Goal: Information Seeking & Learning: Learn about a topic

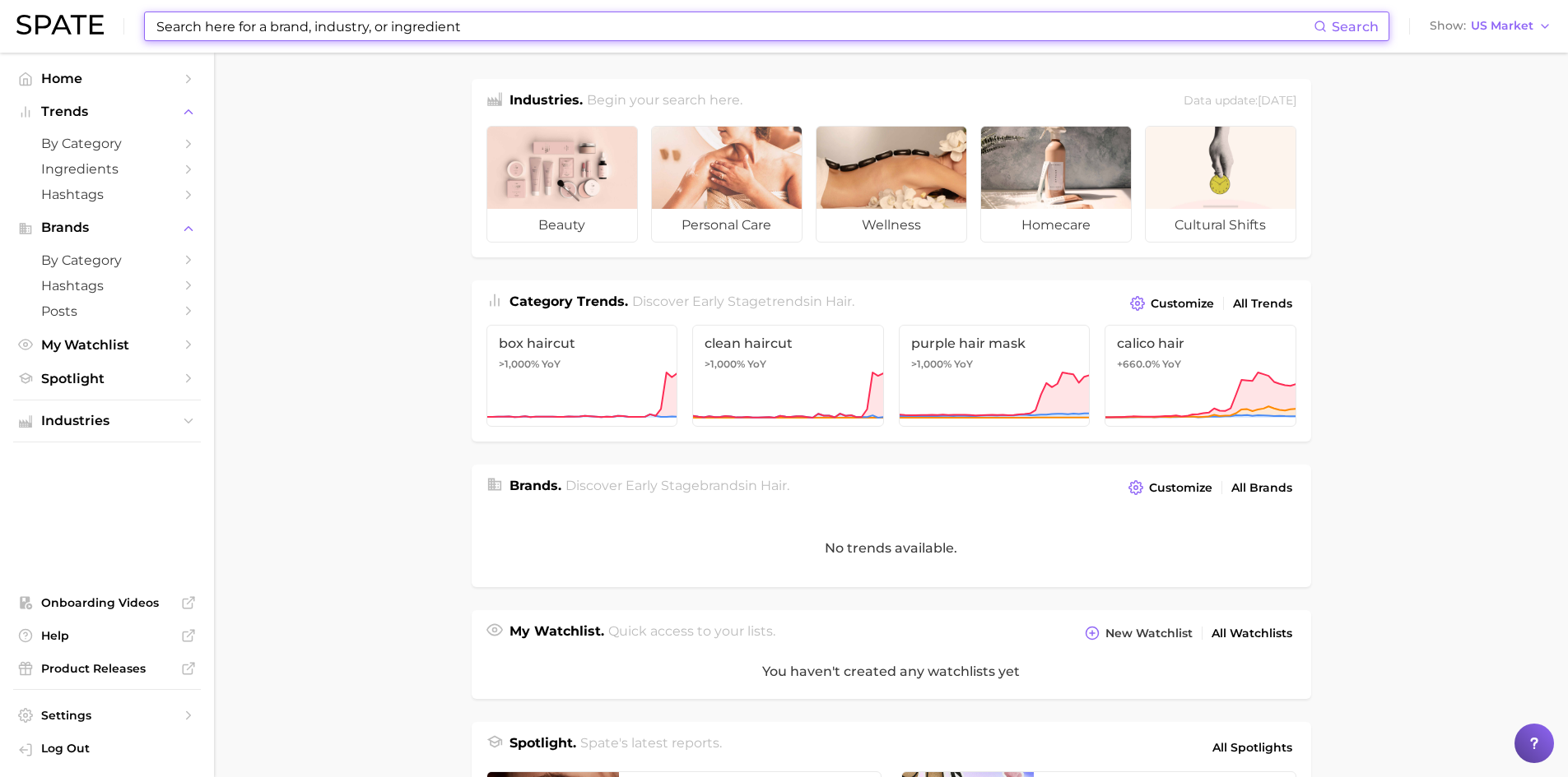
click at [293, 37] on input at bounding box center [734, 26] width 1159 height 28
click at [320, 29] on input at bounding box center [734, 26] width 1159 height 28
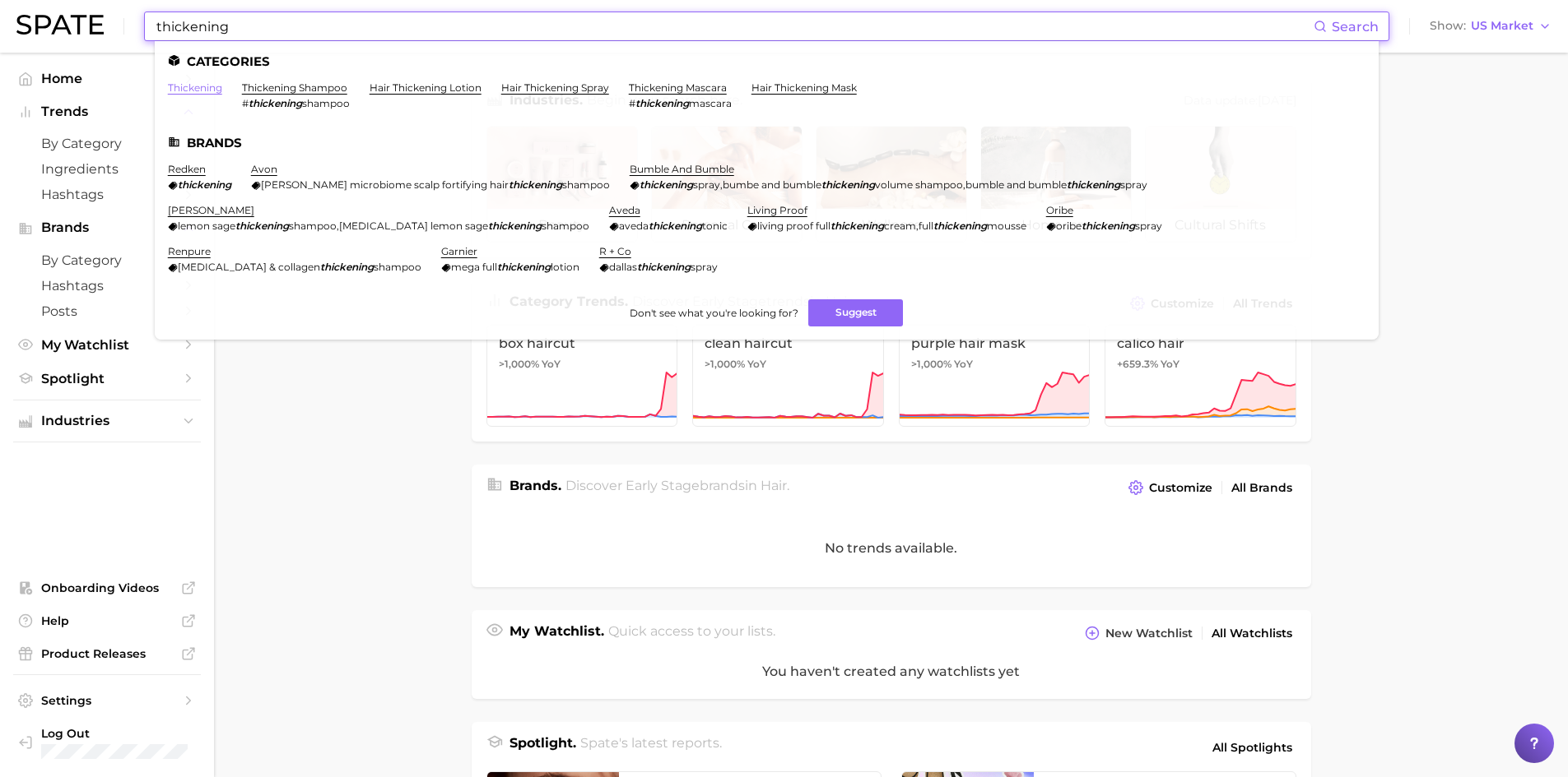
type input "thickening"
click at [188, 88] on link "thickening" at bounding box center [195, 87] width 55 height 13
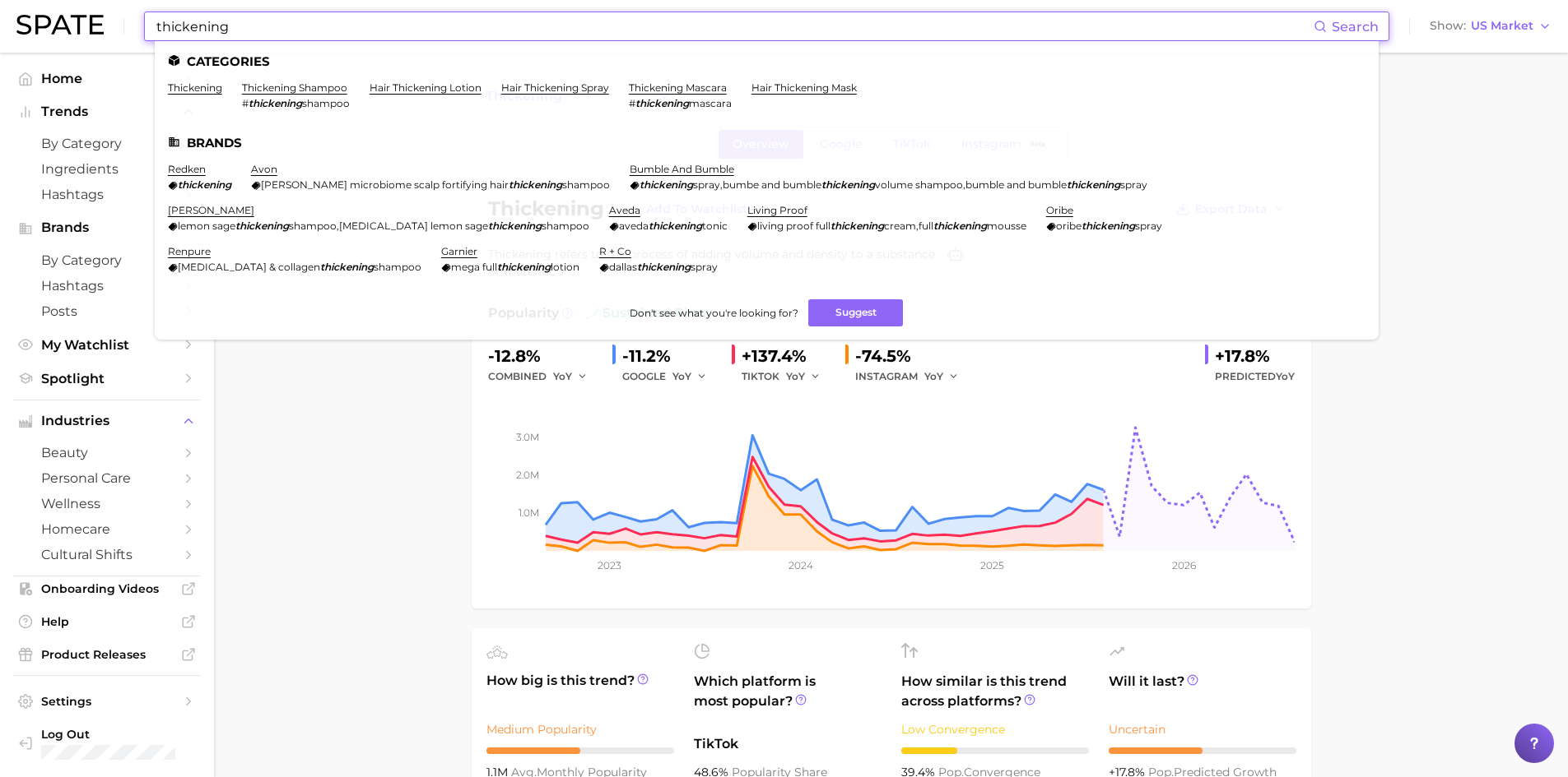
click at [248, 23] on input "thickening" at bounding box center [734, 26] width 1159 height 28
click at [285, 84] on link "thickening shampoo" at bounding box center [294, 87] width 105 height 13
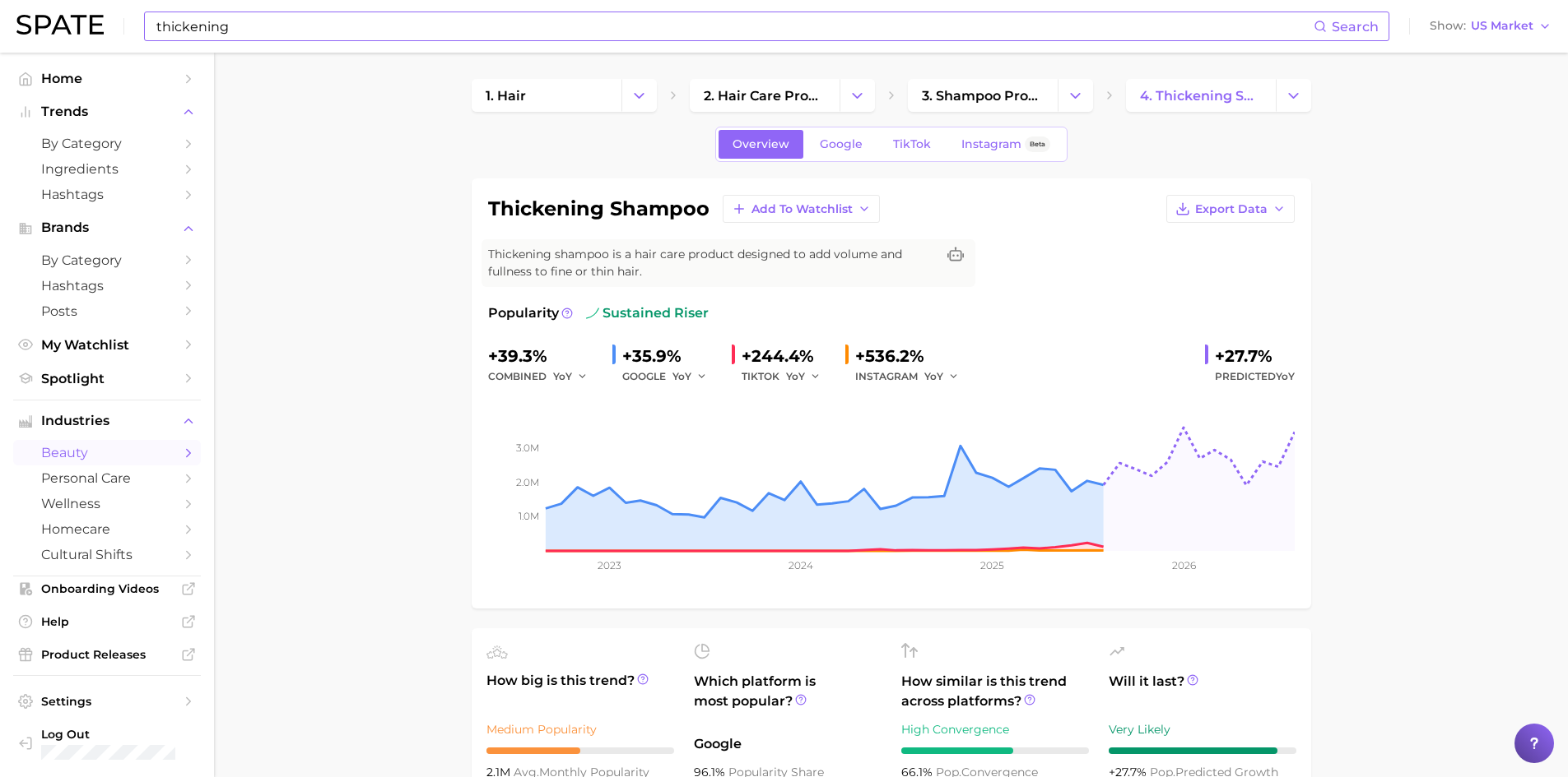
click at [923, 148] on span "TikTok" at bounding box center [912, 144] width 38 height 14
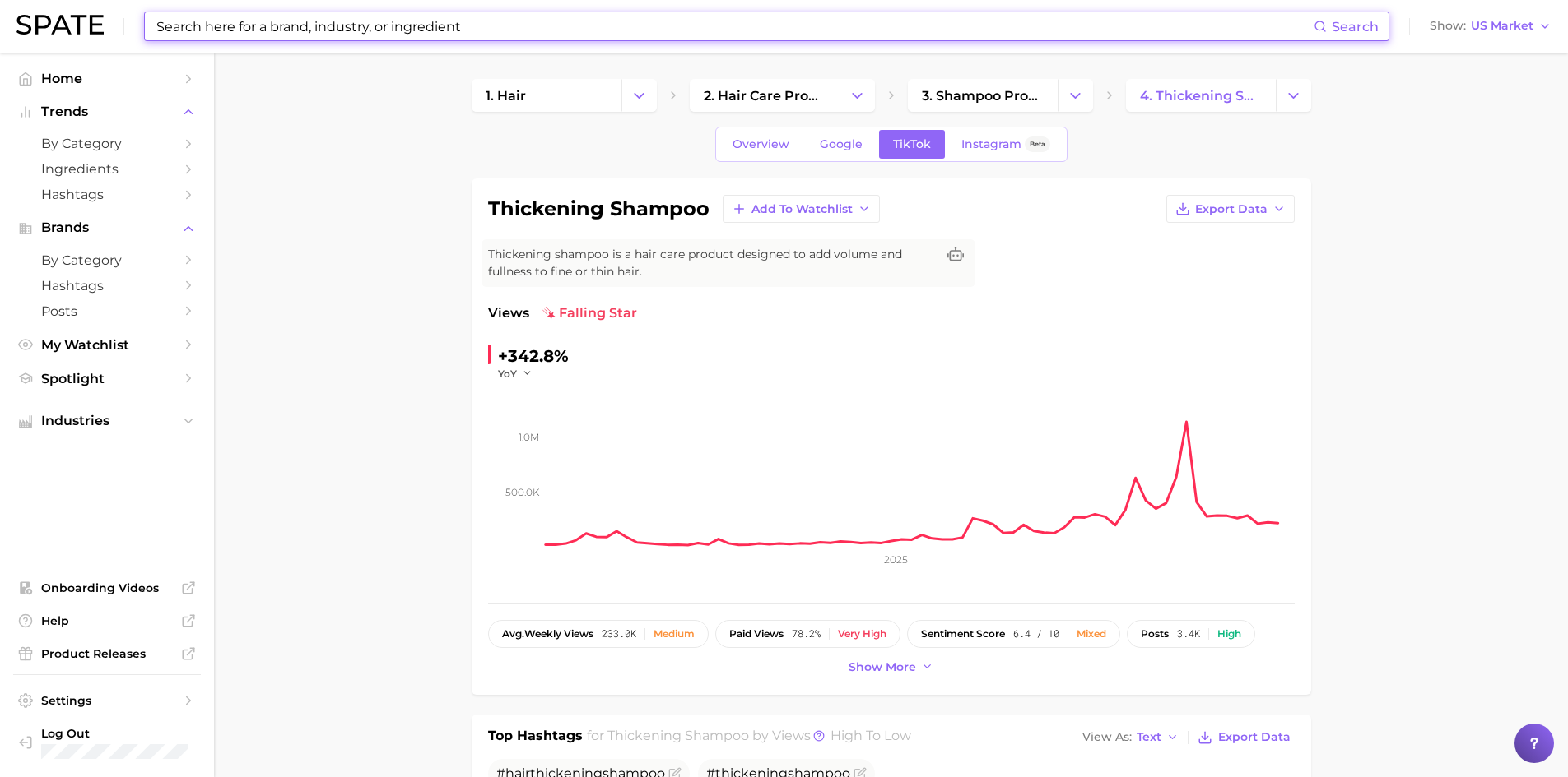
click at [334, 34] on input at bounding box center [734, 26] width 1159 height 28
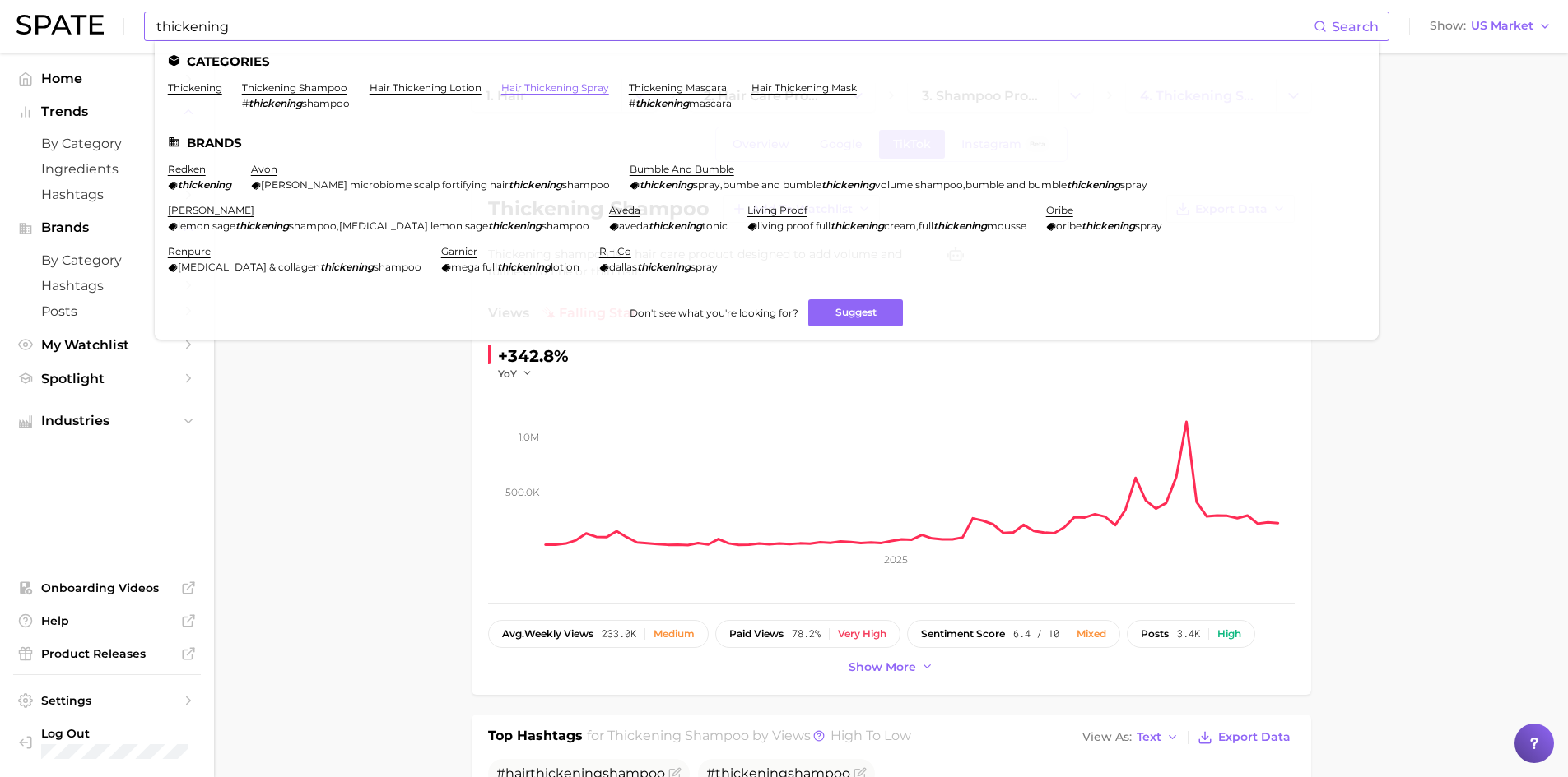
click at [574, 87] on link "hair thickening spray" at bounding box center [555, 87] width 108 height 13
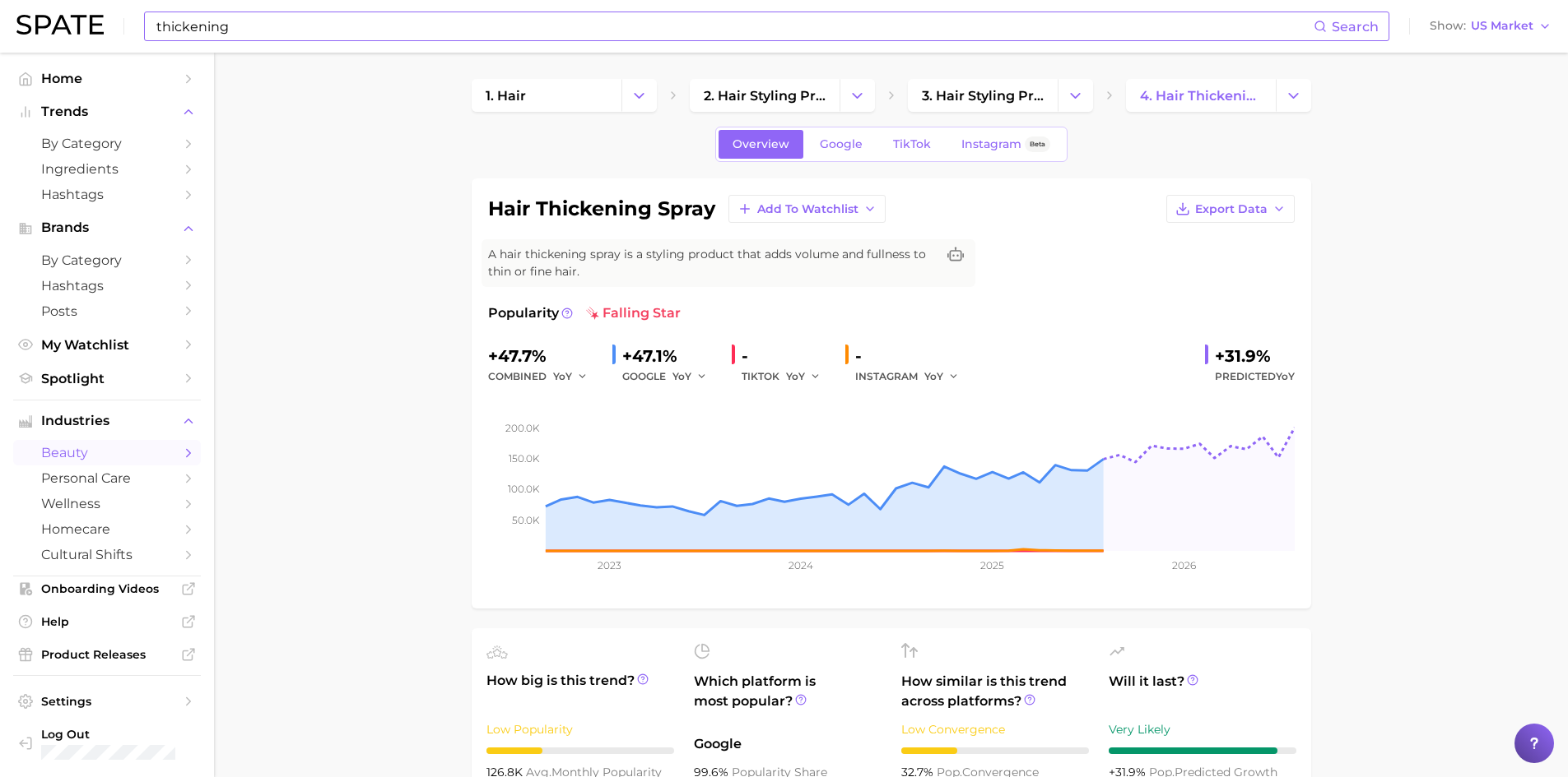
click at [260, 32] on input "thickening" at bounding box center [734, 26] width 1159 height 28
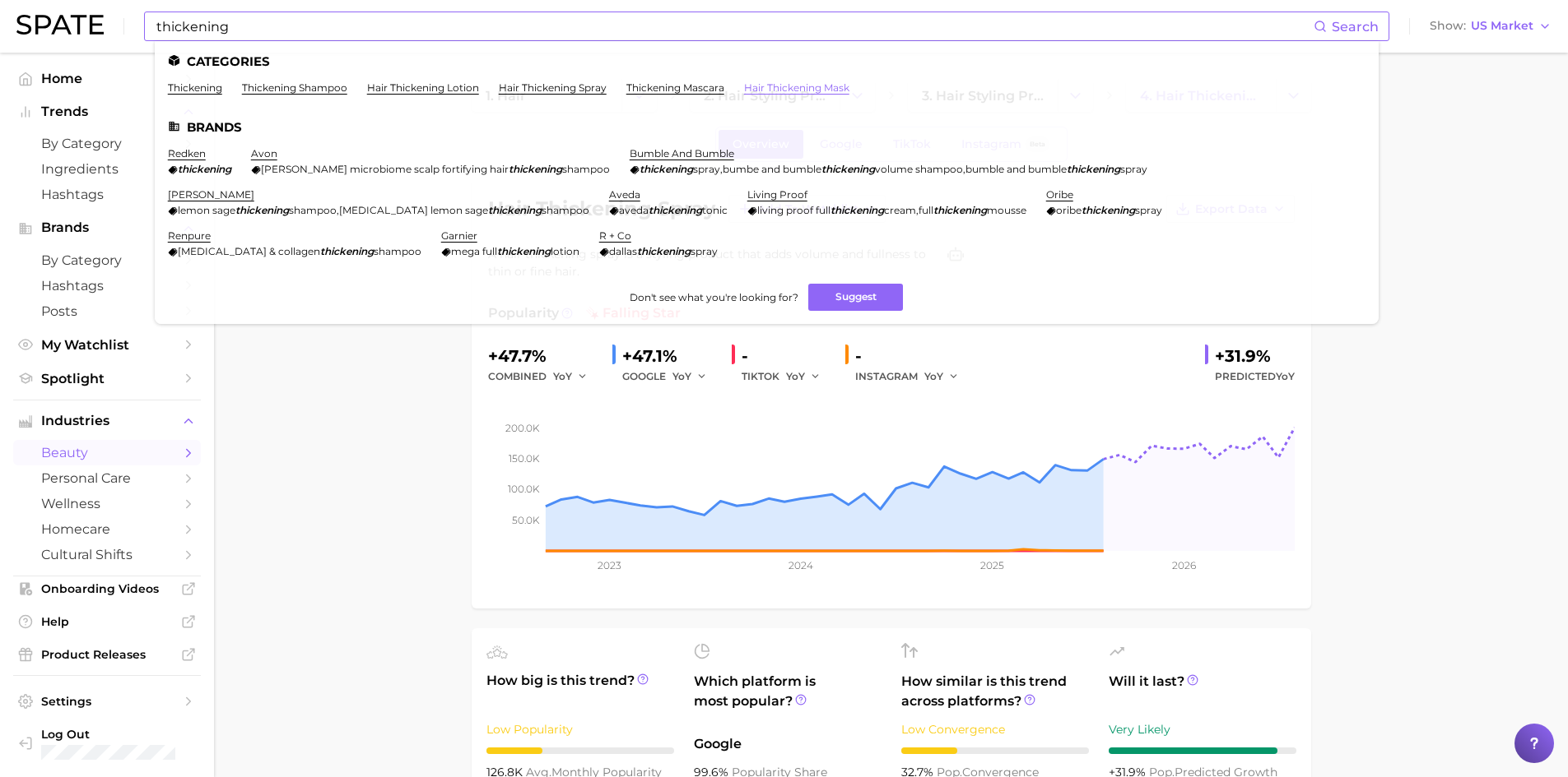
click at [796, 90] on link "hair thickening mask" at bounding box center [796, 87] width 105 height 13
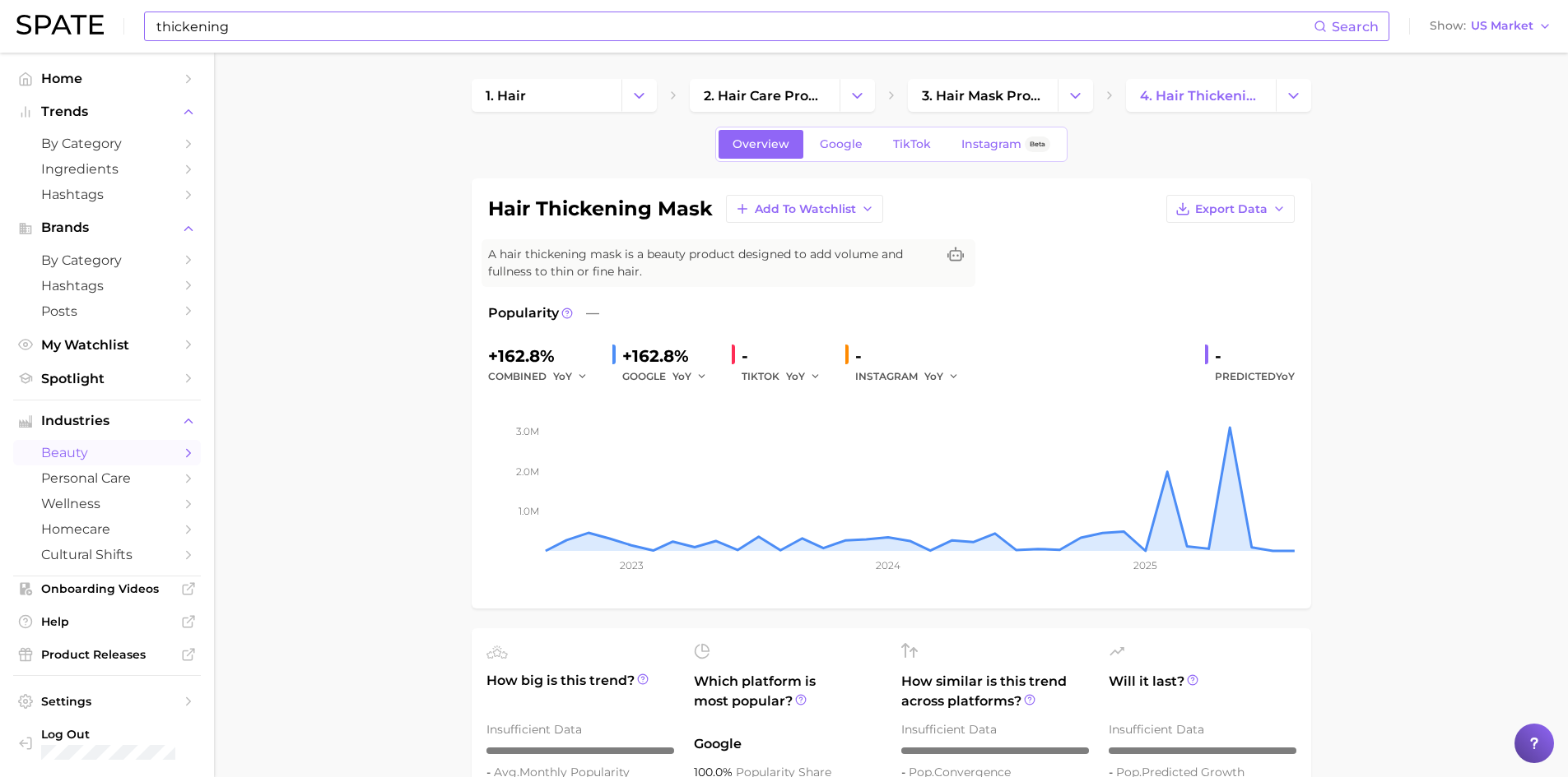
click at [265, 38] on input "thickening" at bounding box center [734, 26] width 1159 height 28
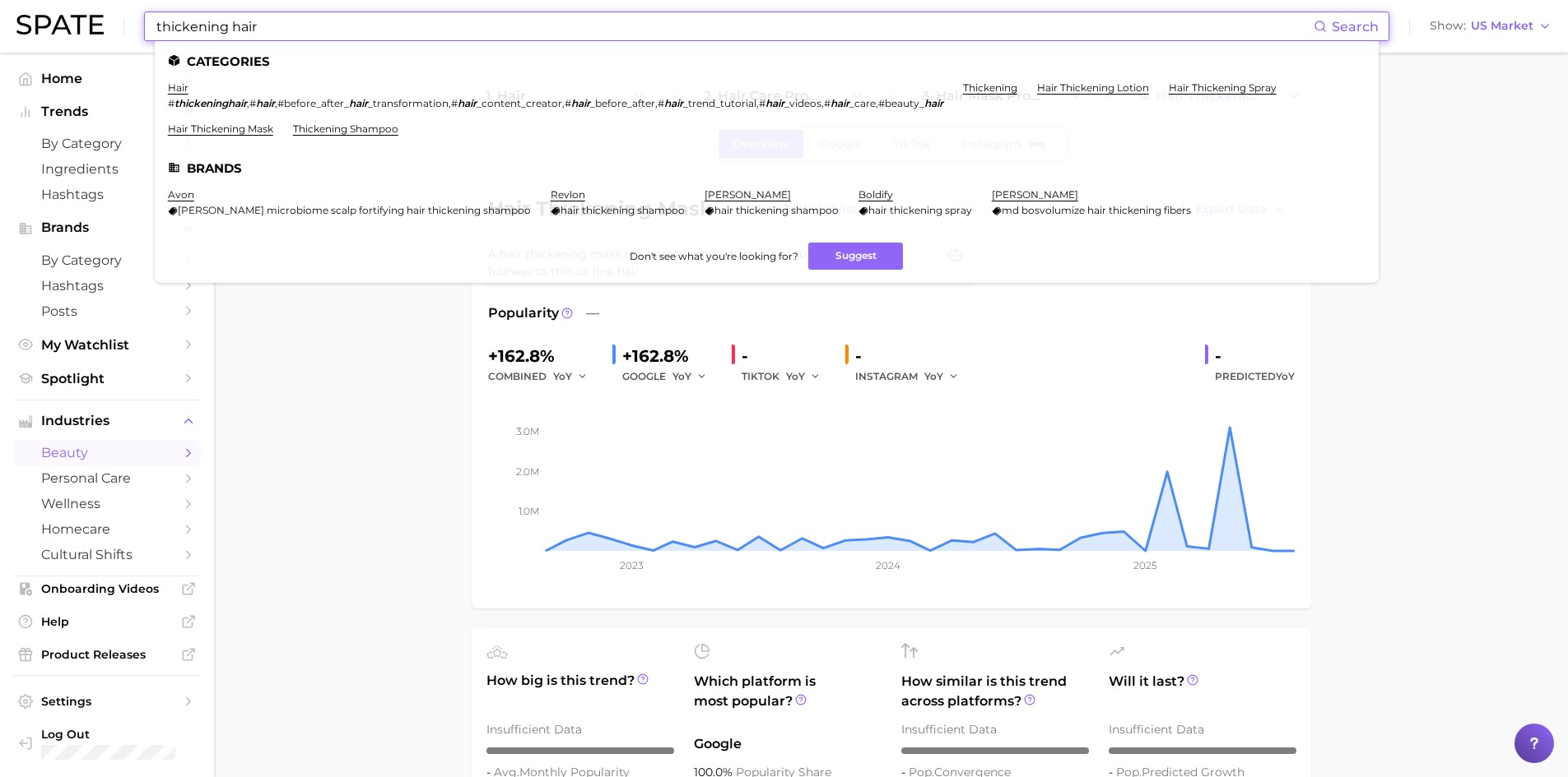
drag, startPoint x: 303, startPoint y: 34, endPoint x: 0, endPoint y: -9, distance: 306.0
click at [0, 0] on html "thickening hair Search Categories hair # thickeninghair , # hair , #before_afte…" at bounding box center [784, 388] width 1568 height 777
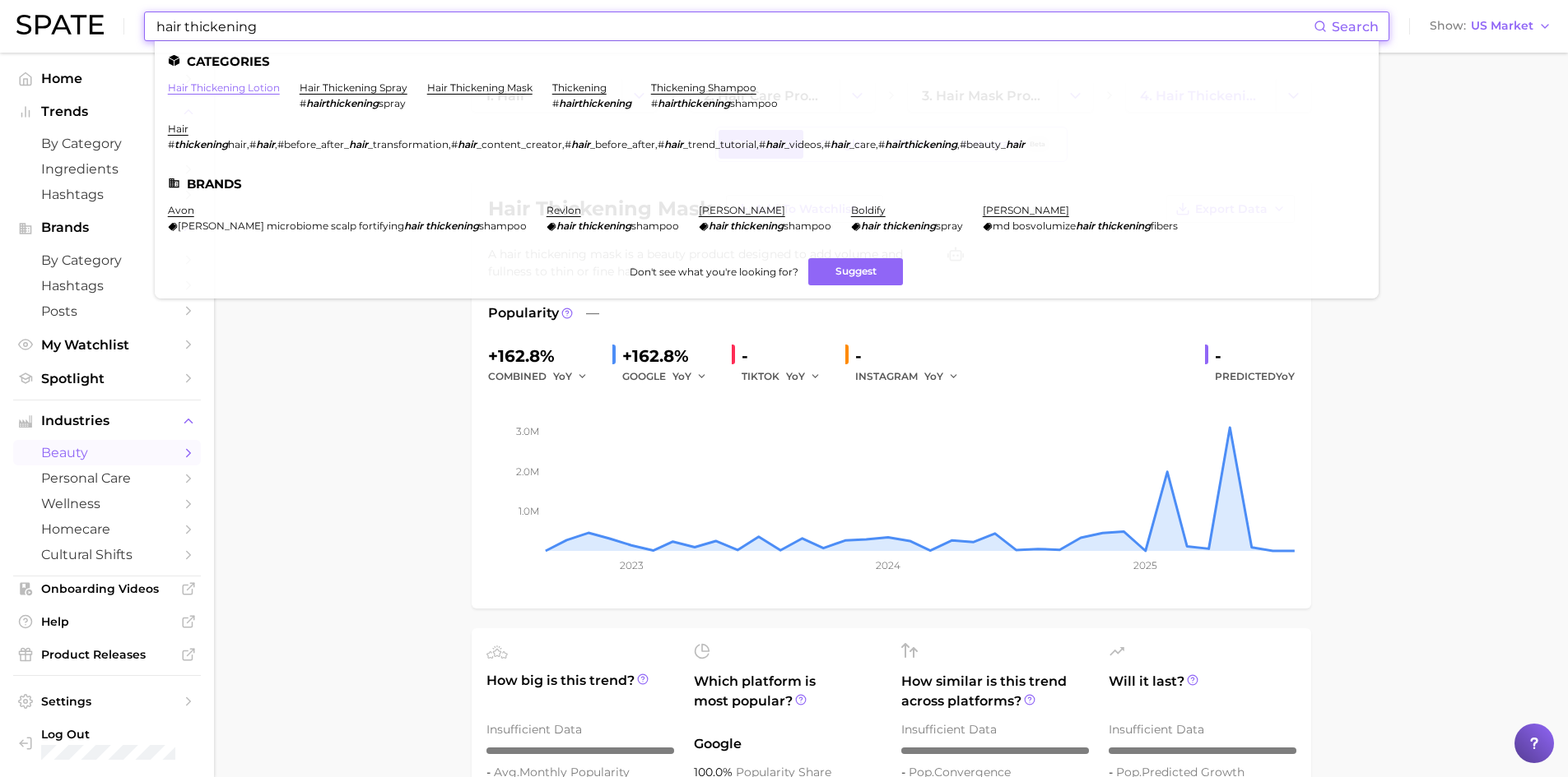
type input "hair thickening"
click at [233, 89] on link "hair thickening lotion" at bounding box center [224, 87] width 112 height 13
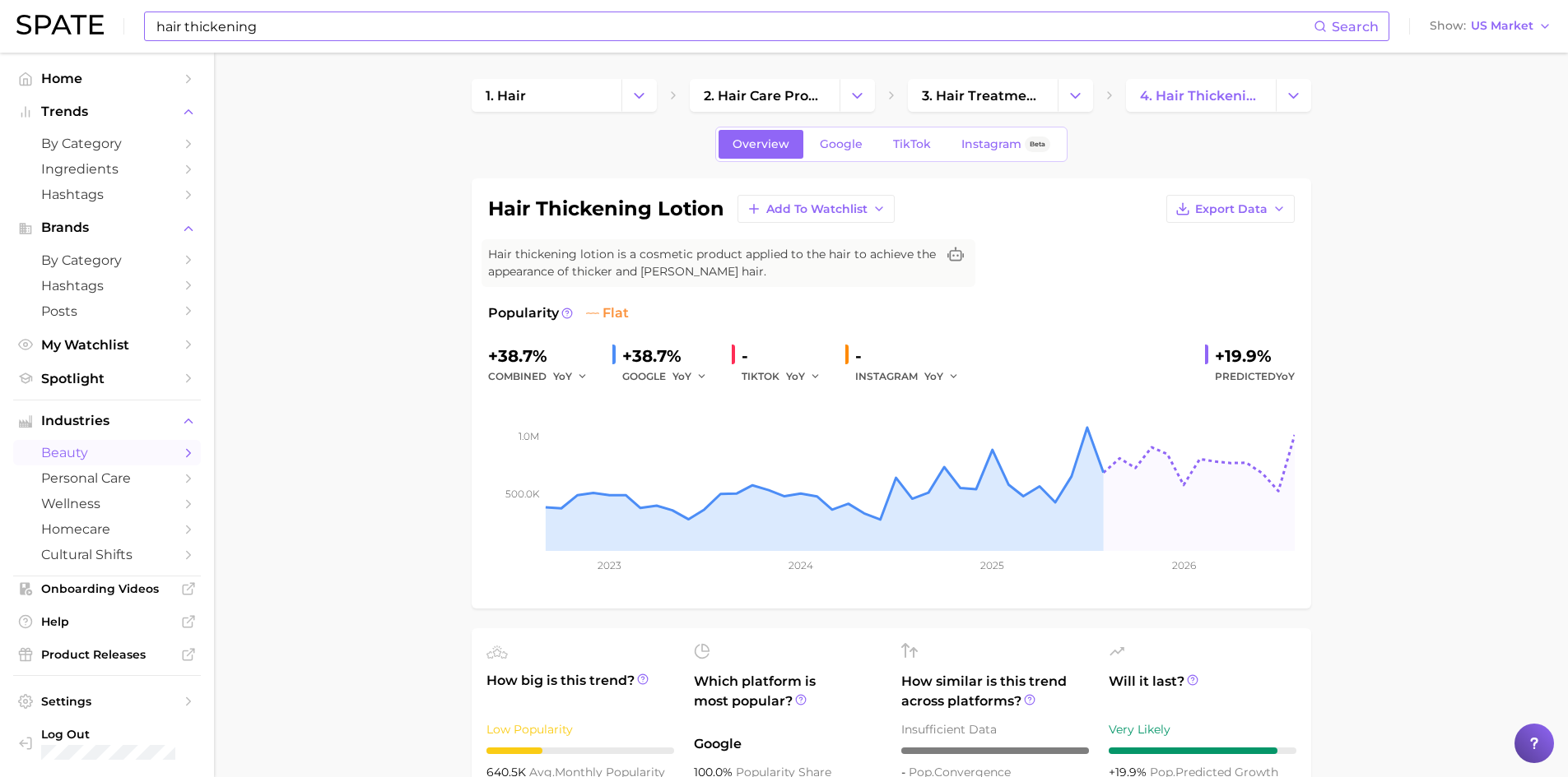
click at [1206, 99] on span "4. hair thickening lotion" at bounding box center [1200, 96] width 122 height 16
click at [1066, 99] on icon "Change Category" at bounding box center [1075, 96] width 18 height 18
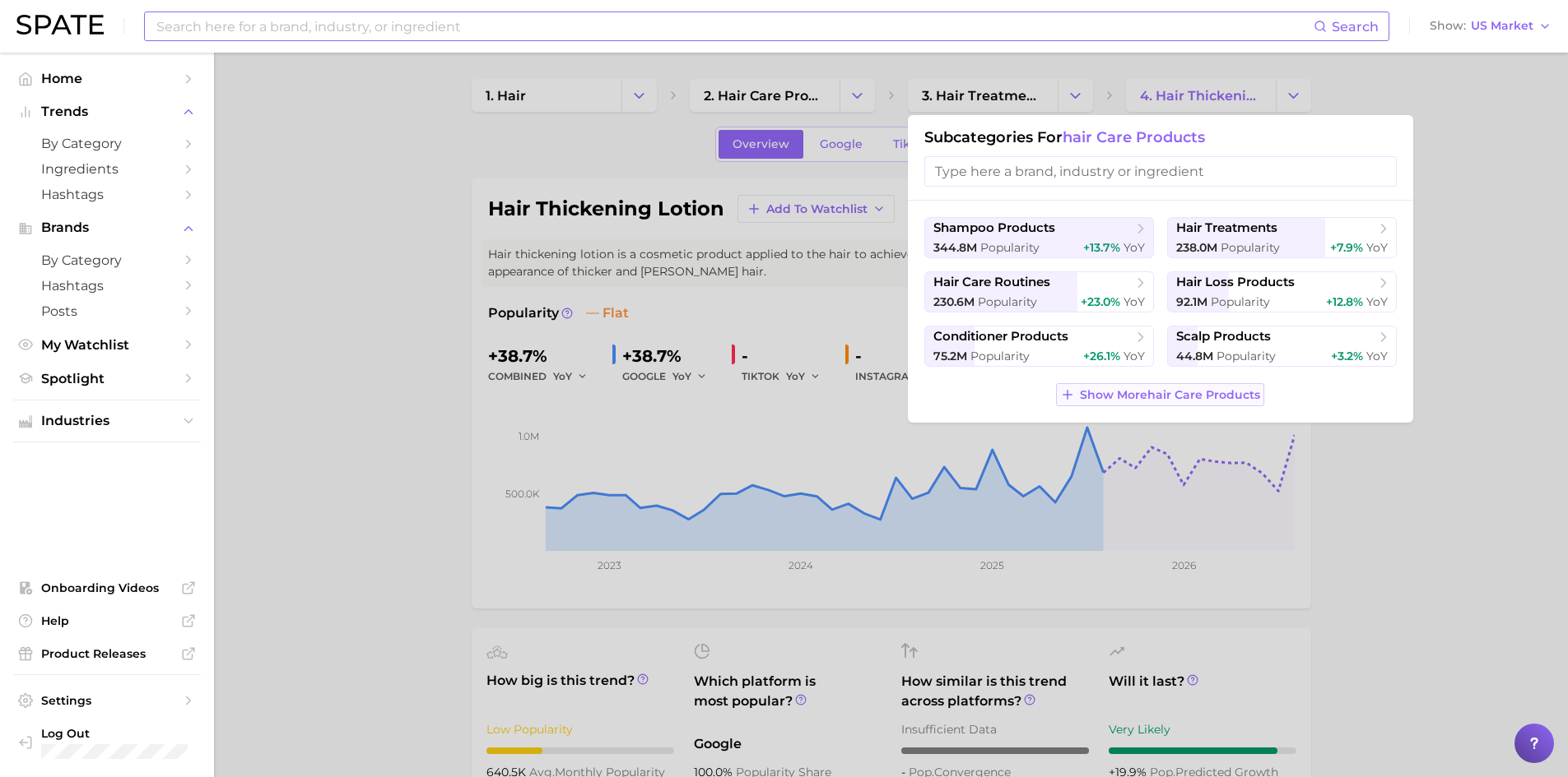
click at [1173, 396] on span "Show More hair care products" at bounding box center [1170, 395] width 180 height 14
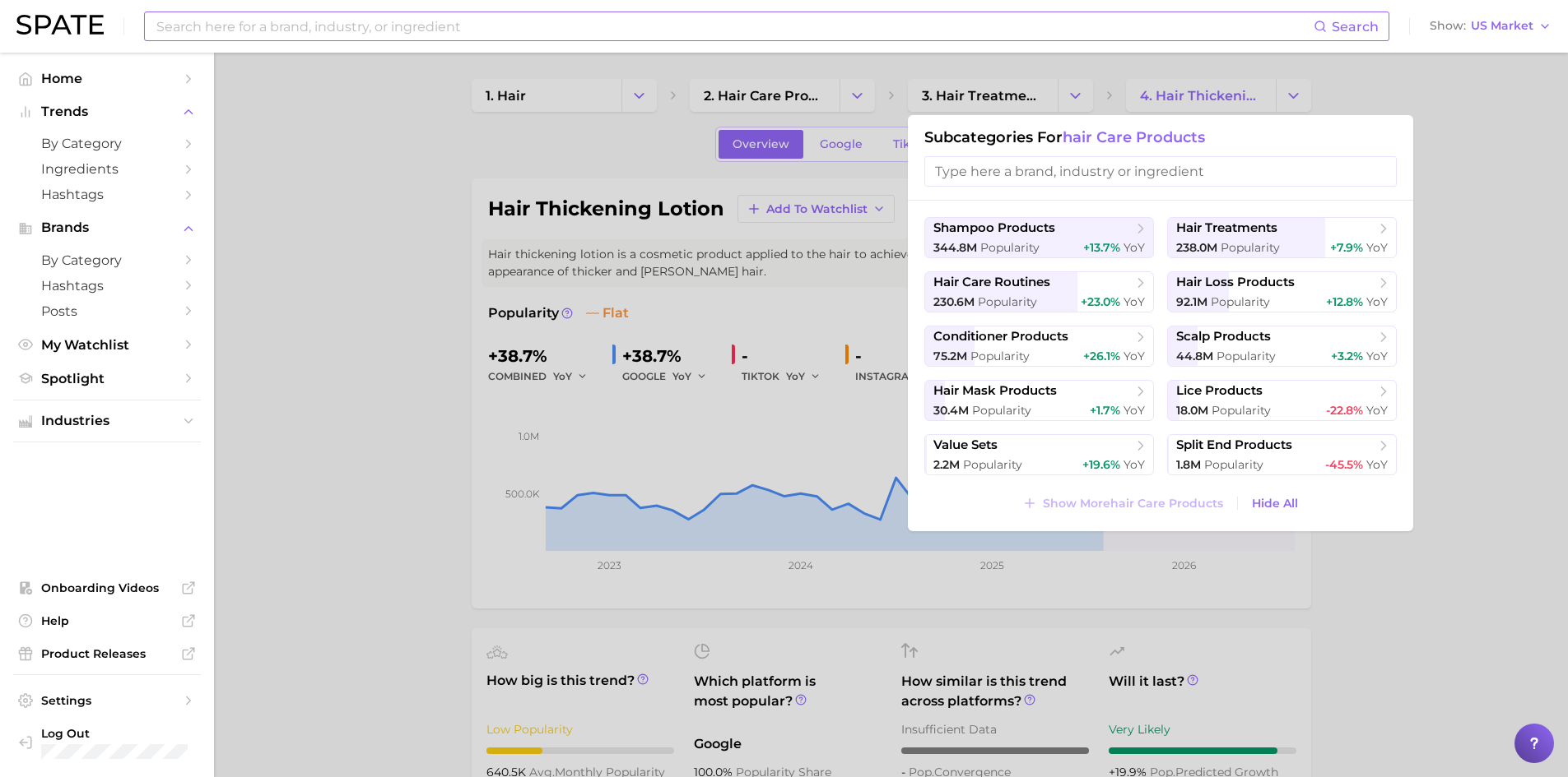
click at [860, 105] on div at bounding box center [784, 388] width 1568 height 777
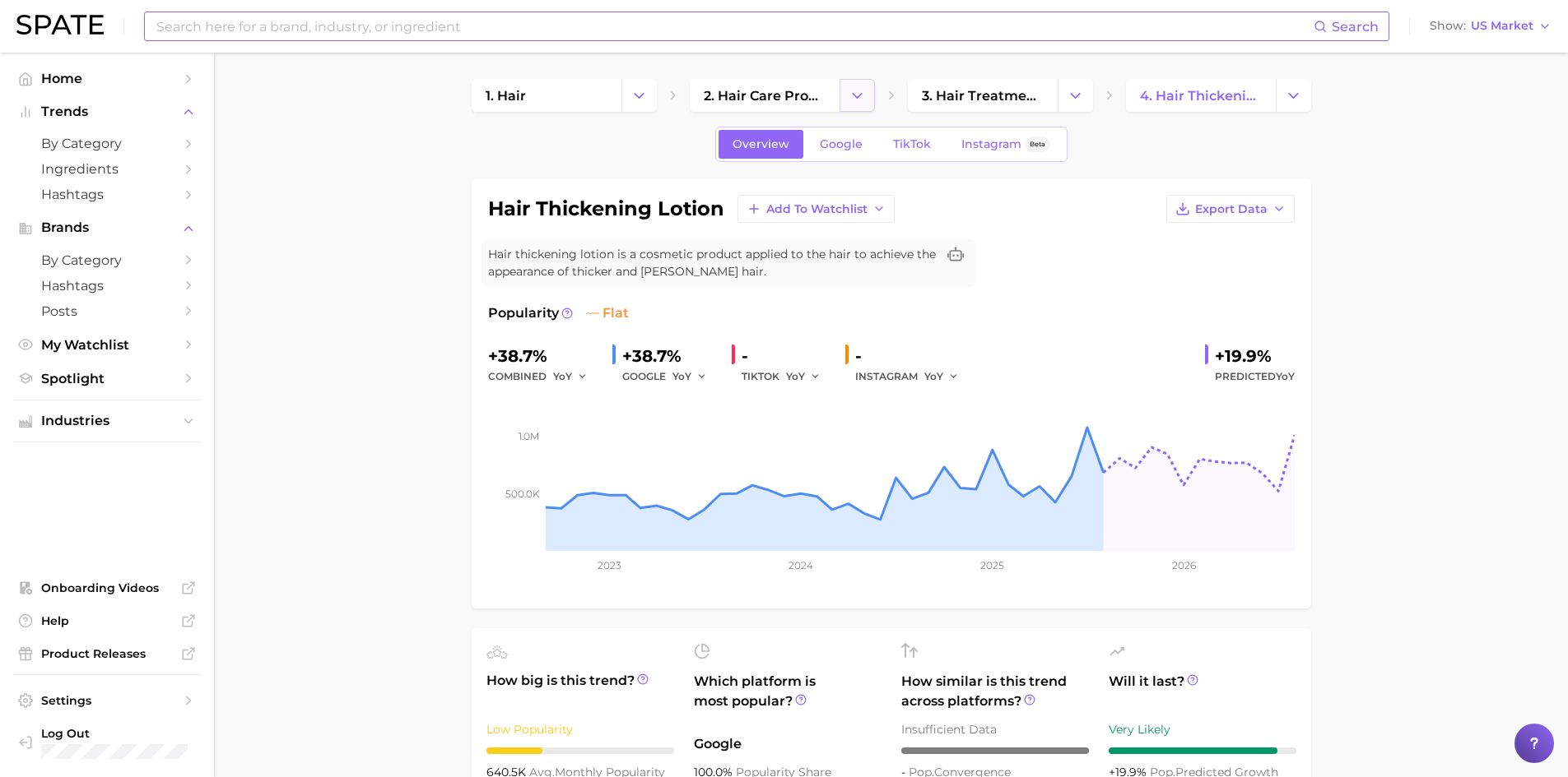
click at [860, 99] on icon "Change Category" at bounding box center [857, 96] width 18 height 18
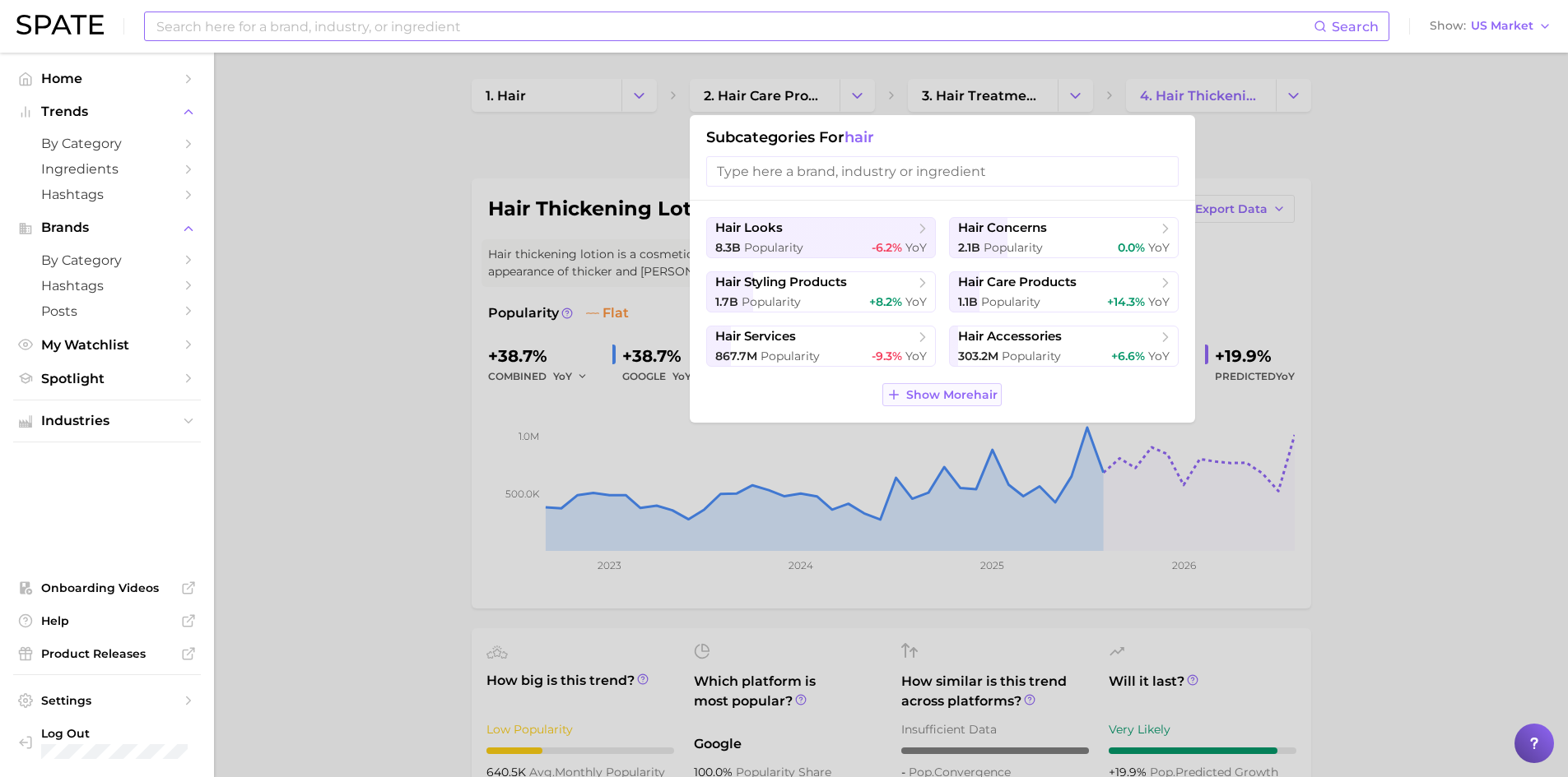
click at [964, 393] on span "Show More hair" at bounding box center [951, 395] width 92 height 14
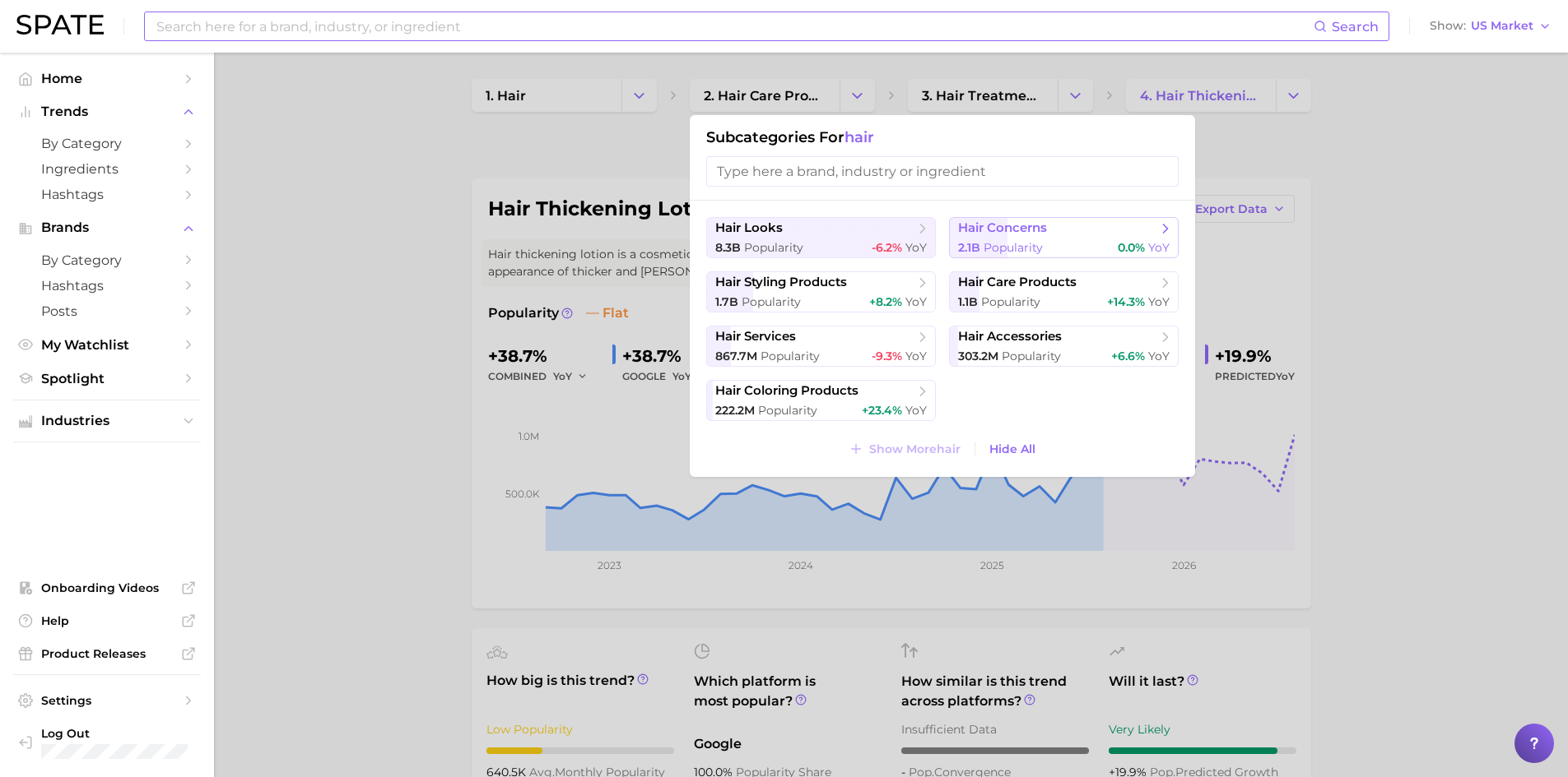
click at [989, 233] on span "hair concerns" at bounding box center [1002, 228] width 89 height 16
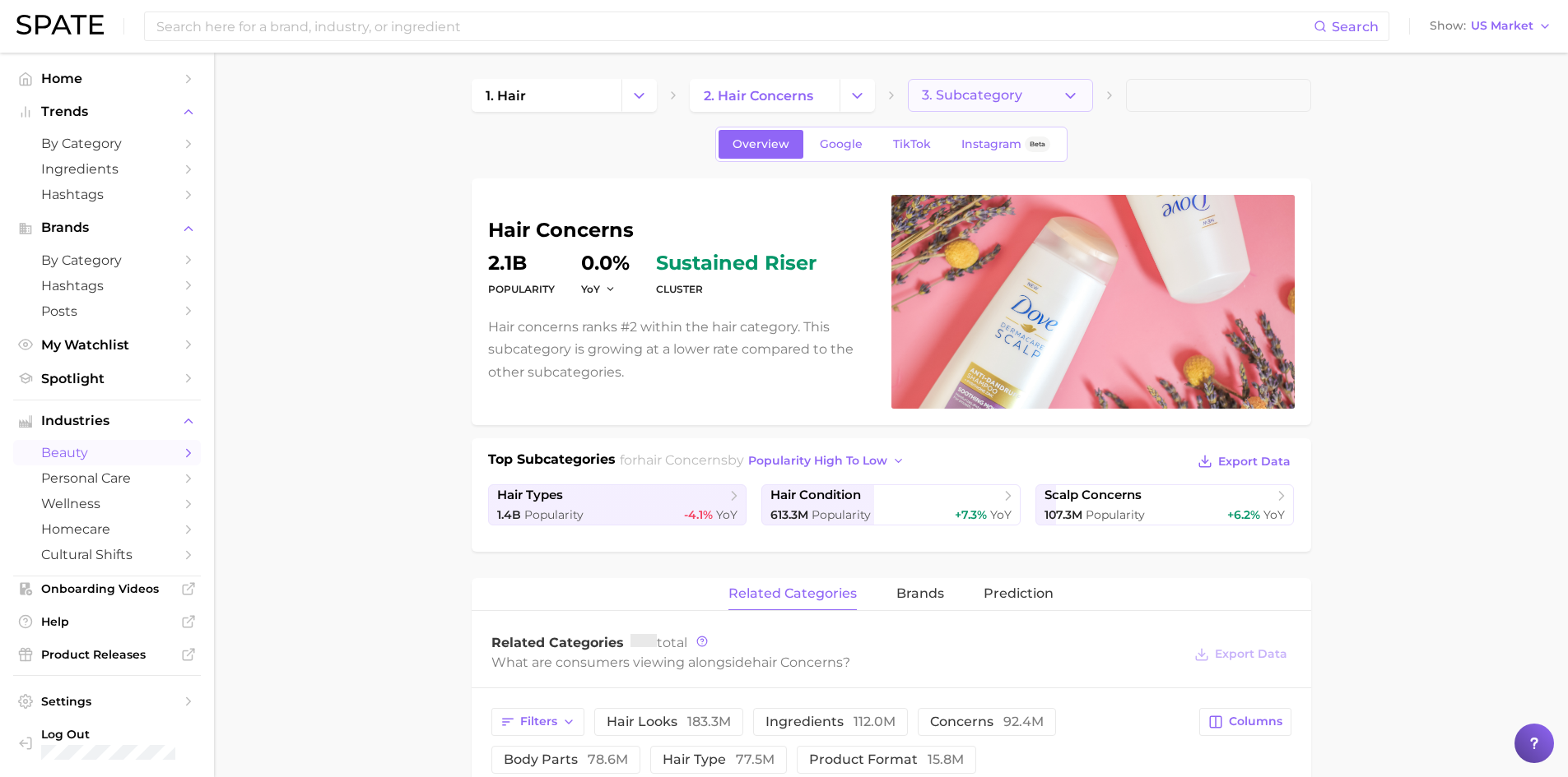
click at [1044, 105] on button "3. Subcategory" at bounding box center [1000, 95] width 185 height 33
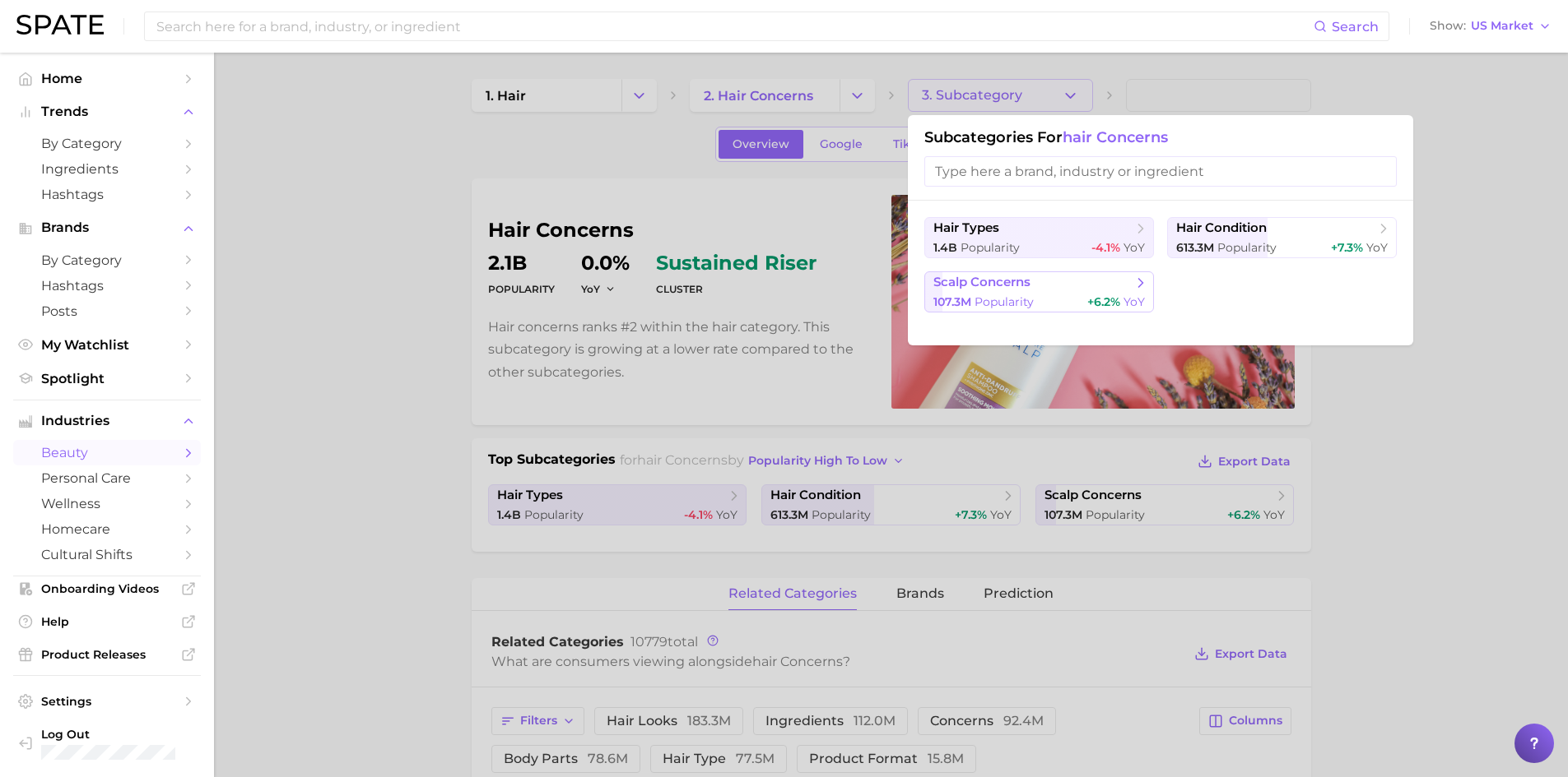
click at [1083, 291] on span "scalp concerns" at bounding box center [1034, 283] width 200 height 17
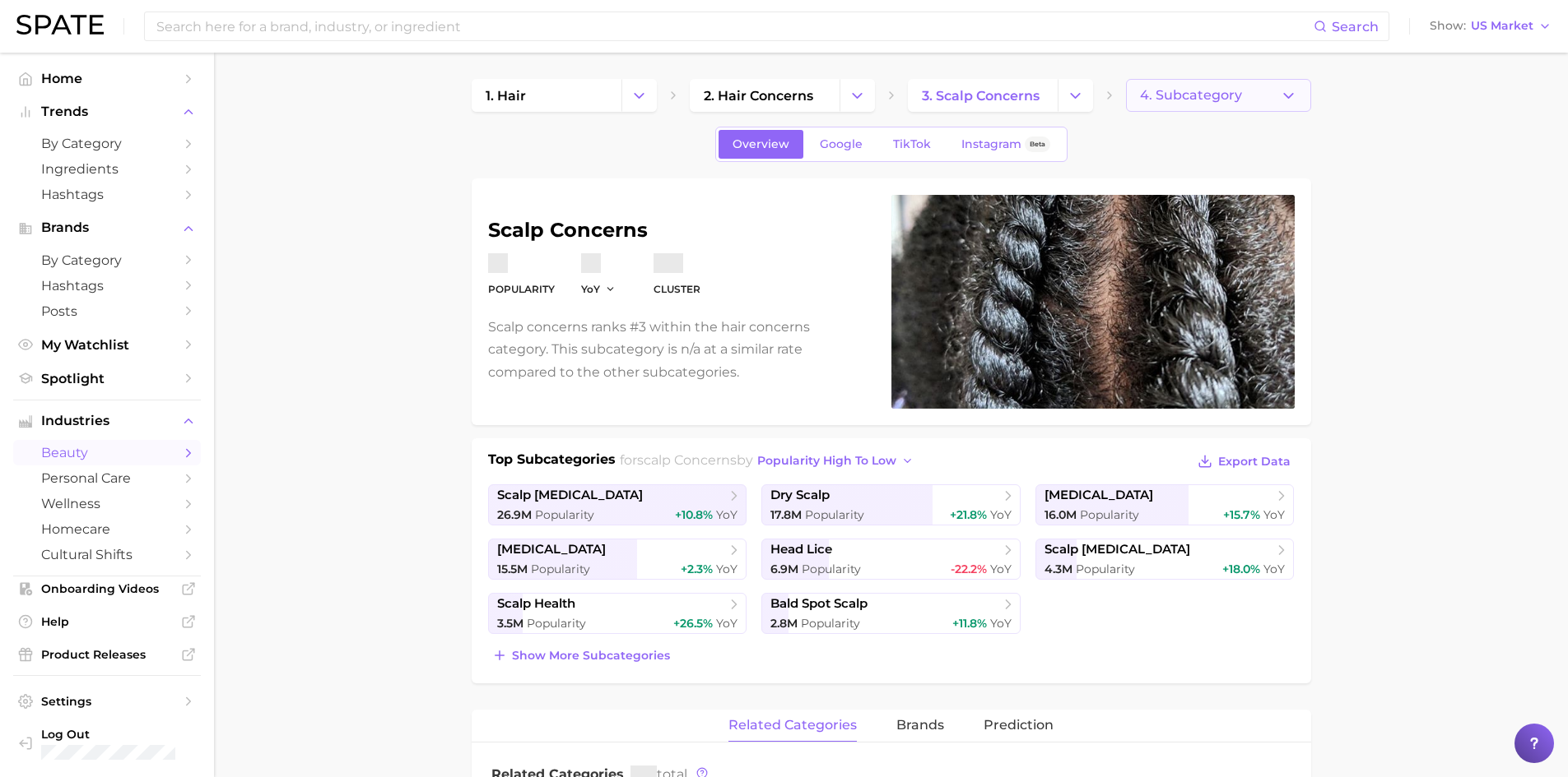
click at [1172, 100] on span "4. Subcategory" at bounding box center [1190, 96] width 102 height 15
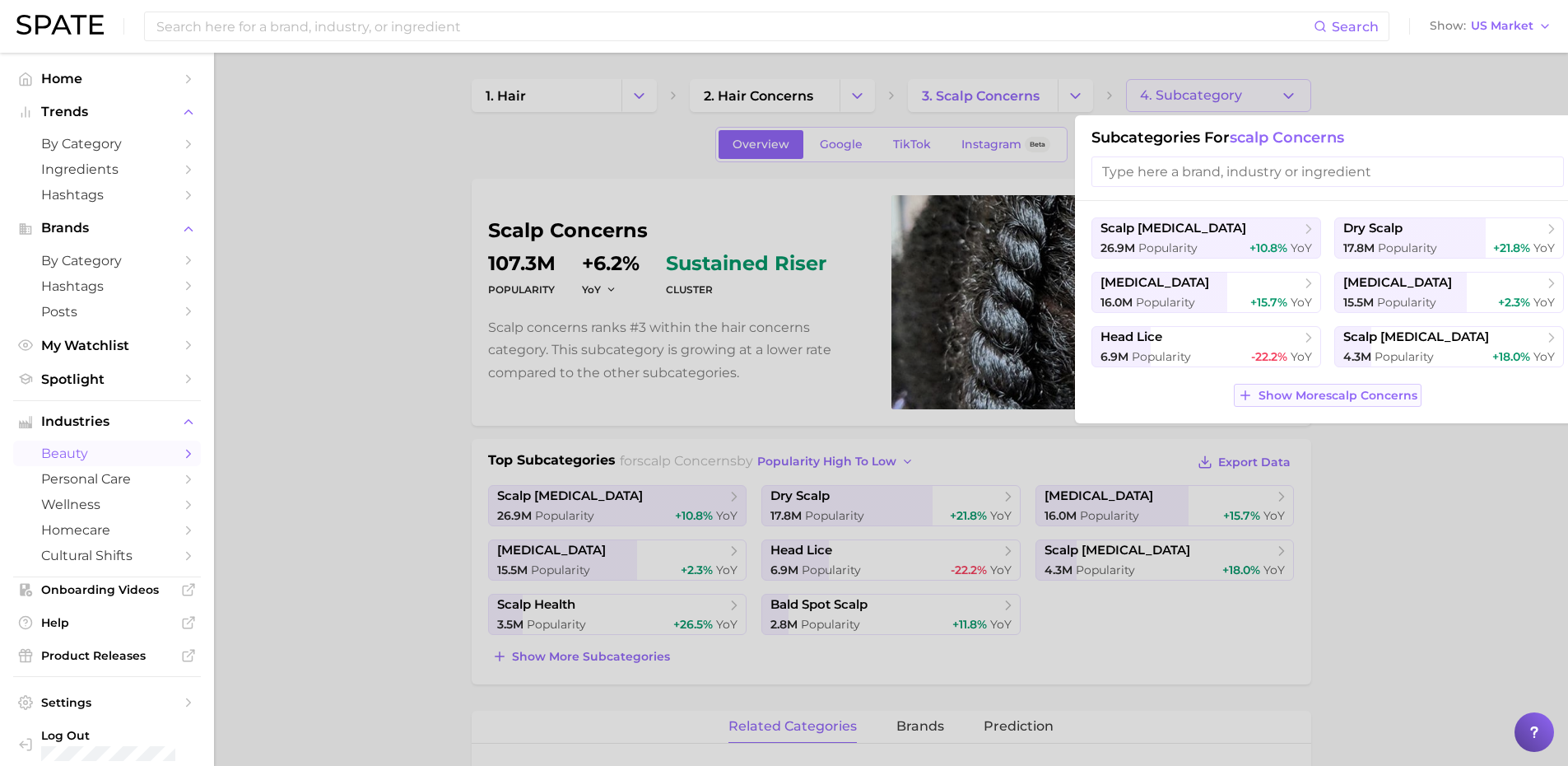
click at [1271, 397] on span "Show More scalp concerns" at bounding box center [1337, 395] width 159 height 14
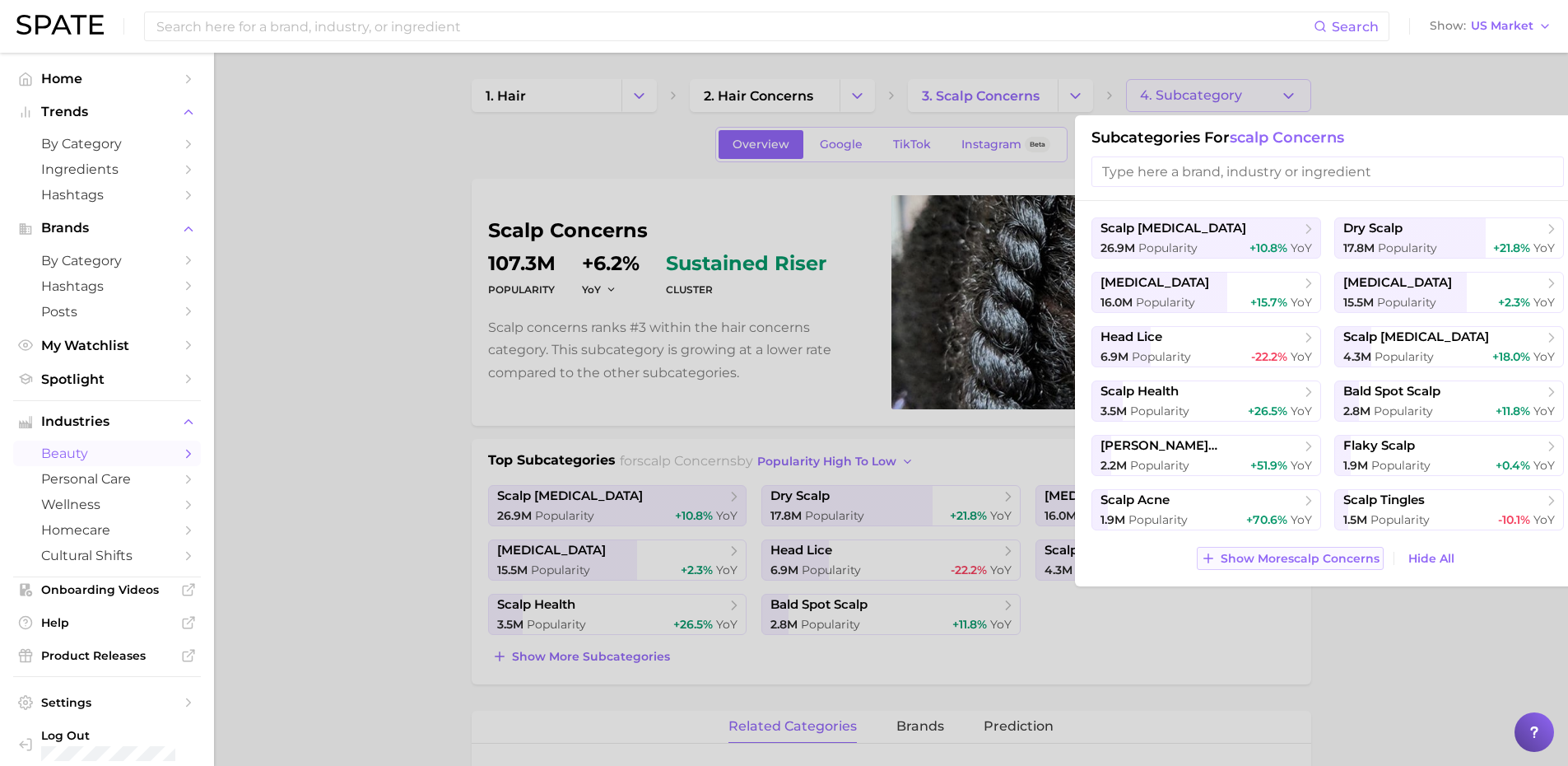
click at [1306, 566] on button "Show More scalp concerns" at bounding box center [1290, 557] width 187 height 23
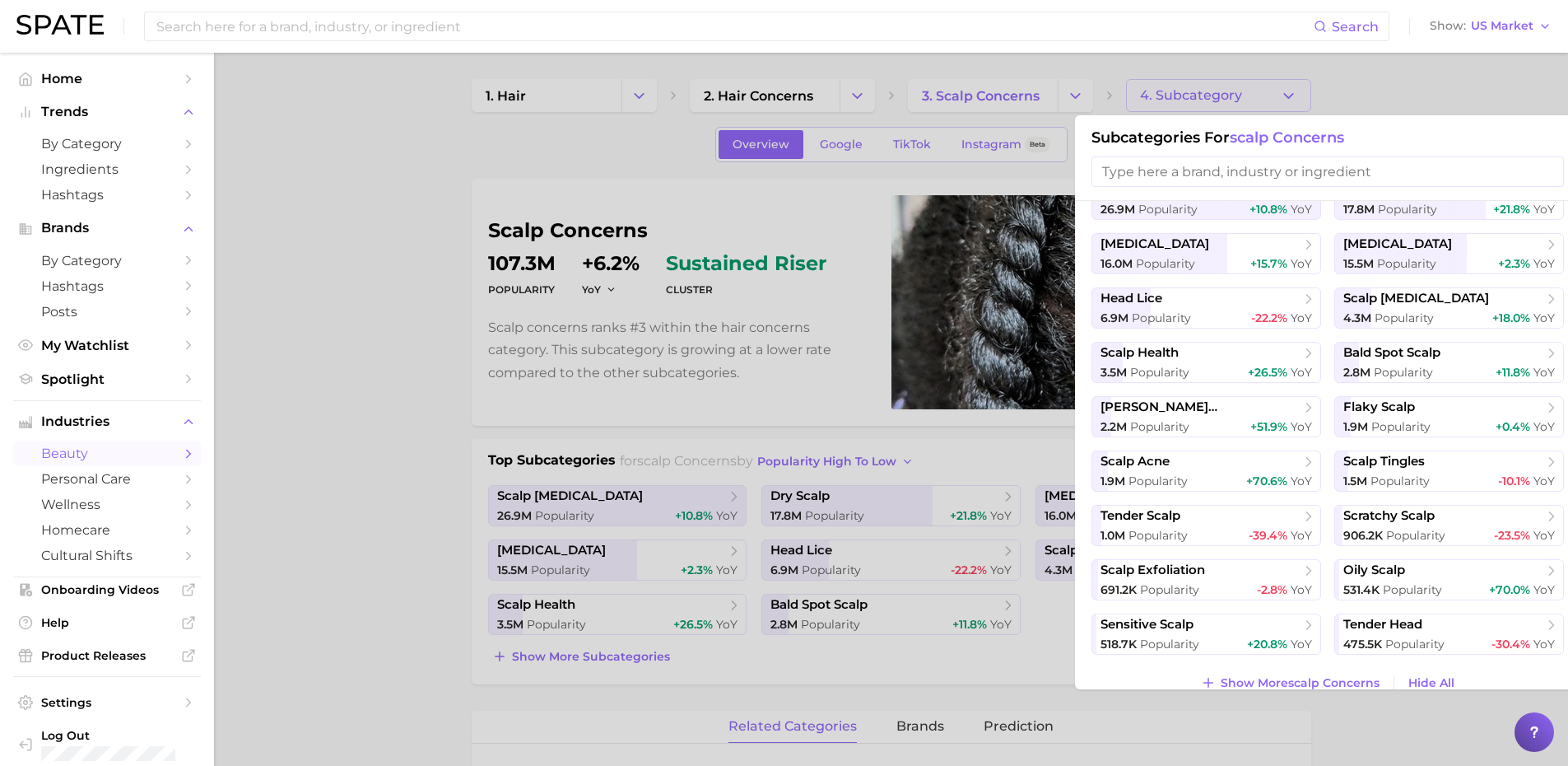
scroll to position [60, 0]
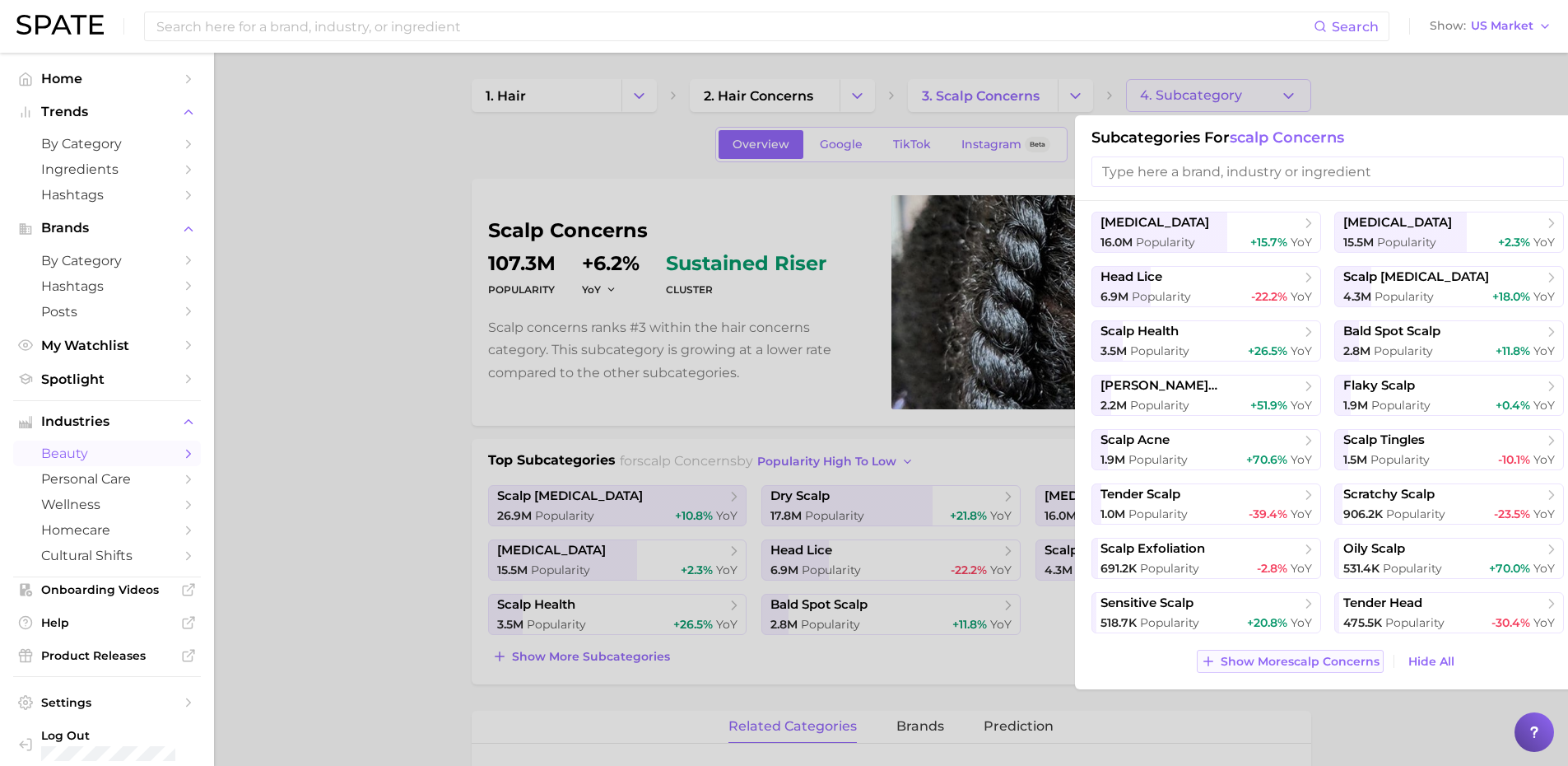
click at [1343, 658] on span "Show More scalp concerns" at bounding box center [1299, 662] width 159 height 14
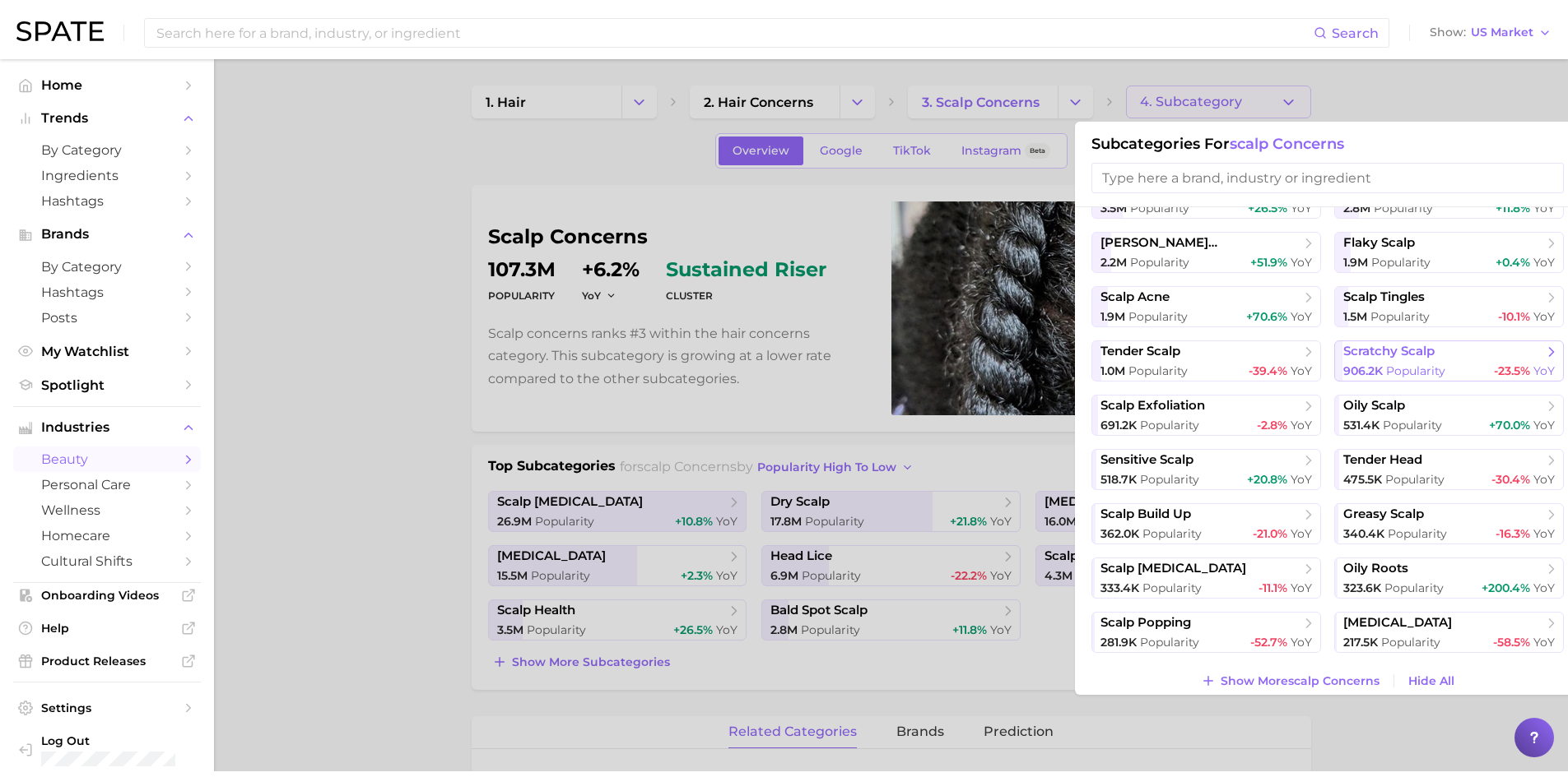
scroll to position [223, 0]
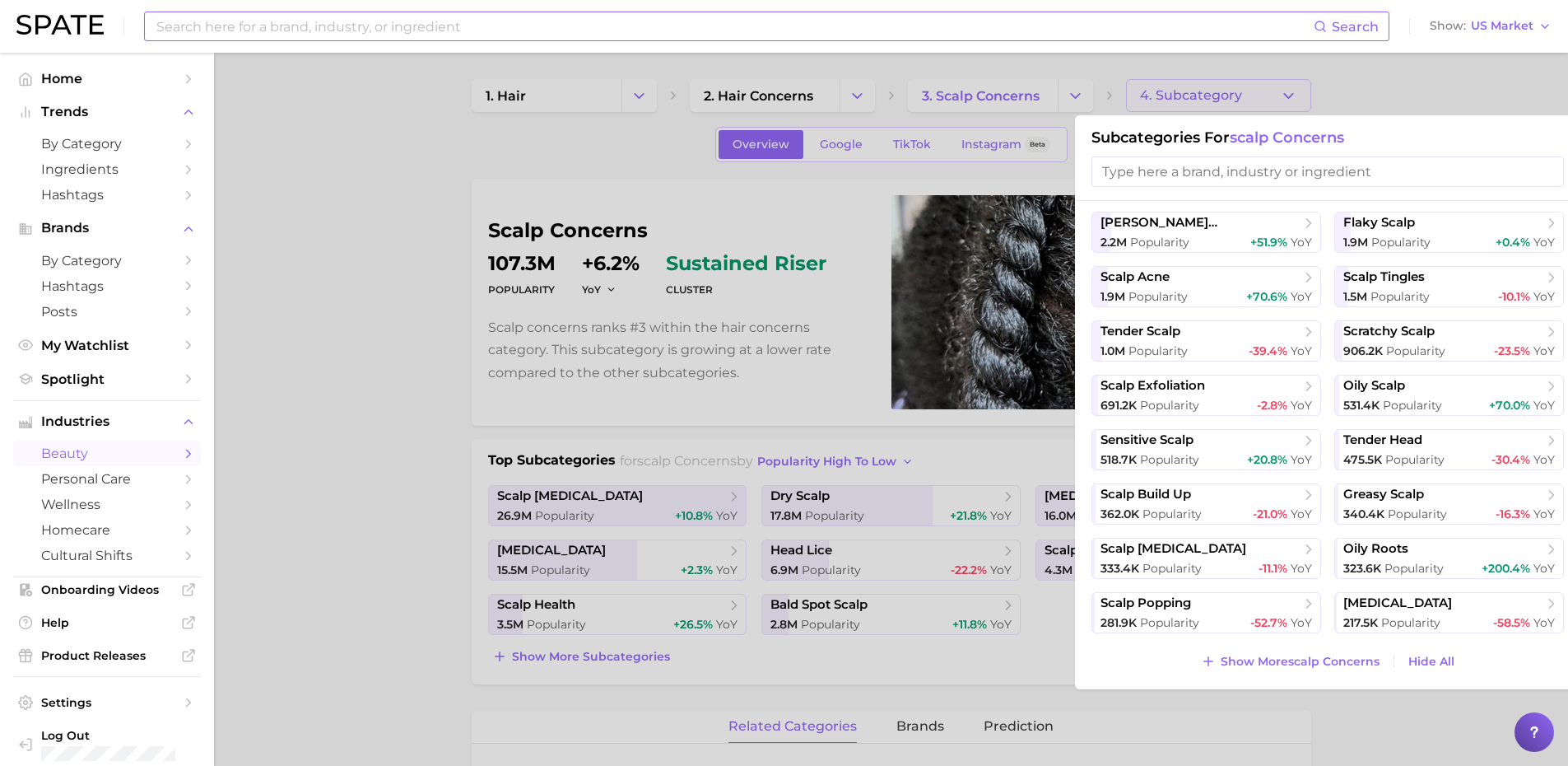
click at [300, 25] on input at bounding box center [734, 26] width 1159 height 28
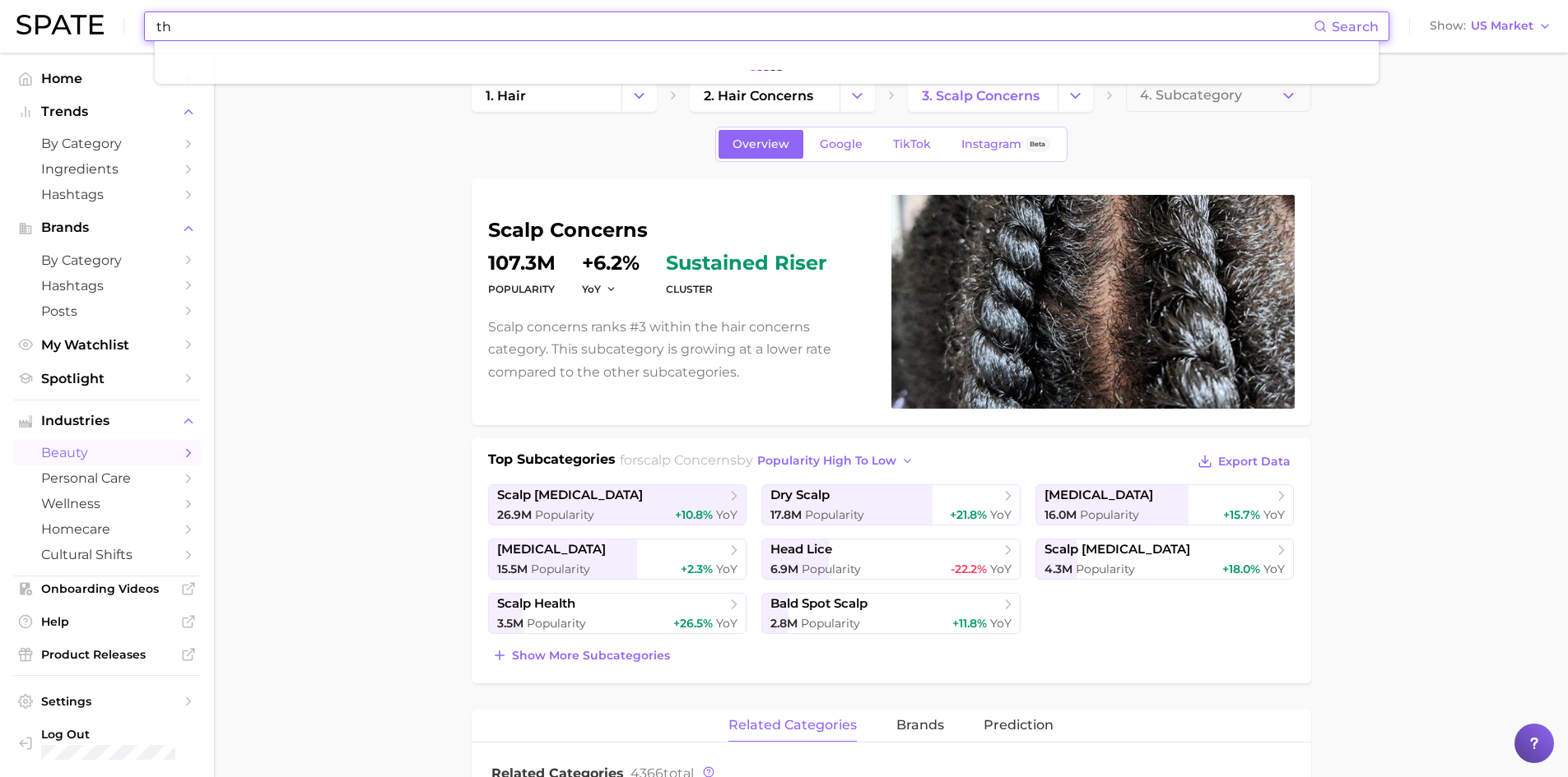
type input "t"
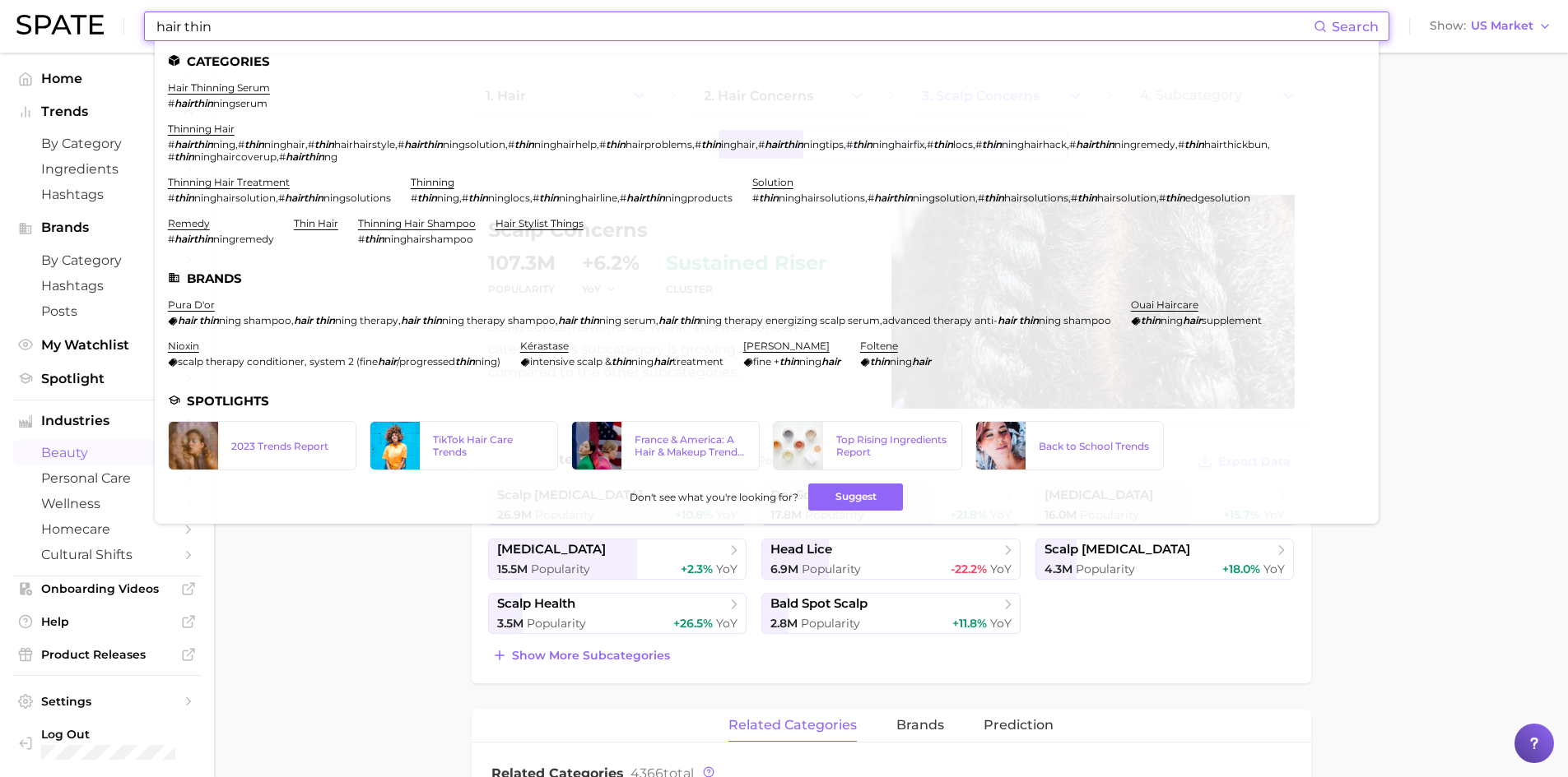
type input "hair thin"
click at [206, 135] on li "thinning hair # hairthin ning , # thin ninghair , # thin hairhairstyle , # hair…" at bounding box center [756, 143] width 1177 height 40
click at [210, 132] on link "thinning hair" at bounding box center [201, 129] width 66 height 13
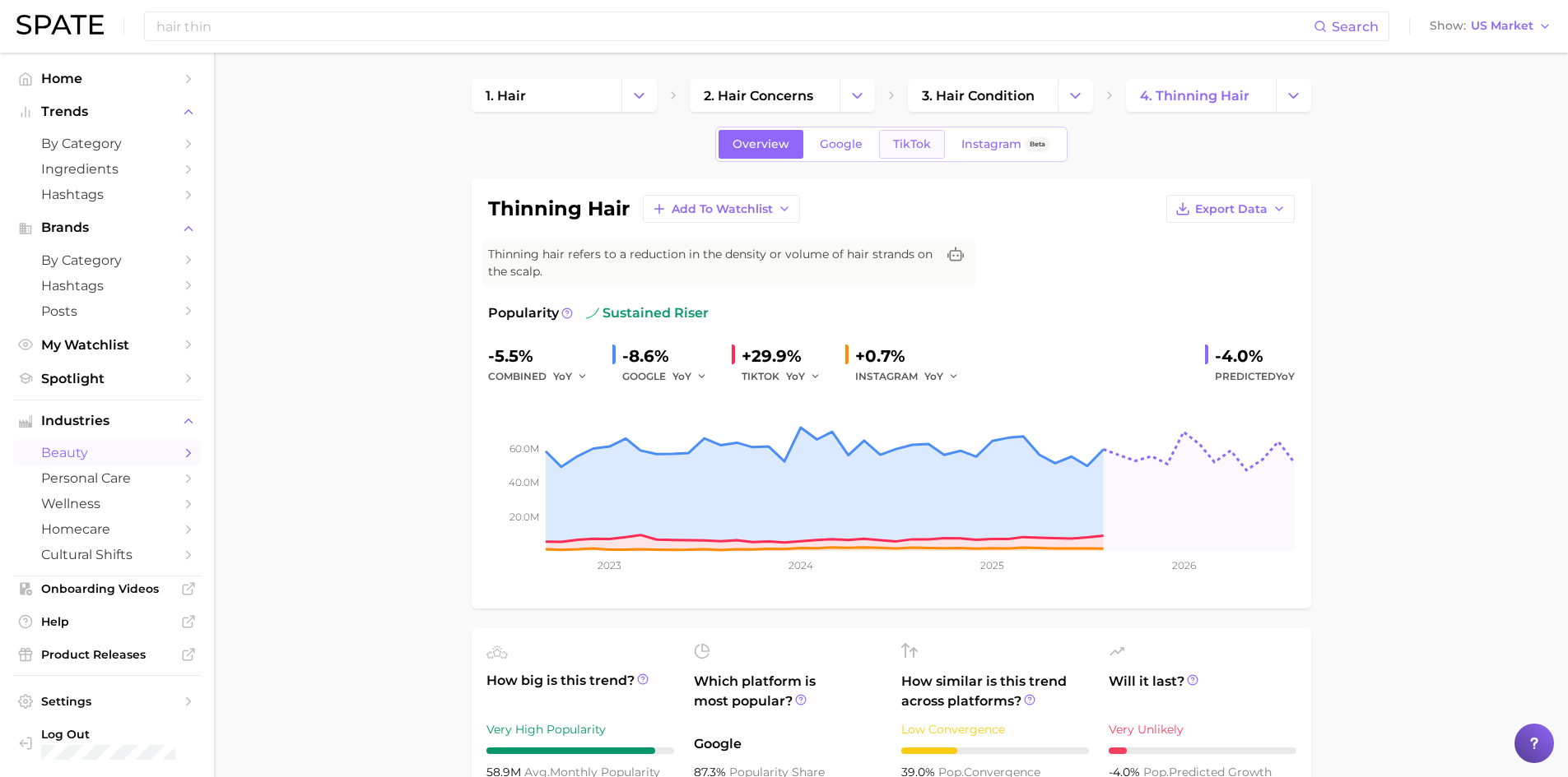
click at [910, 142] on span "TikTok" at bounding box center [912, 144] width 38 height 14
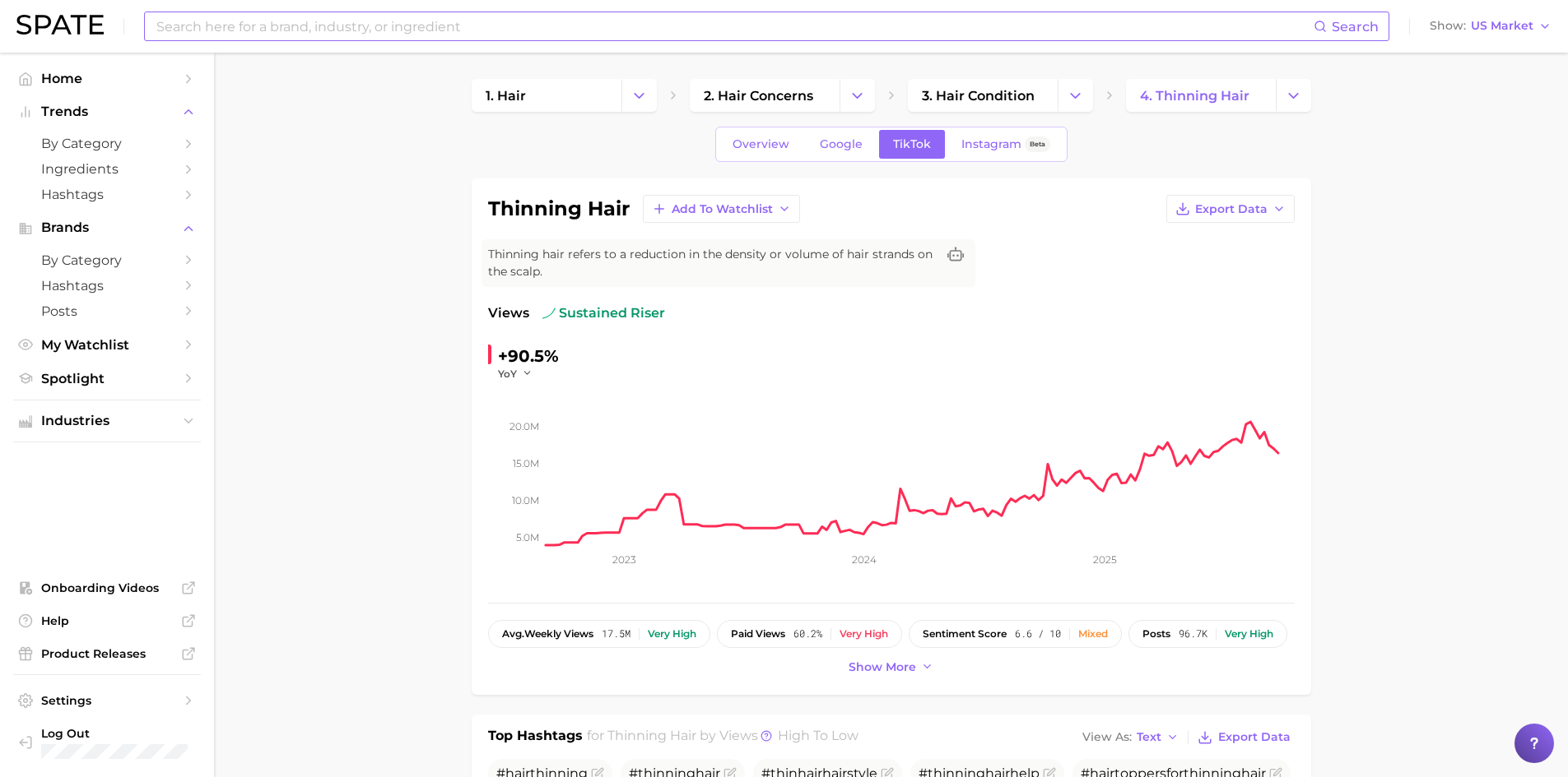
click at [276, 32] on input at bounding box center [734, 26] width 1159 height 28
type input "t"
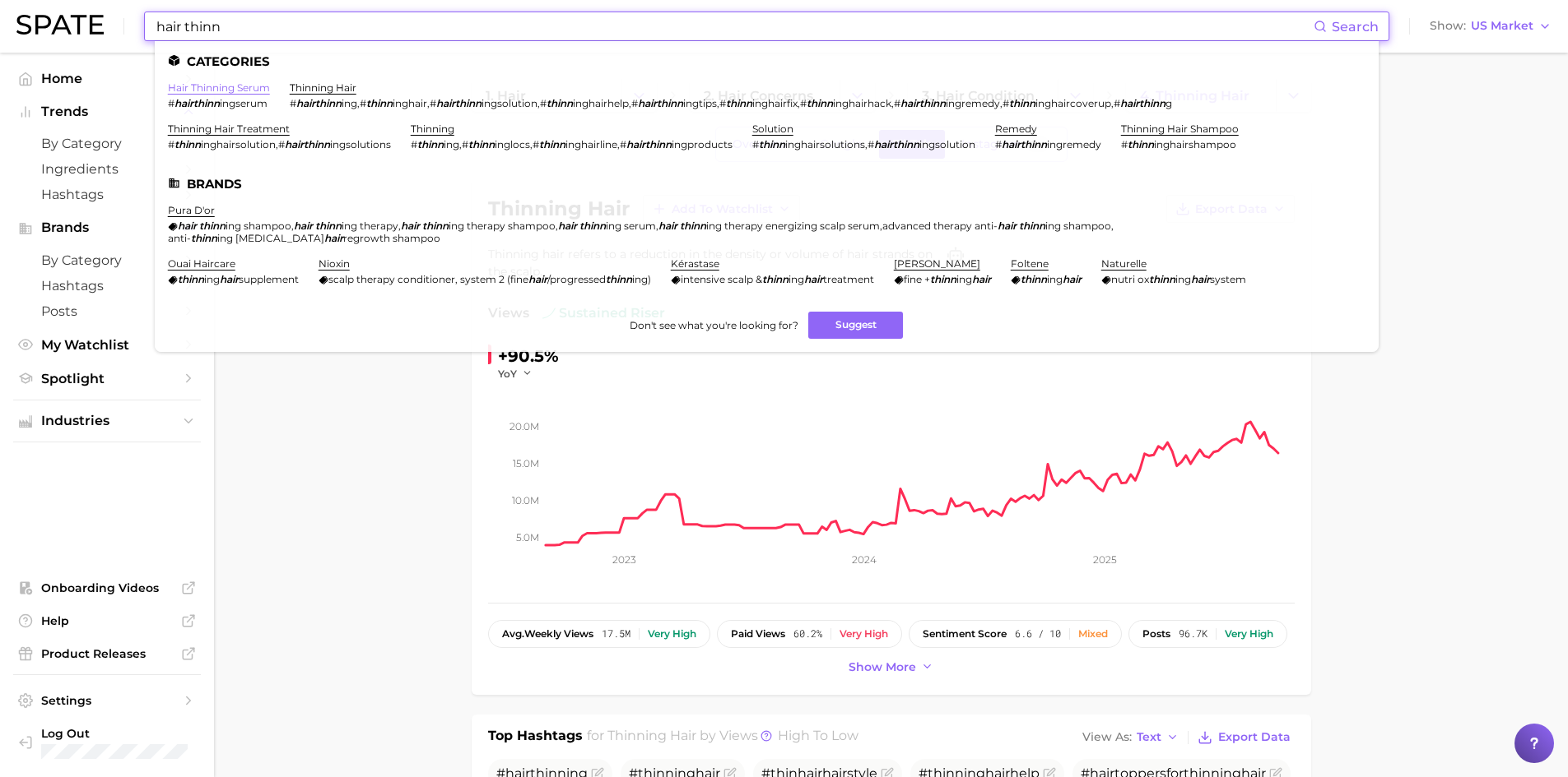
click at [260, 87] on link "hair thinning serum" at bounding box center [218, 87] width 102 height 13
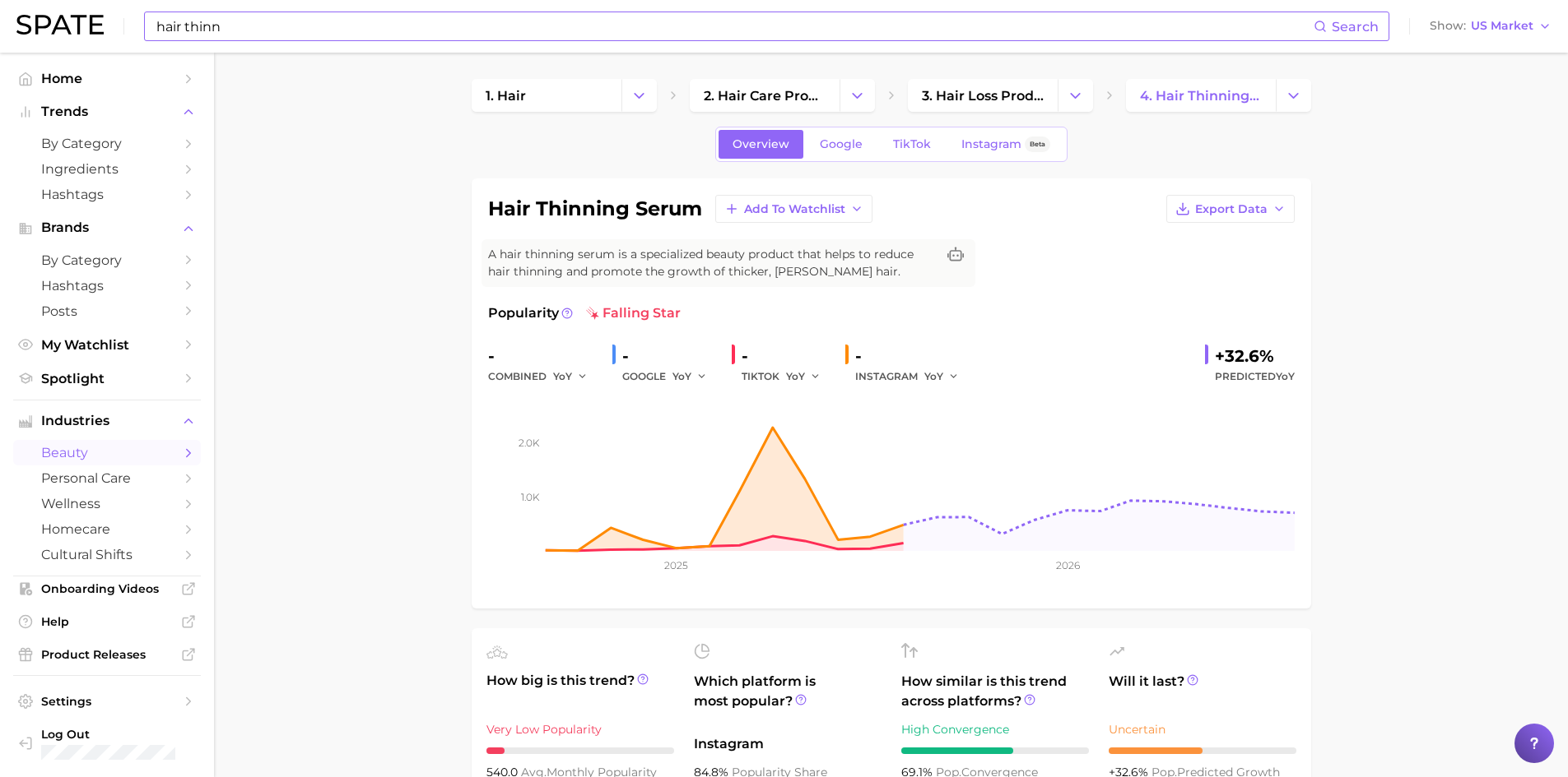
click at [242, 26] on input "hair thinn" at bounding box center [734, 26] width 1159 height 28
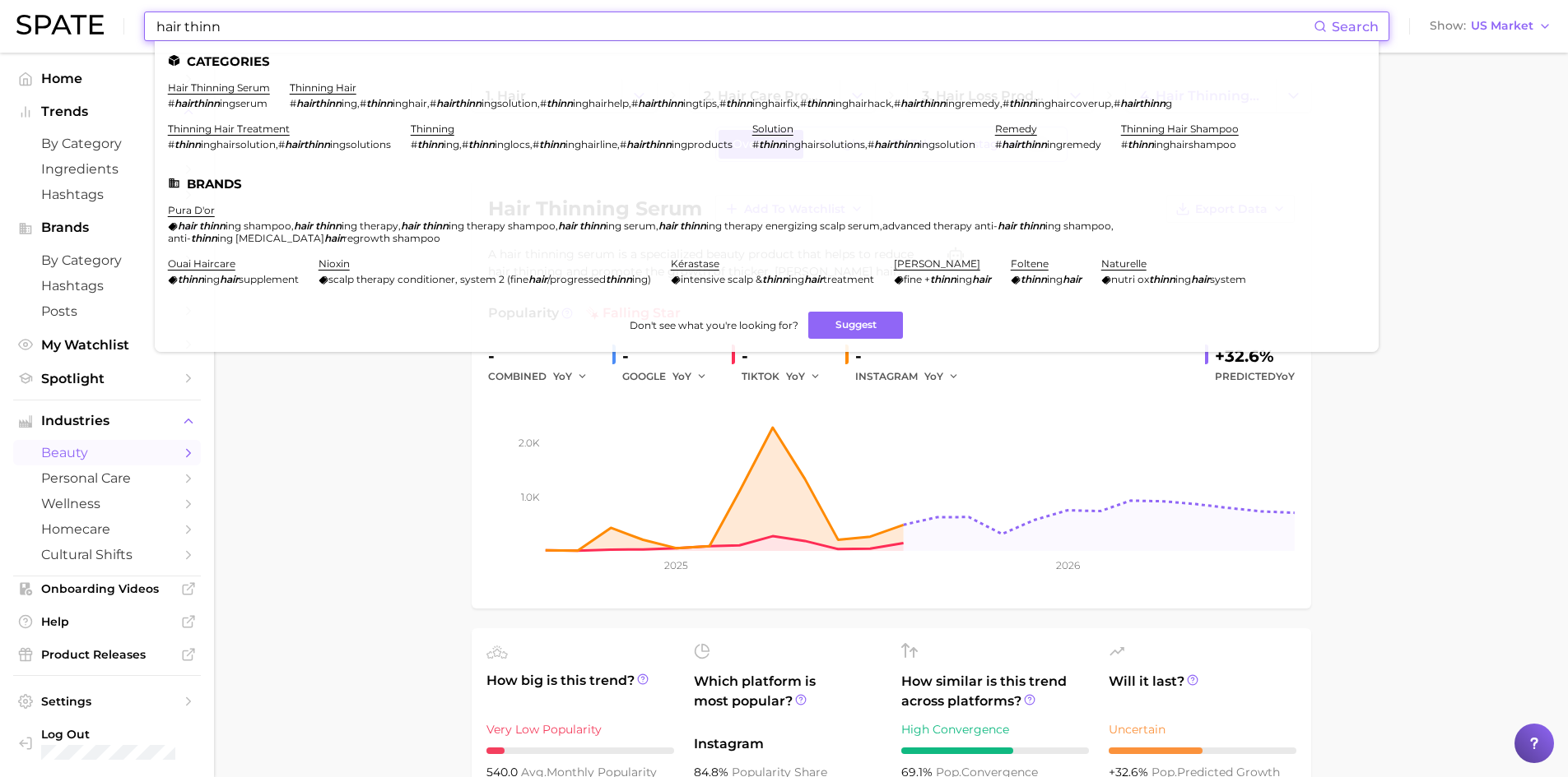
drag, startPoint x: 245, startPoint y: 26, endPoint x: 0, endPoint y: -5, distance: 247.0
click at [0, 0] on html "hair thinn Search Categories hair thinning serum # hairthinn ingserum thinning …" at bounding box center [784, 388] width 1568 height 777
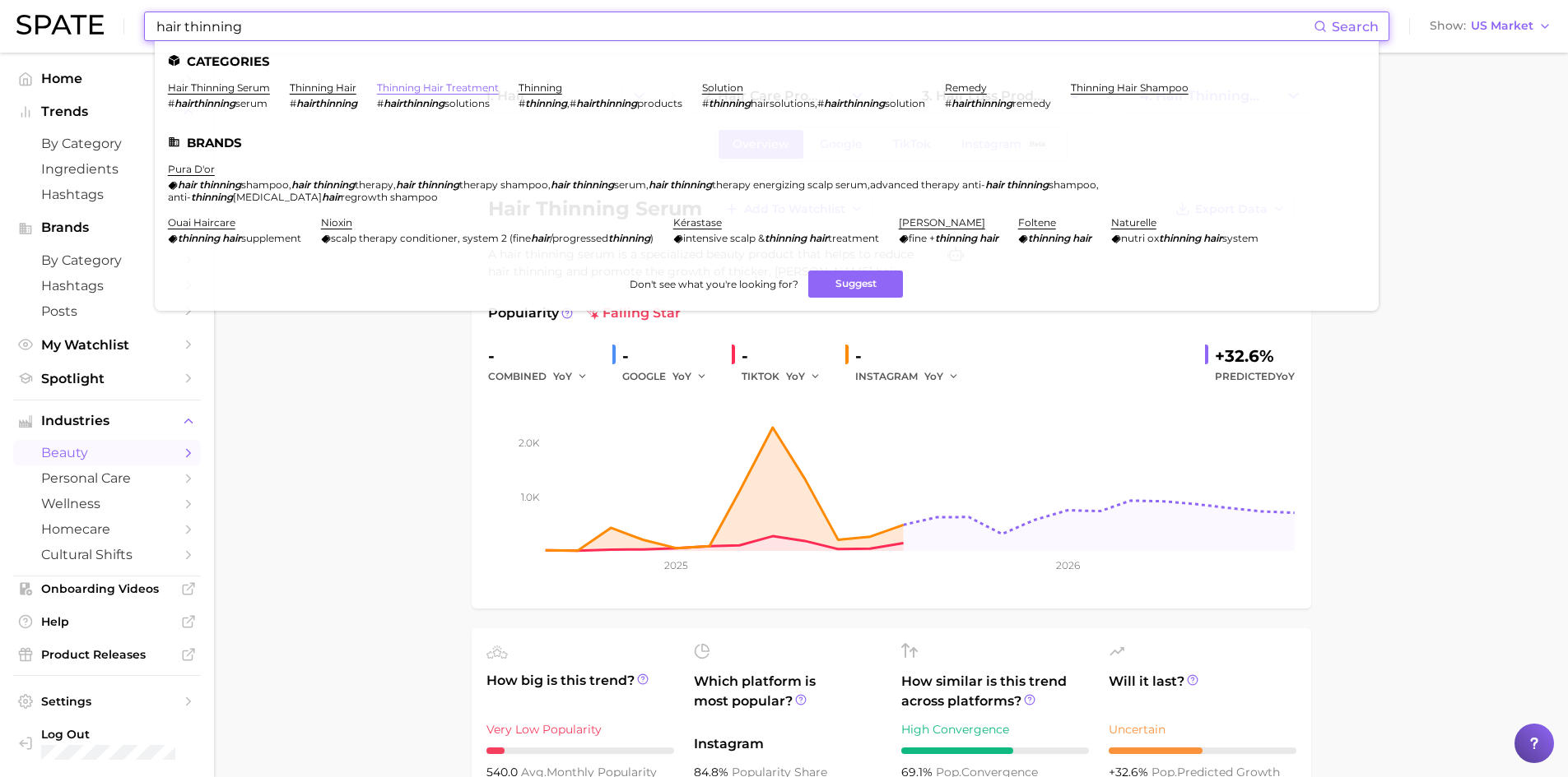
type input "hair thinning"
click at [410, 87] on link "thinning hair treatment" at bounding box center [438, 87] width 122 height 13
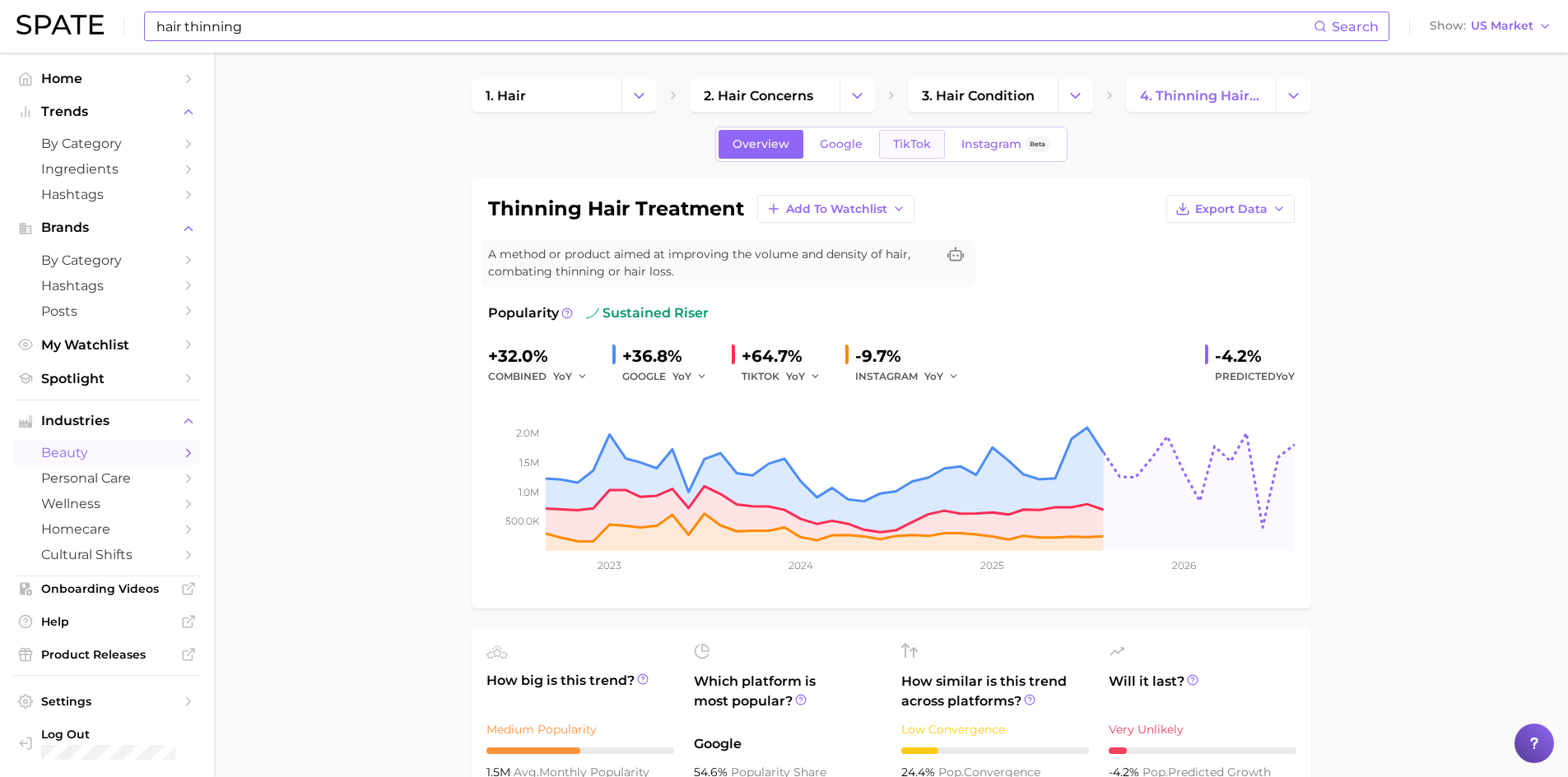
click at [919, 143] on span "TikTok" at bounding box center [912, 144] width 38 height 14
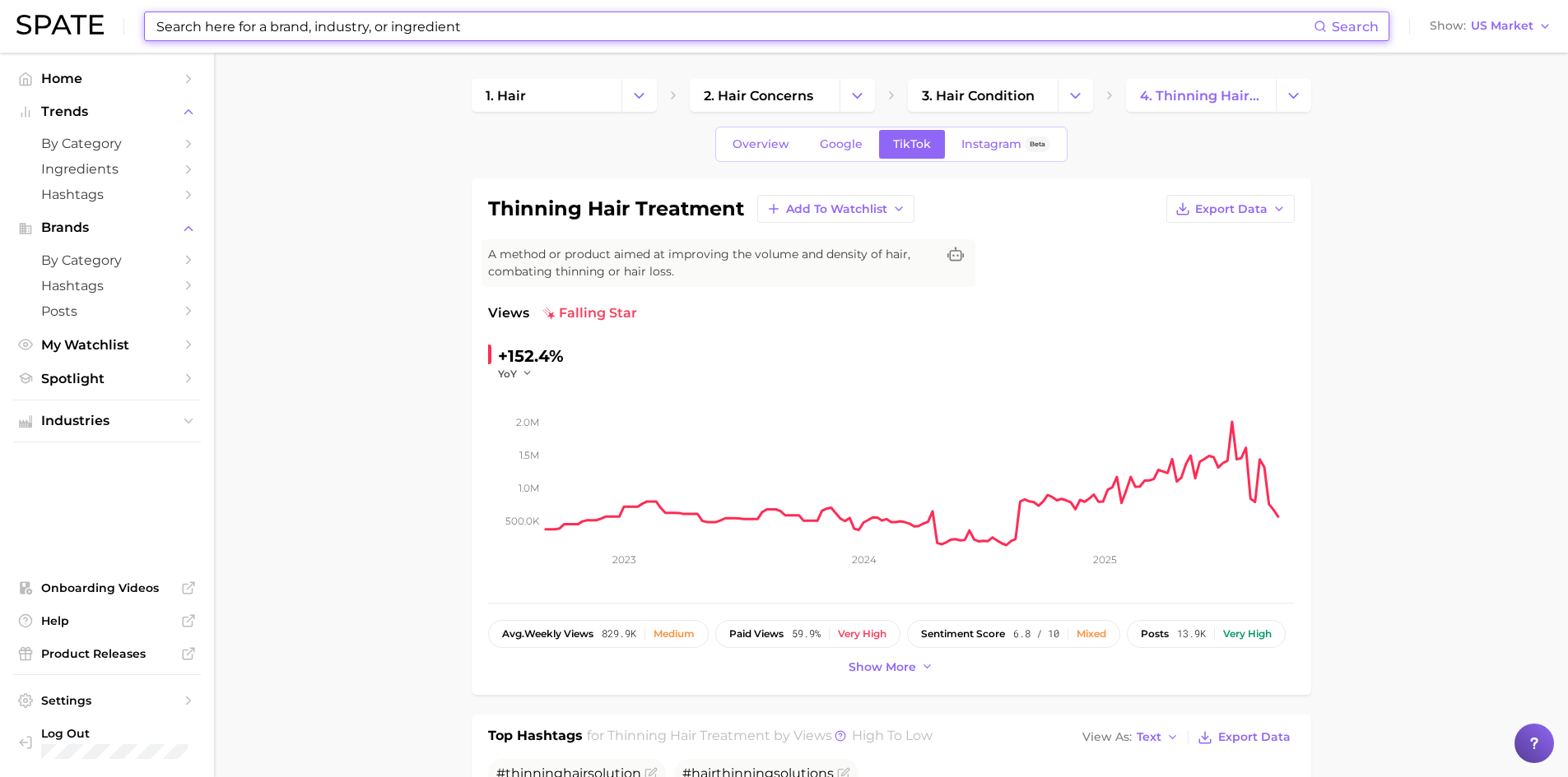
click at [361, 18] on input at bounding box center [734, 26] width 1159 height 28
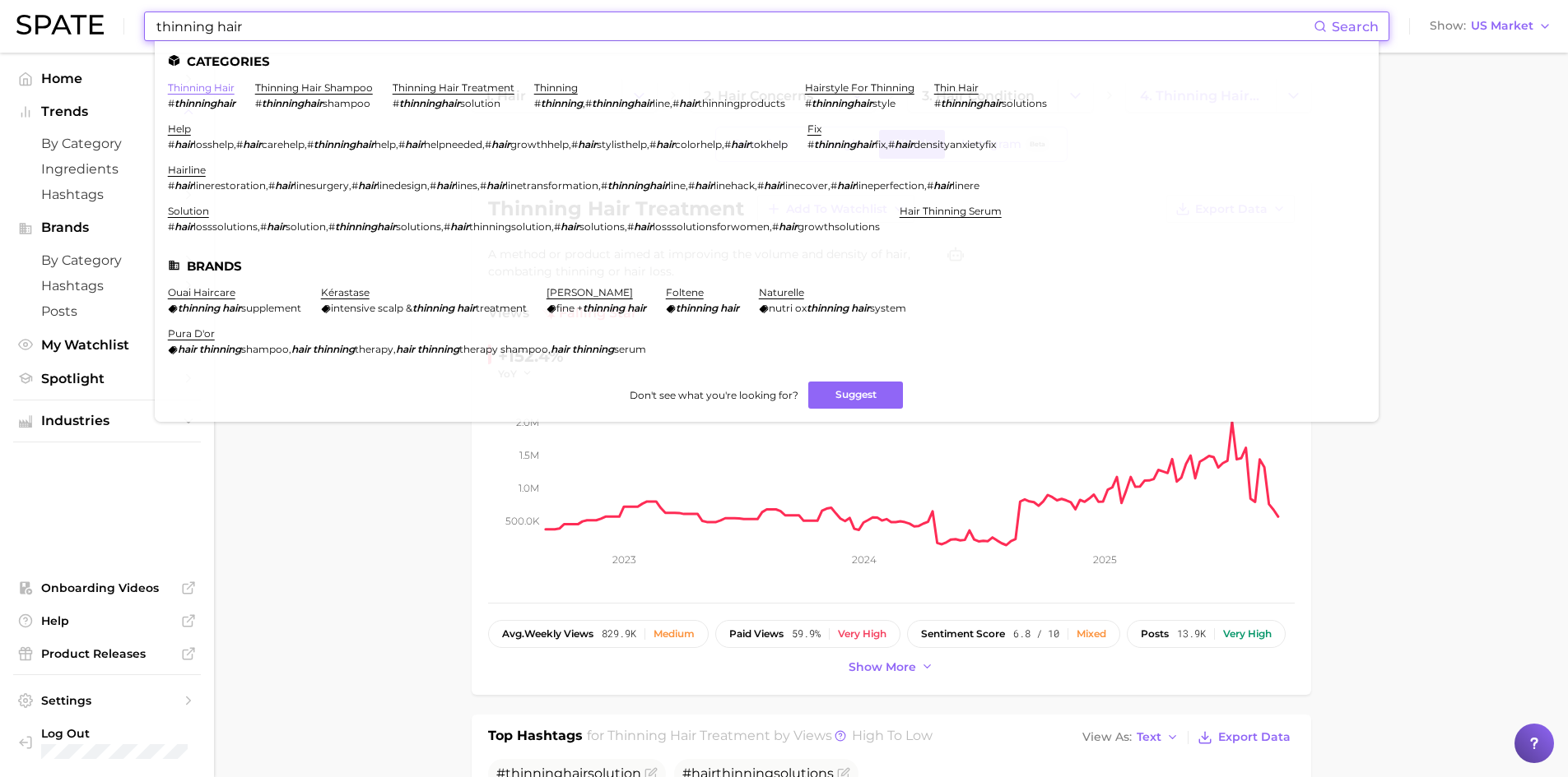
type input "thinning hair"
click at [204, 89] on link "thinning hair" at bounding box center [201, 87] width 66 height 13
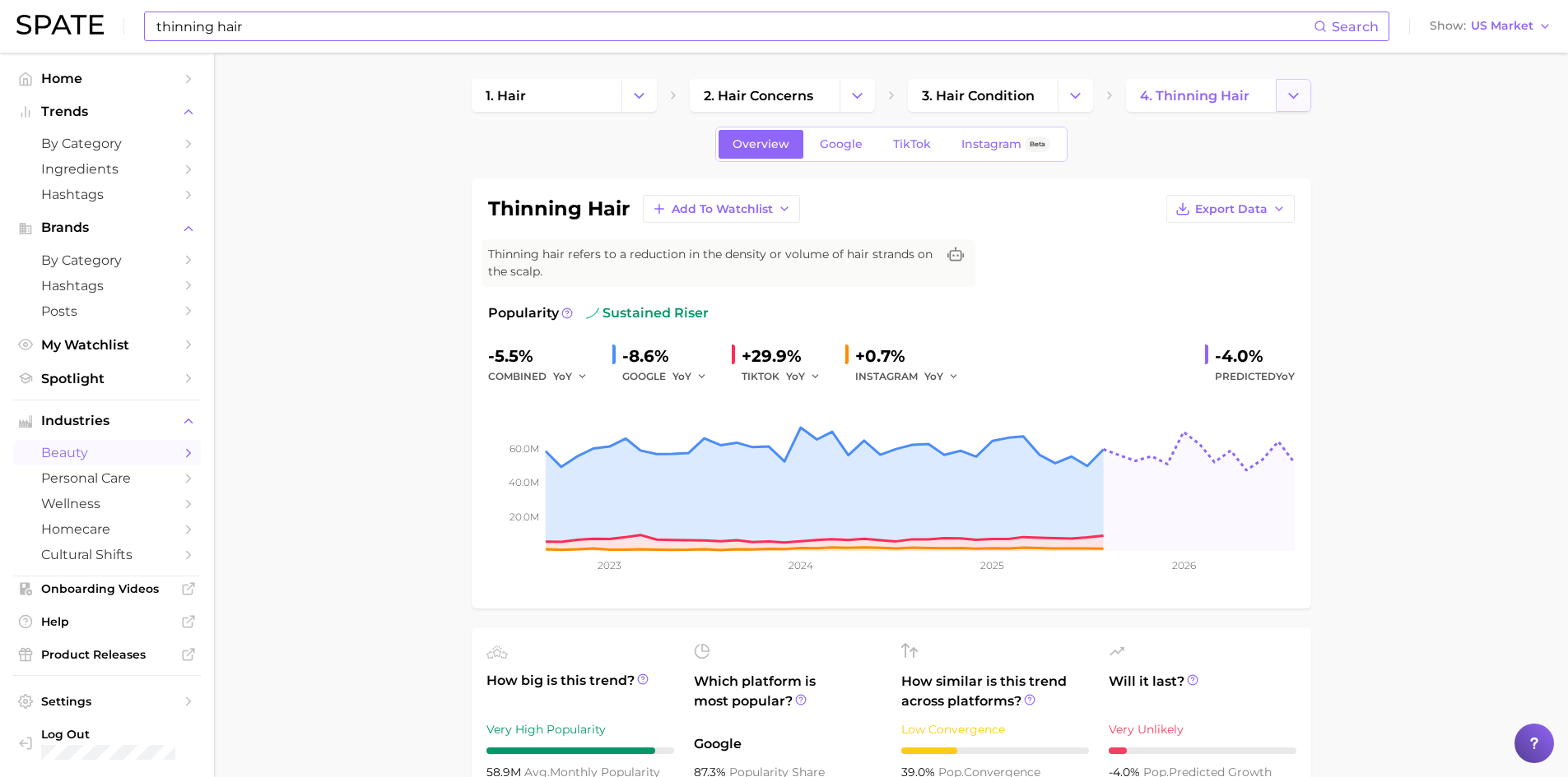
click at [1291, 101] on icon "Change Category" at bounding box center [1293, 96] width 18 height 18
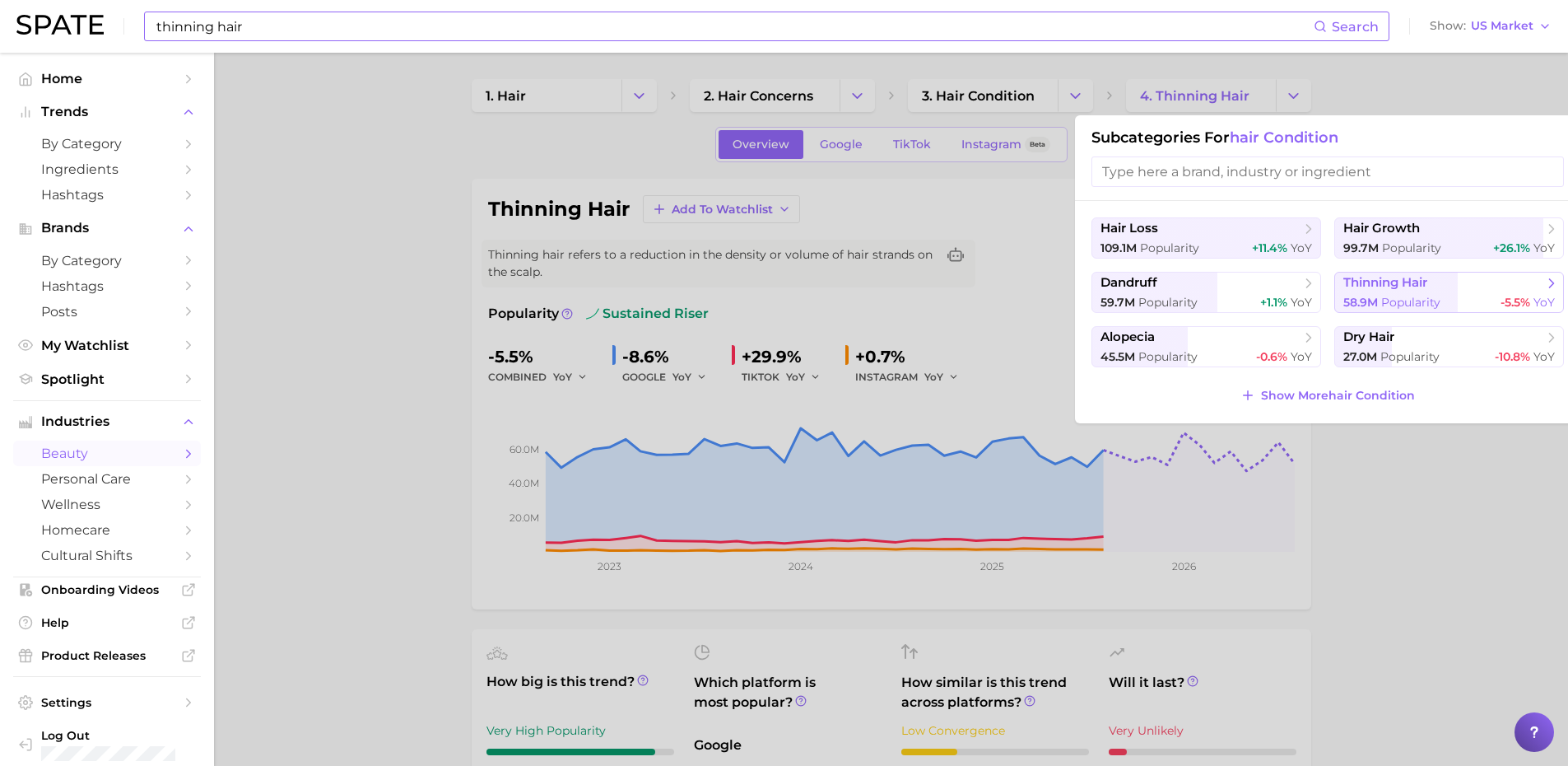
click at [1407, 295] on span "Popularity" at bounding box center [1410, 303] width 60 height 15
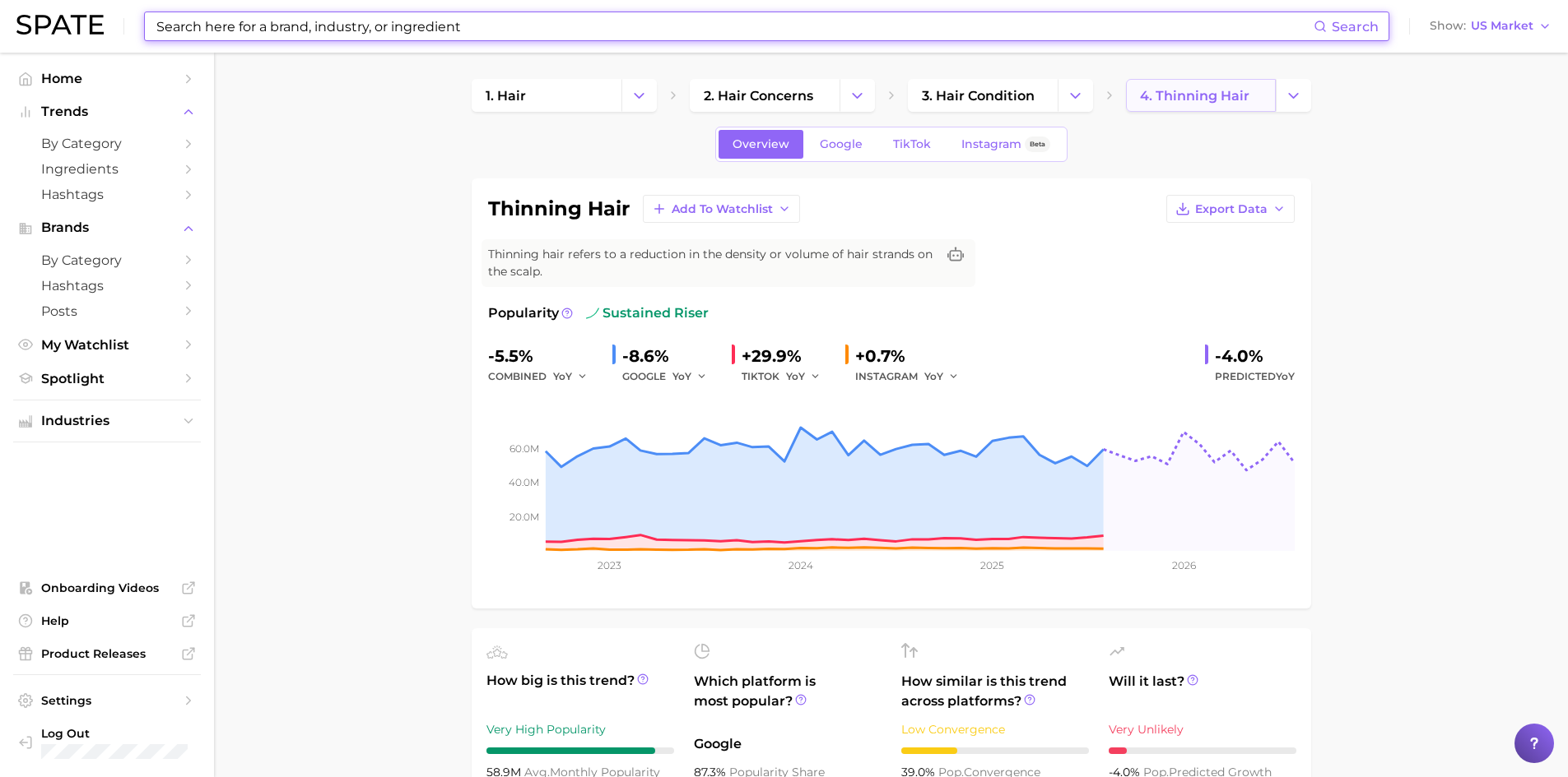
click at [1168, 103] on link "4. thinning hair" at bounding box center [1201, 95] width 150 height 33
click at [1303, 99] on button "Change Category" at bounding box center [1293, 95] width 35 height 33
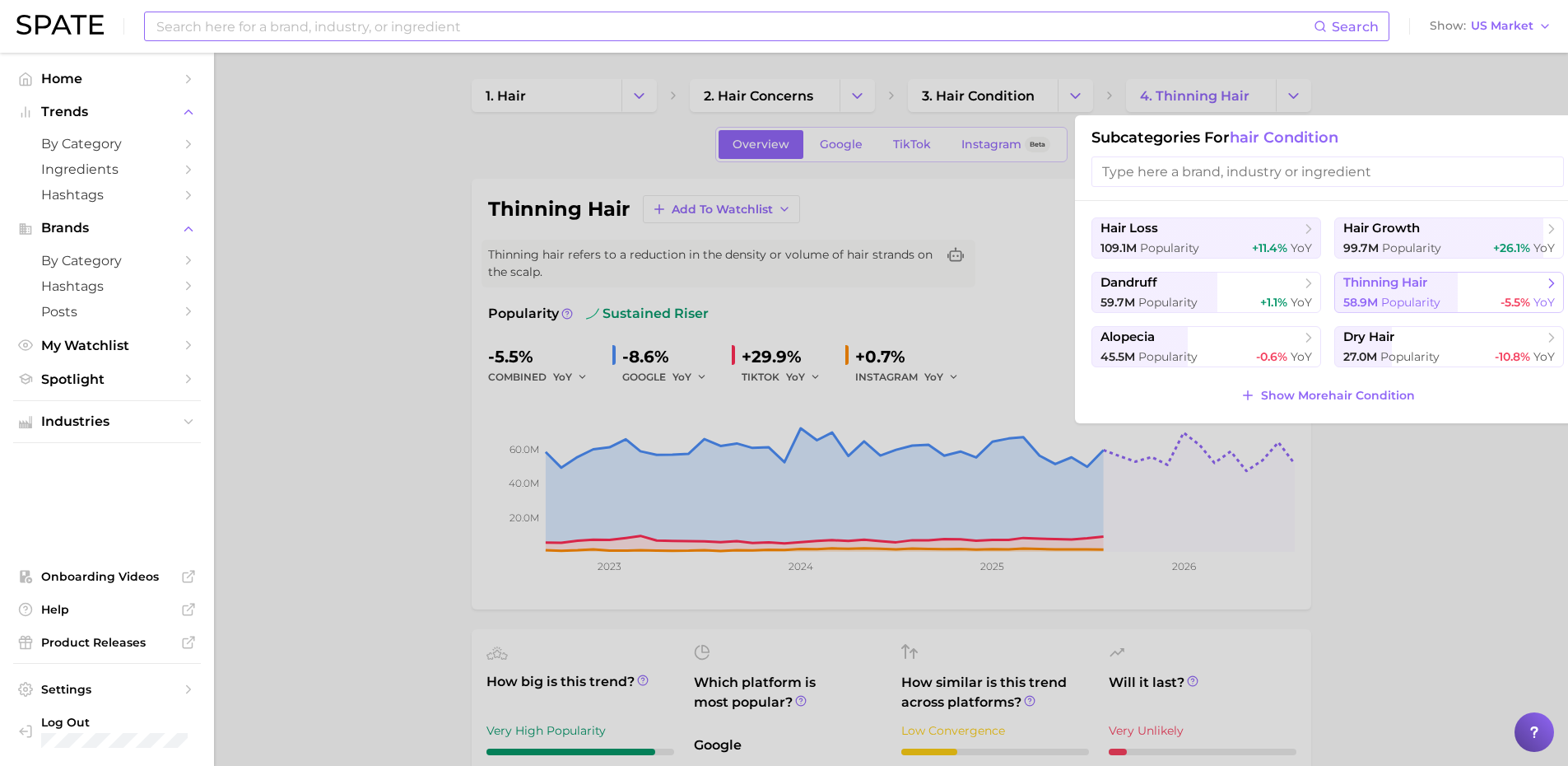
click at [1551, 283] on icon at bounding box center [1551, 283] width 17 height 17
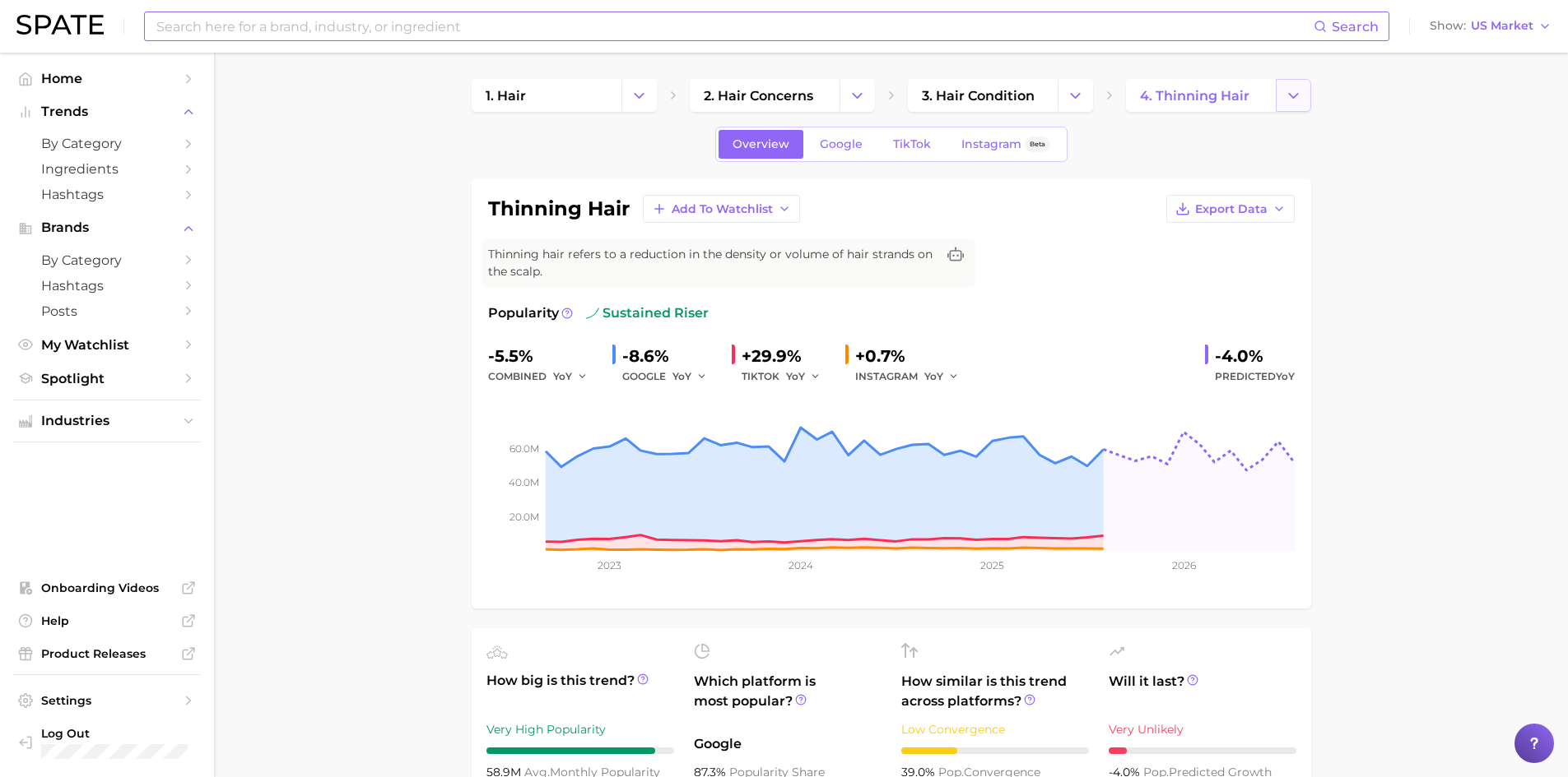
click at [1296, 94] on polyline "Change Category" at bounding box center [1293, 95] width 9 height 4
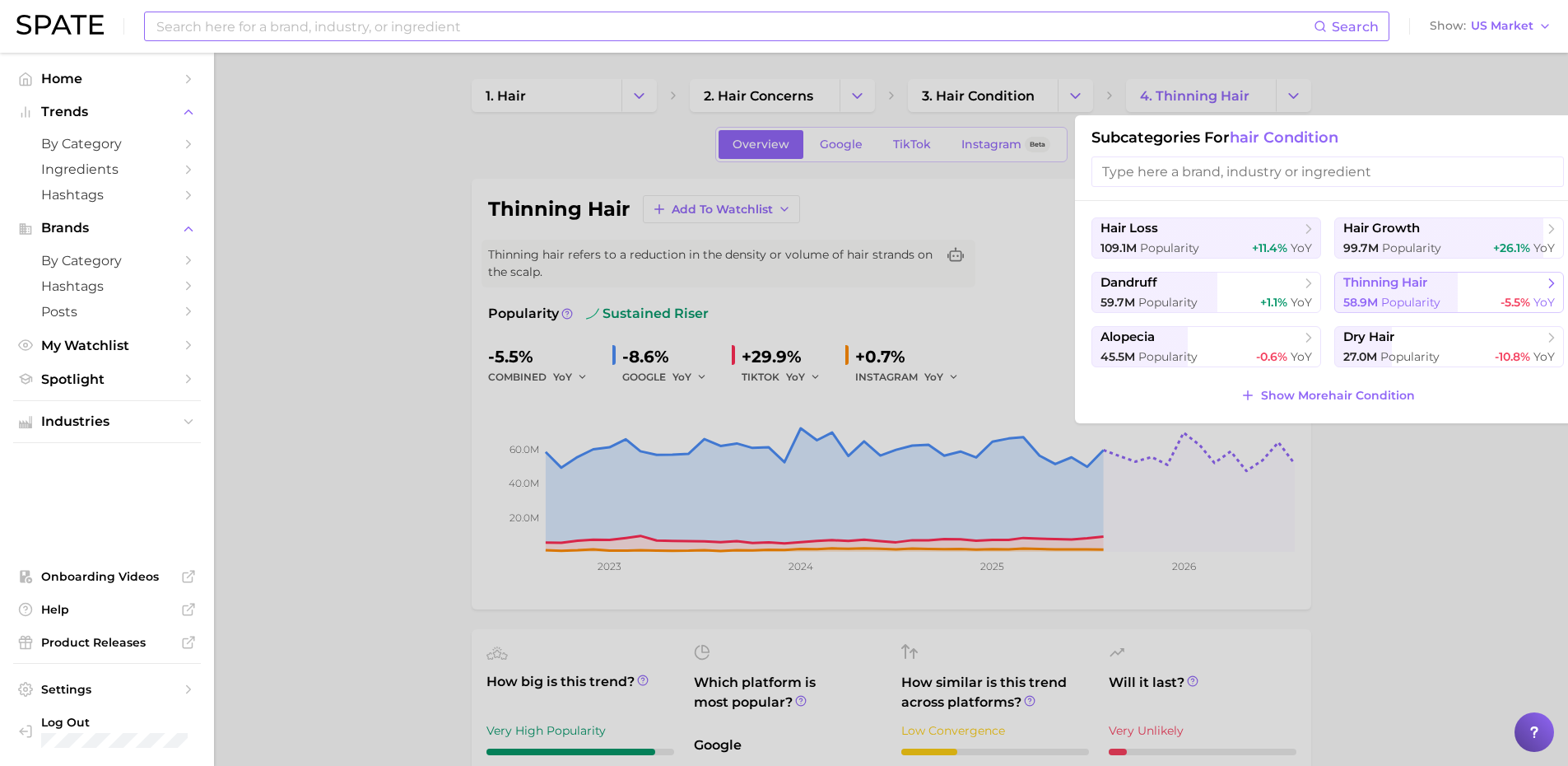
click at [1470, 289] on span "thinning hair" at bounding box center [1443, 283] width 200 height 17
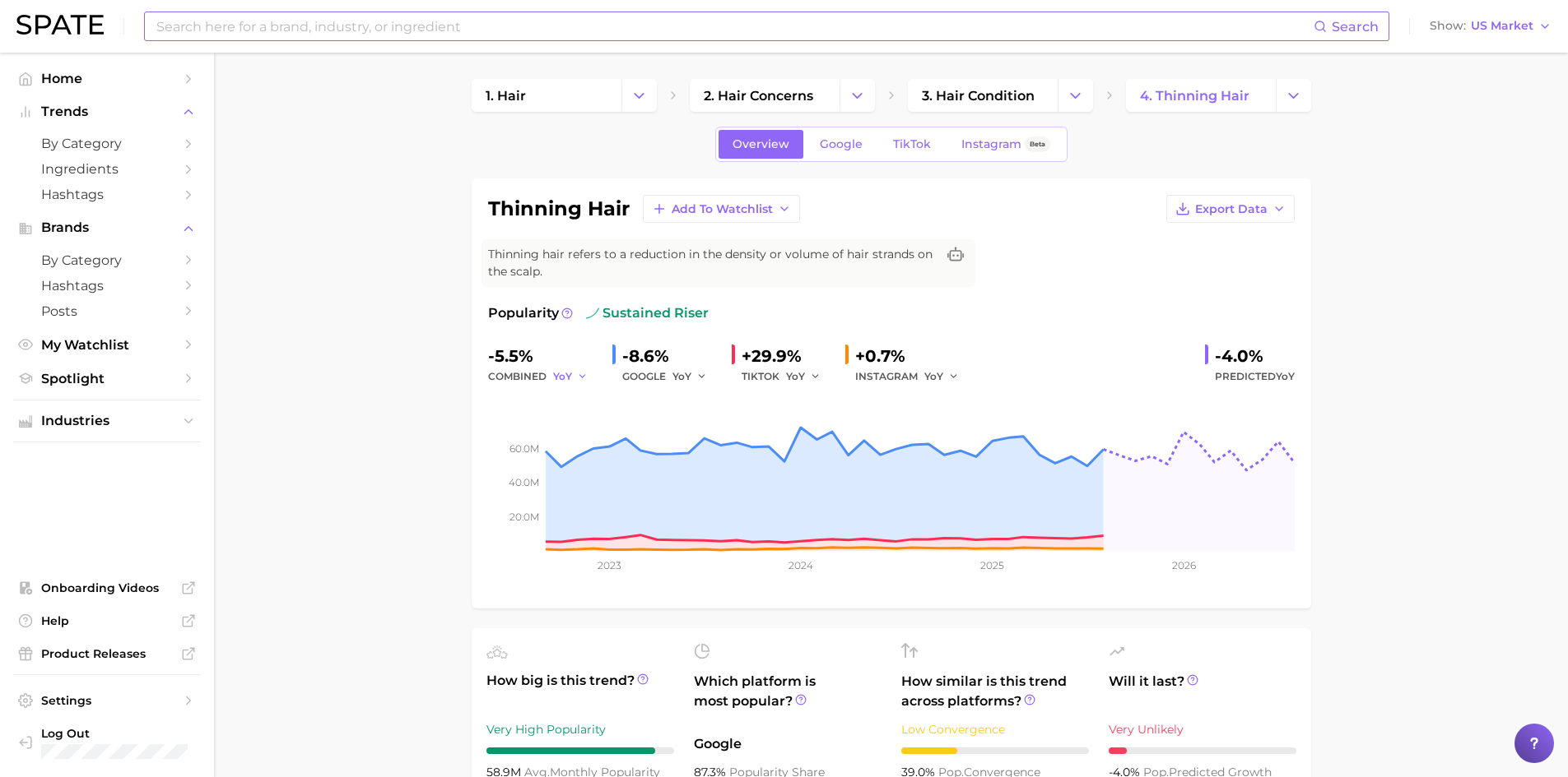
click at [578, 378] on icon "button" at bounding box center [582, 377] width 12 height 12
click at [588, 460] on span "MoM" at bounding box center [576, 462] width 29 height 14
click at [573, 377] on span "MoM" at bounding box center [565, 376] width 24 height 14
click at [585, 406] on button "YoY" at bounding box center [643, 402] width 181 height 29
click at [912, 140] on span "TikTok" at bounding box center [912, 144] width 38 height 14
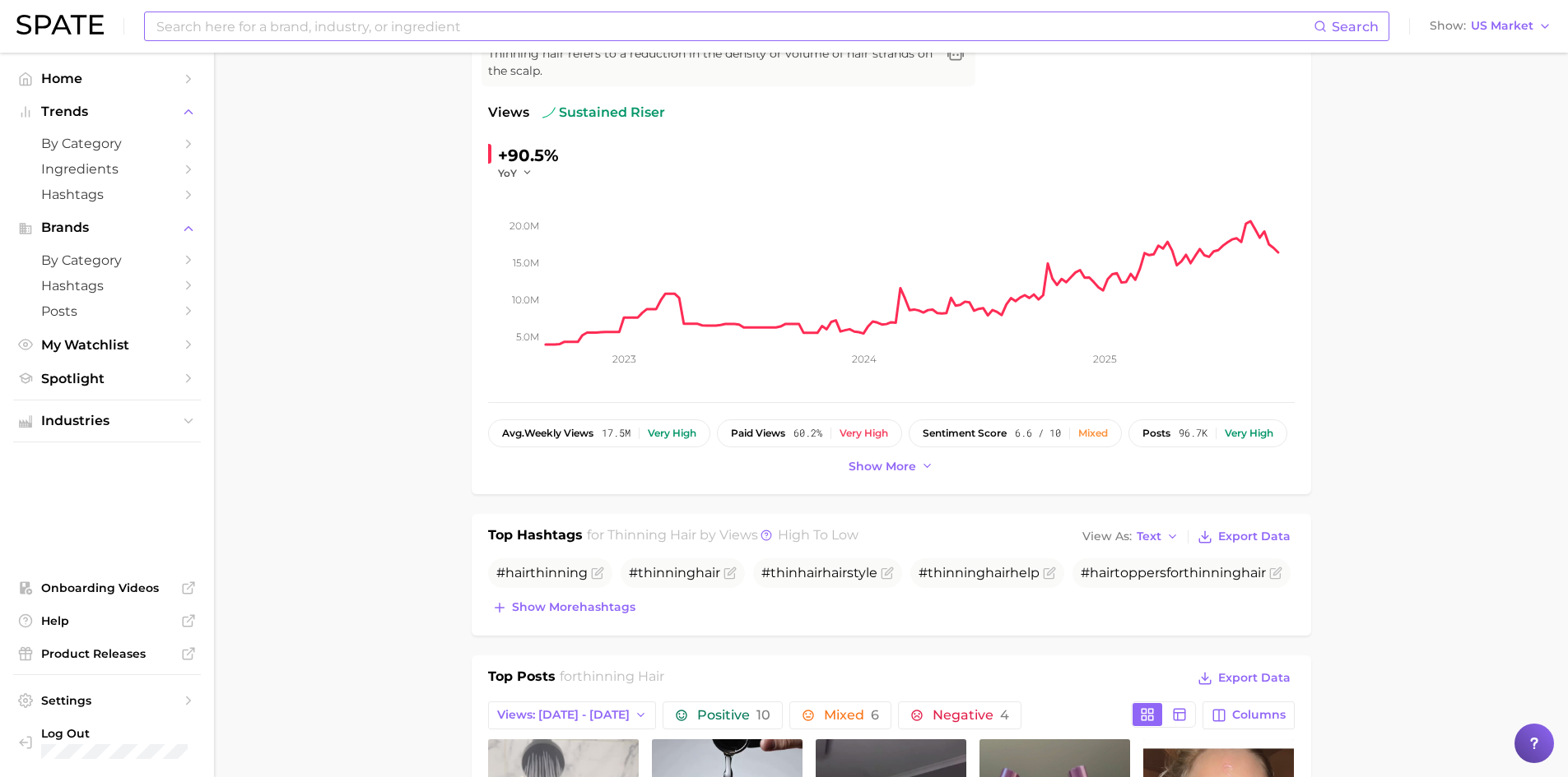
scroll to position [169, 0]
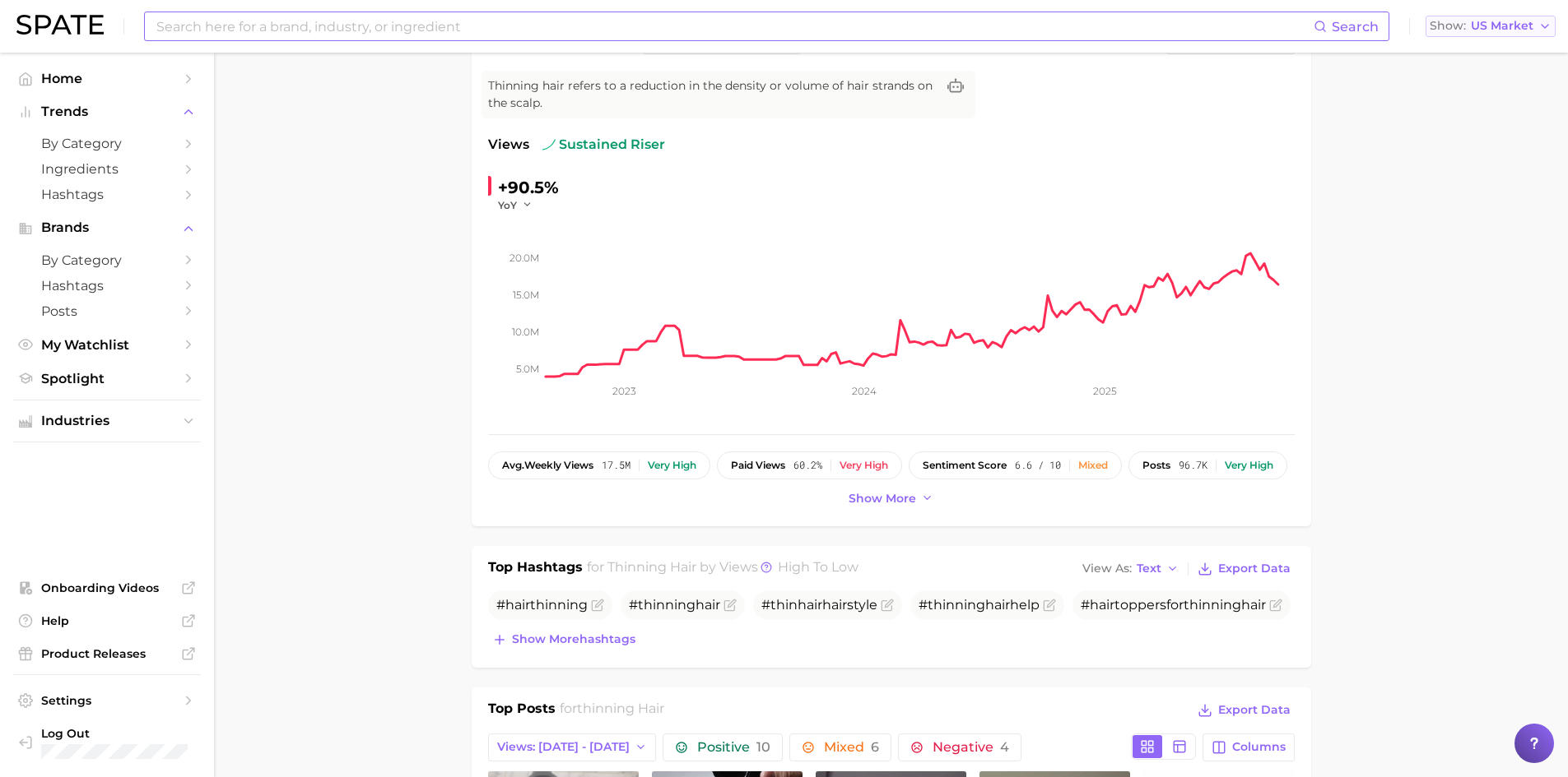
click at [1496, 36] on button "Show US Market" at bounding box center [1490, 26] width 130 height 21
click at [1509, 25] on span "US Market" at bounding box center [1502, 25] width 62 height 9
click at [1471, 194] on span "Global" at bounding box center [1452, 201] width 38 height 14
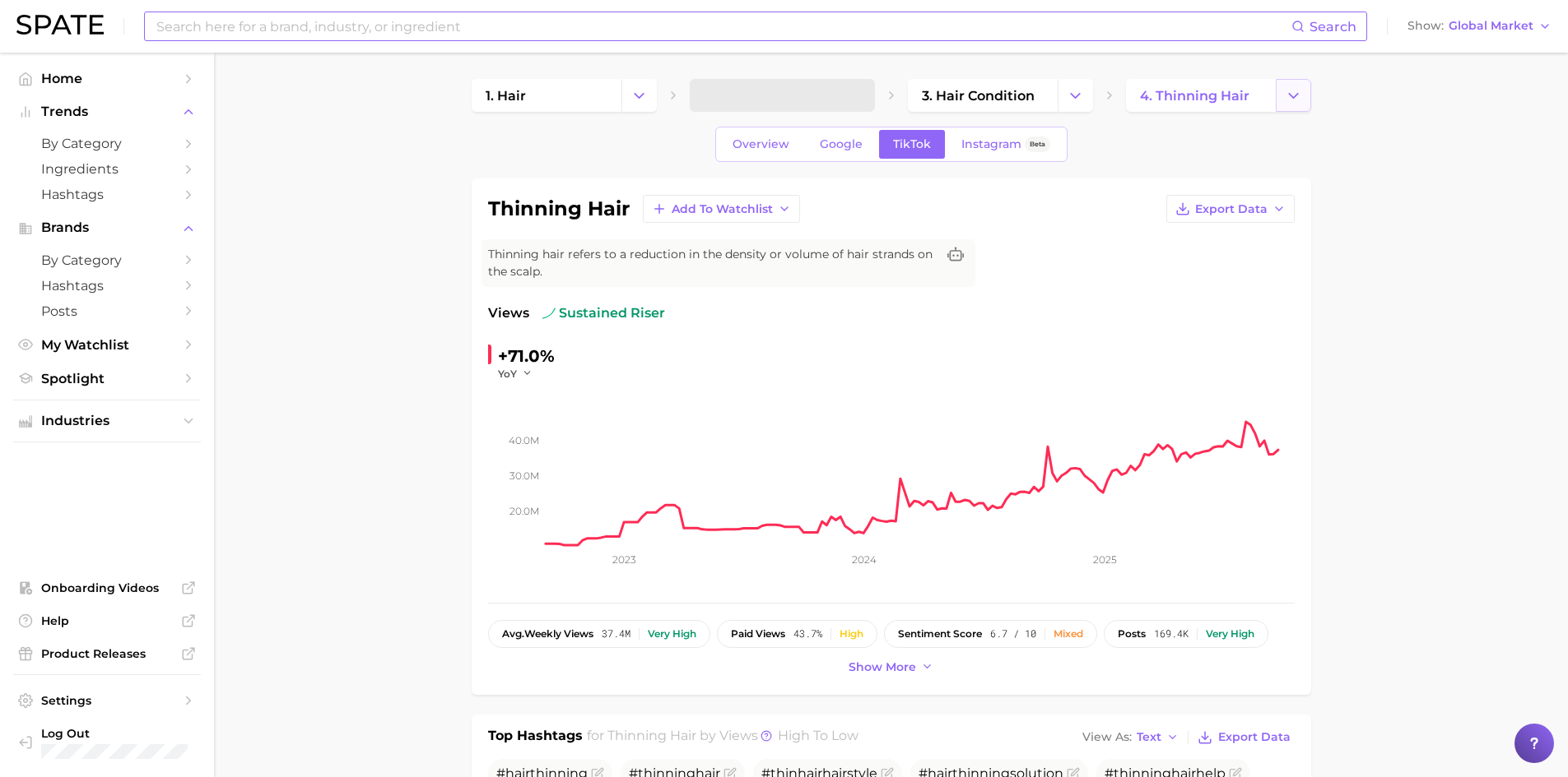
click at [1287, 94] on icon "Change Category" at bounding box center [1293, 96] width 18 height 18
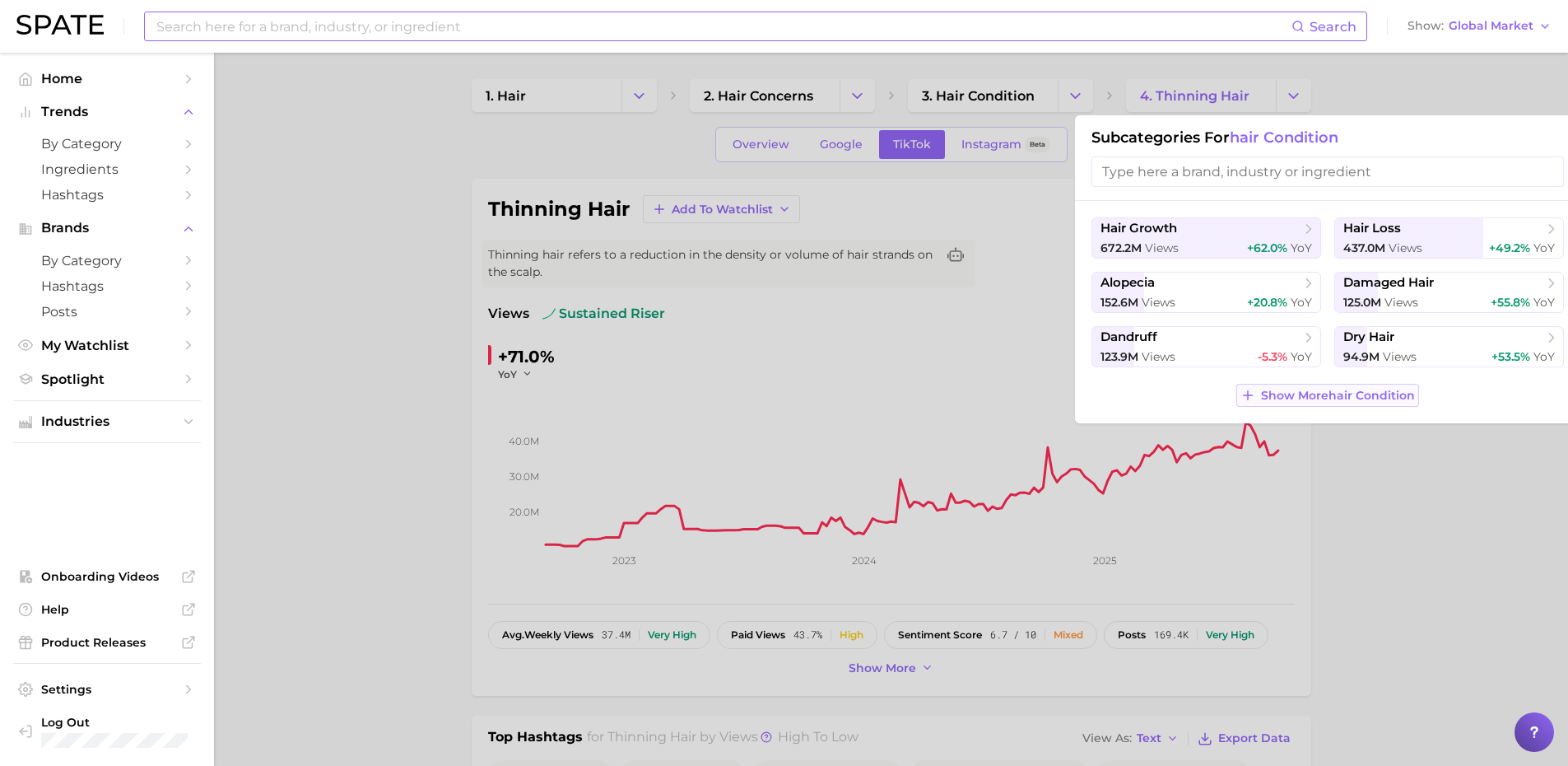
click at [1325, 396] on span "Show More hair condition" at bounding box center [1337, 395] width 154 height 14
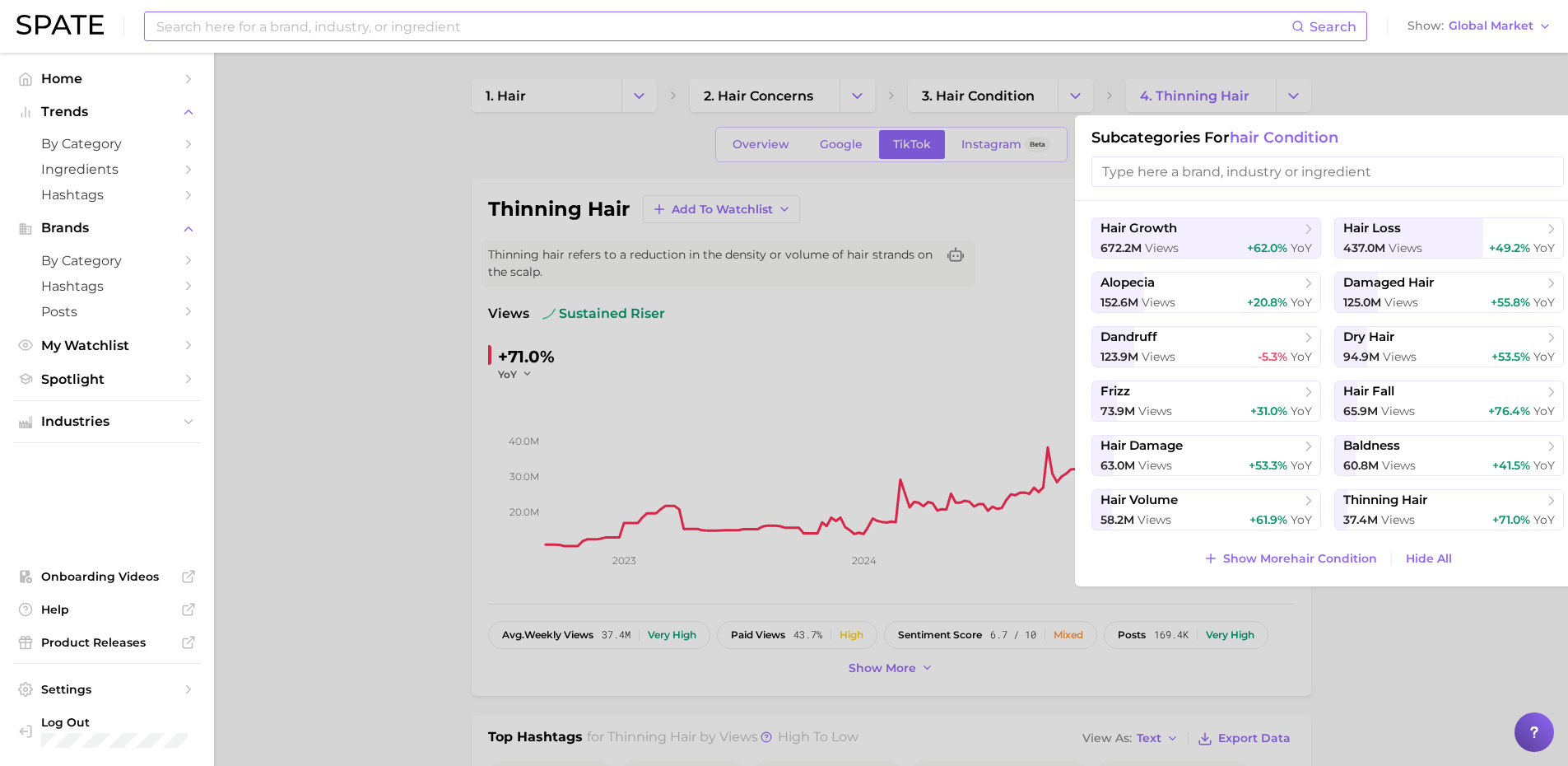
click at [1397, 110] on div at bounding box center [784, 383] width 1568 height 766
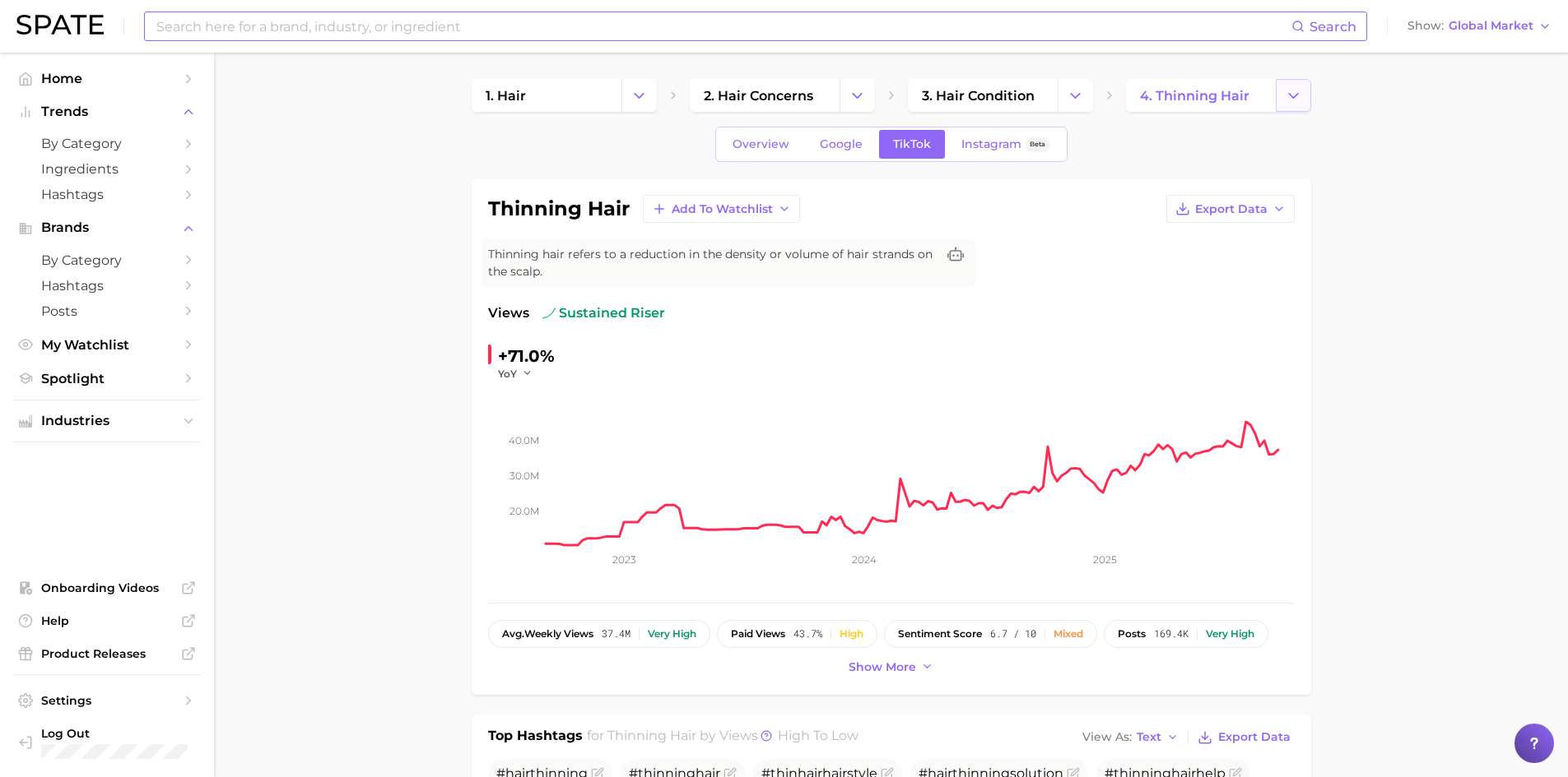
click at [1292, 102] on icon "Change Category" at bounding box center [1293, 96] width 18 height 18
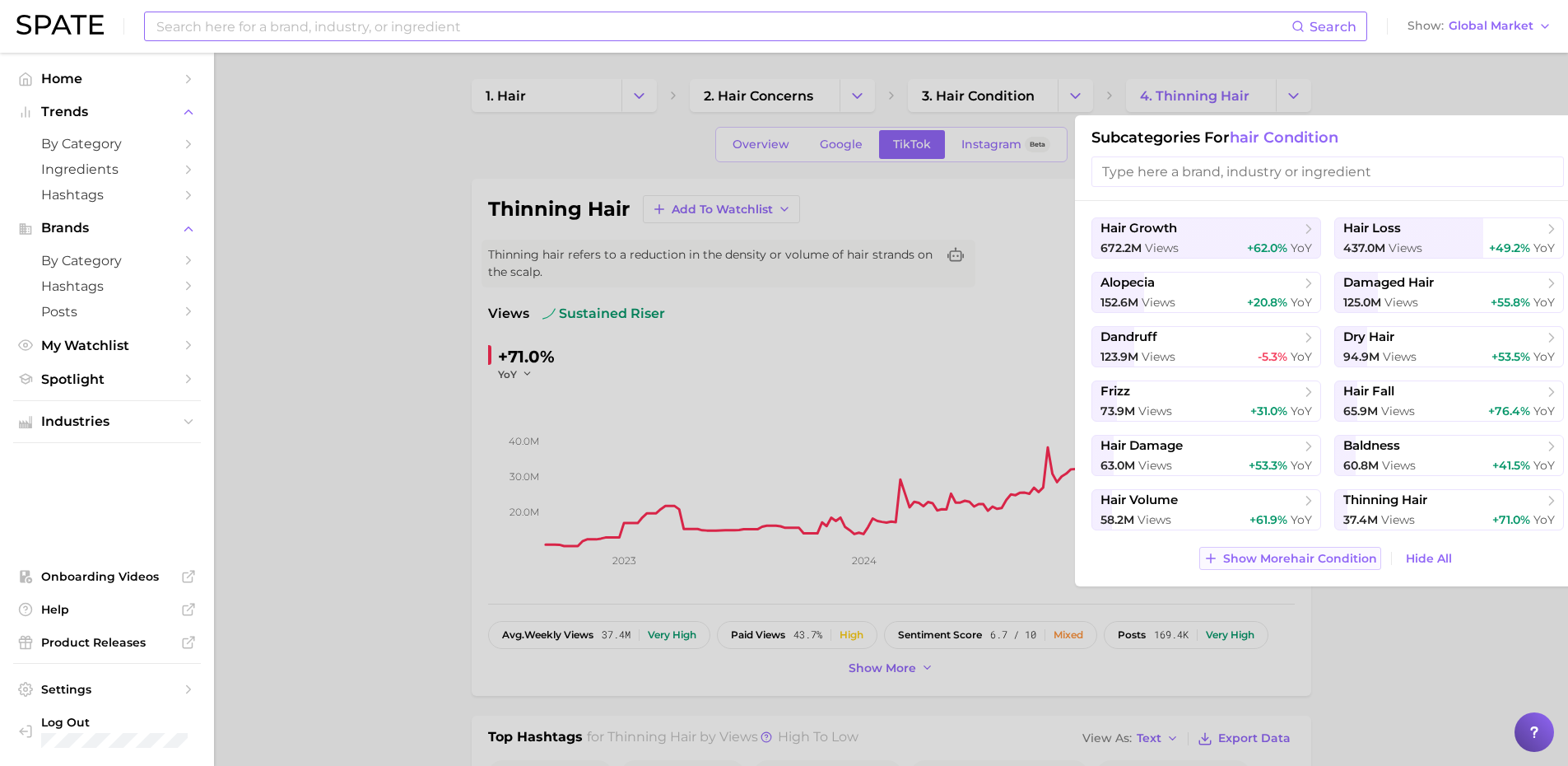
click at [1353, 552] on span "Show More hair condition" at bounding box center [1299, 558] width 154 height 14
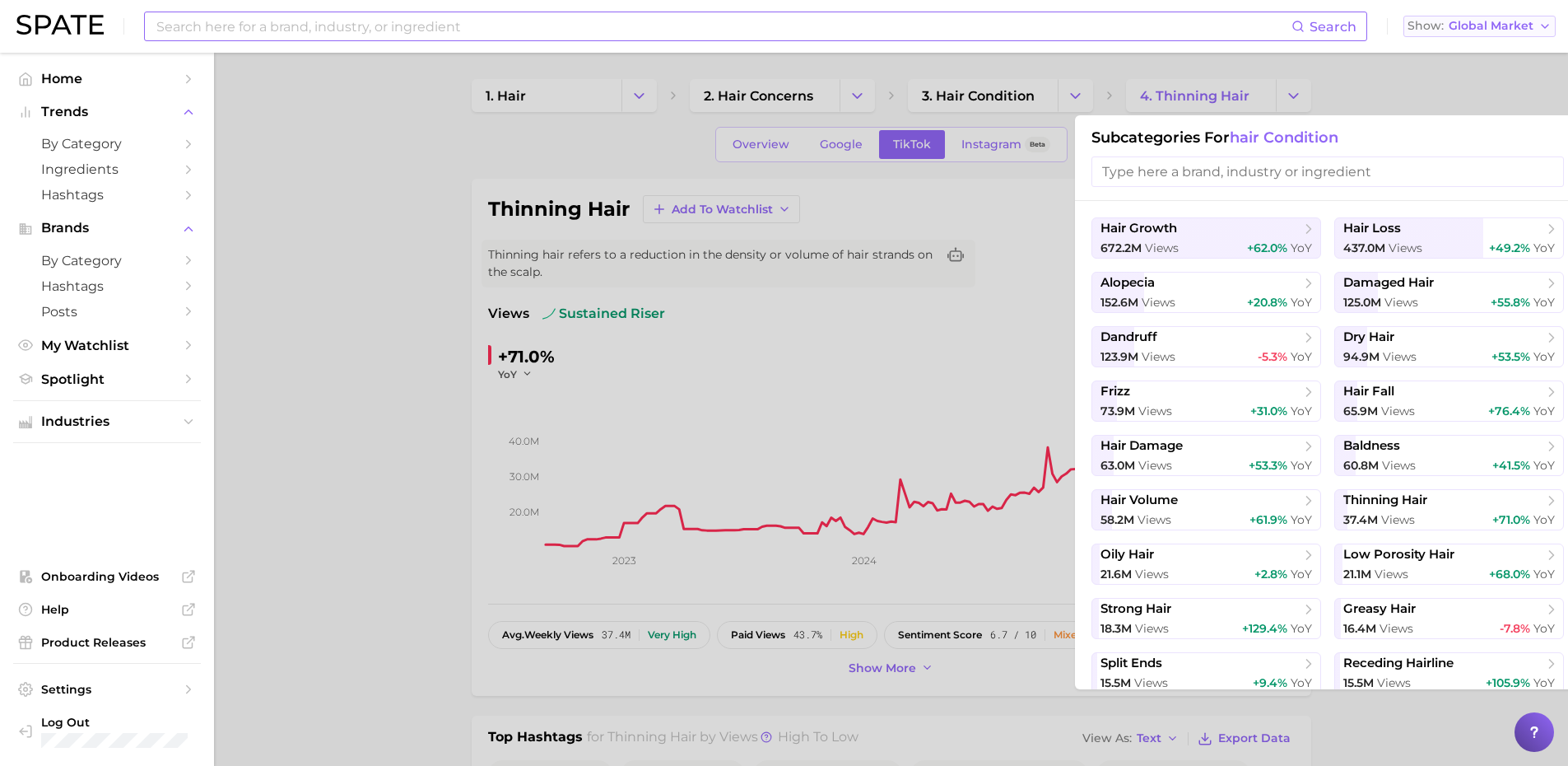
click at [1504, 25] on span "Global Market" at bounding box center [1491, 25] width 85 height 9
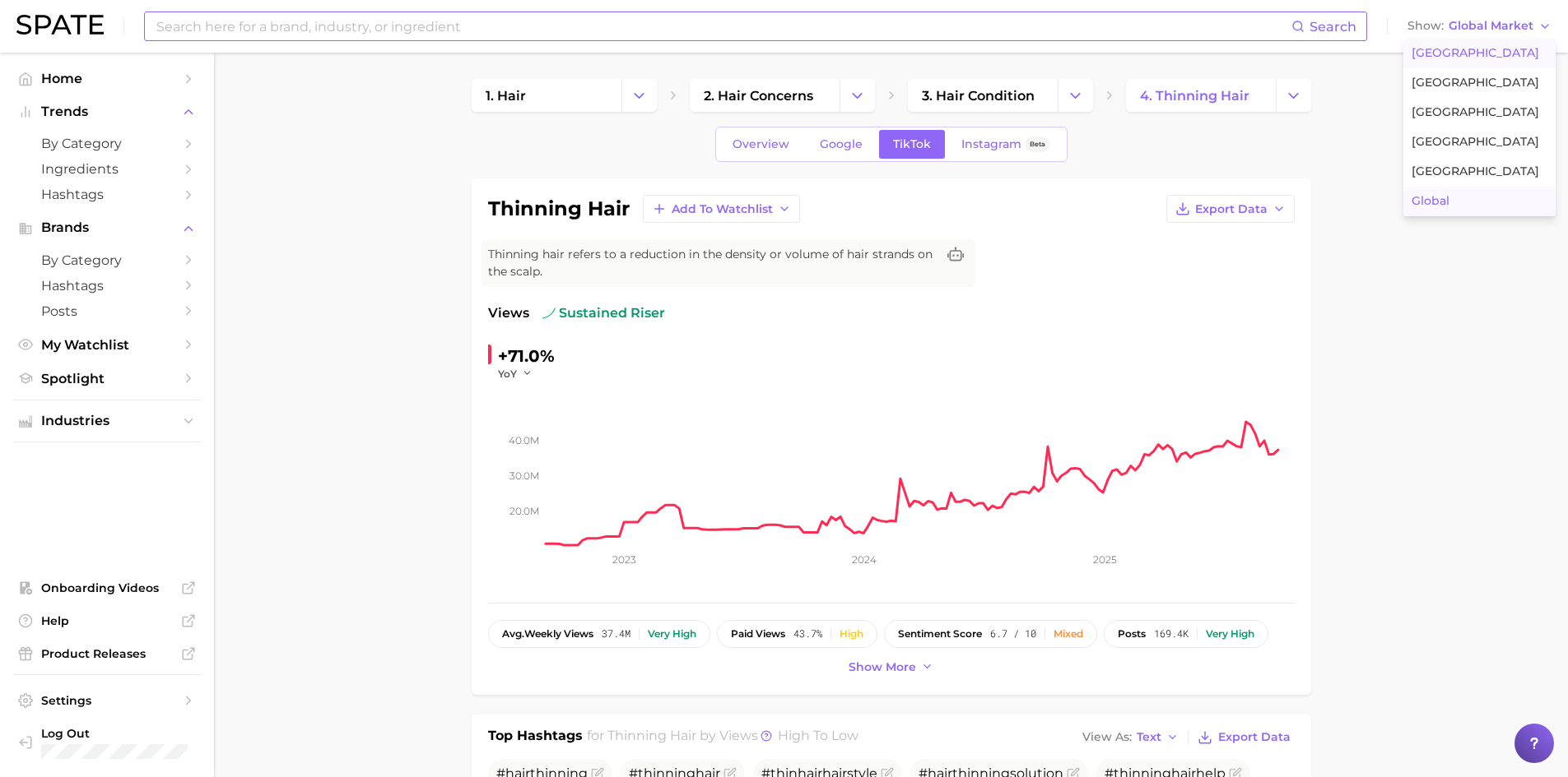
click at [1457, 49] on span "[GEOGRAPHIC_DATA]" at bounding box center [1476, 53] width 128 height 14
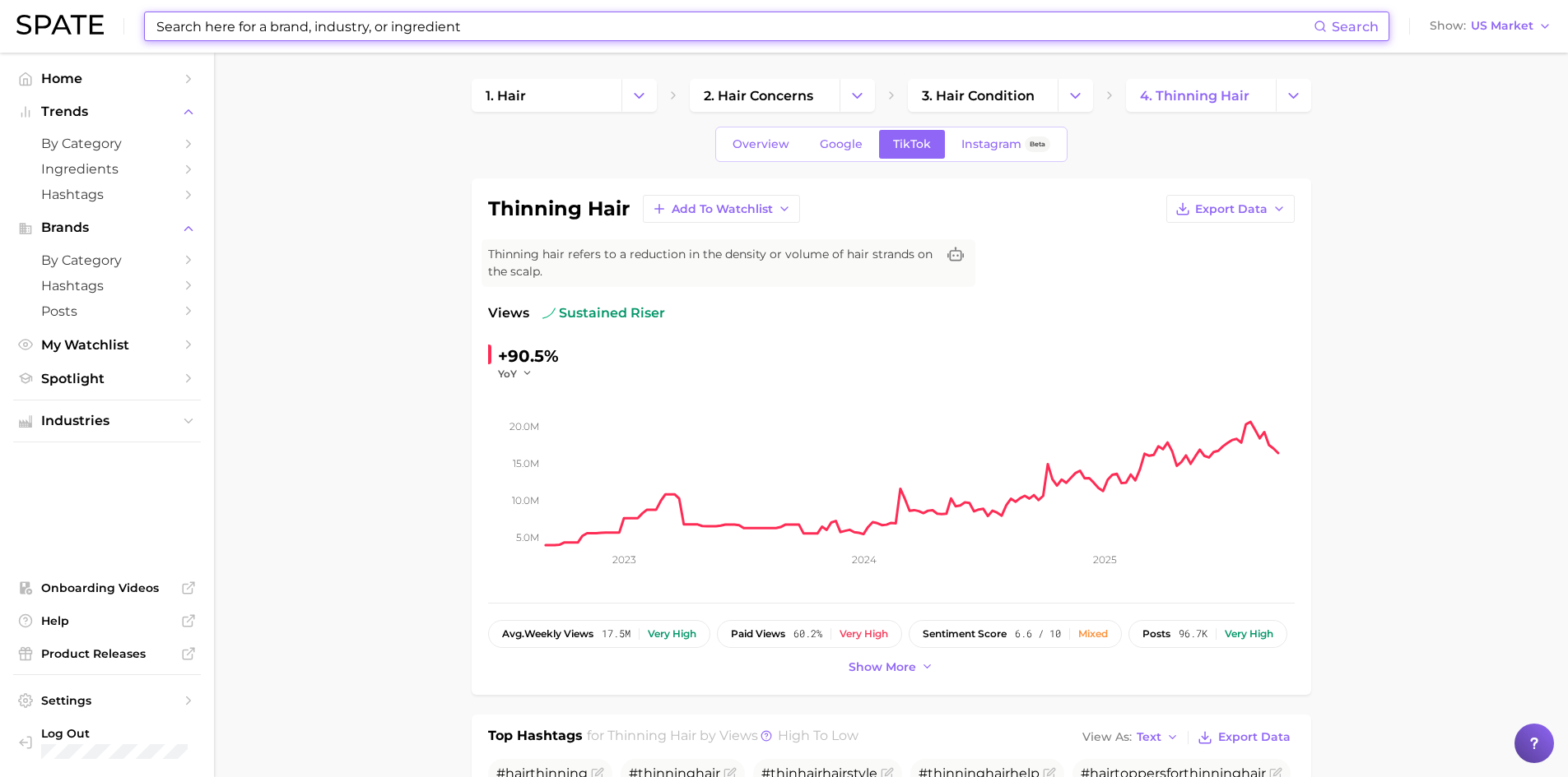
click at [212, 27] on input at bounding box center [734, 26] width 1159 height 28
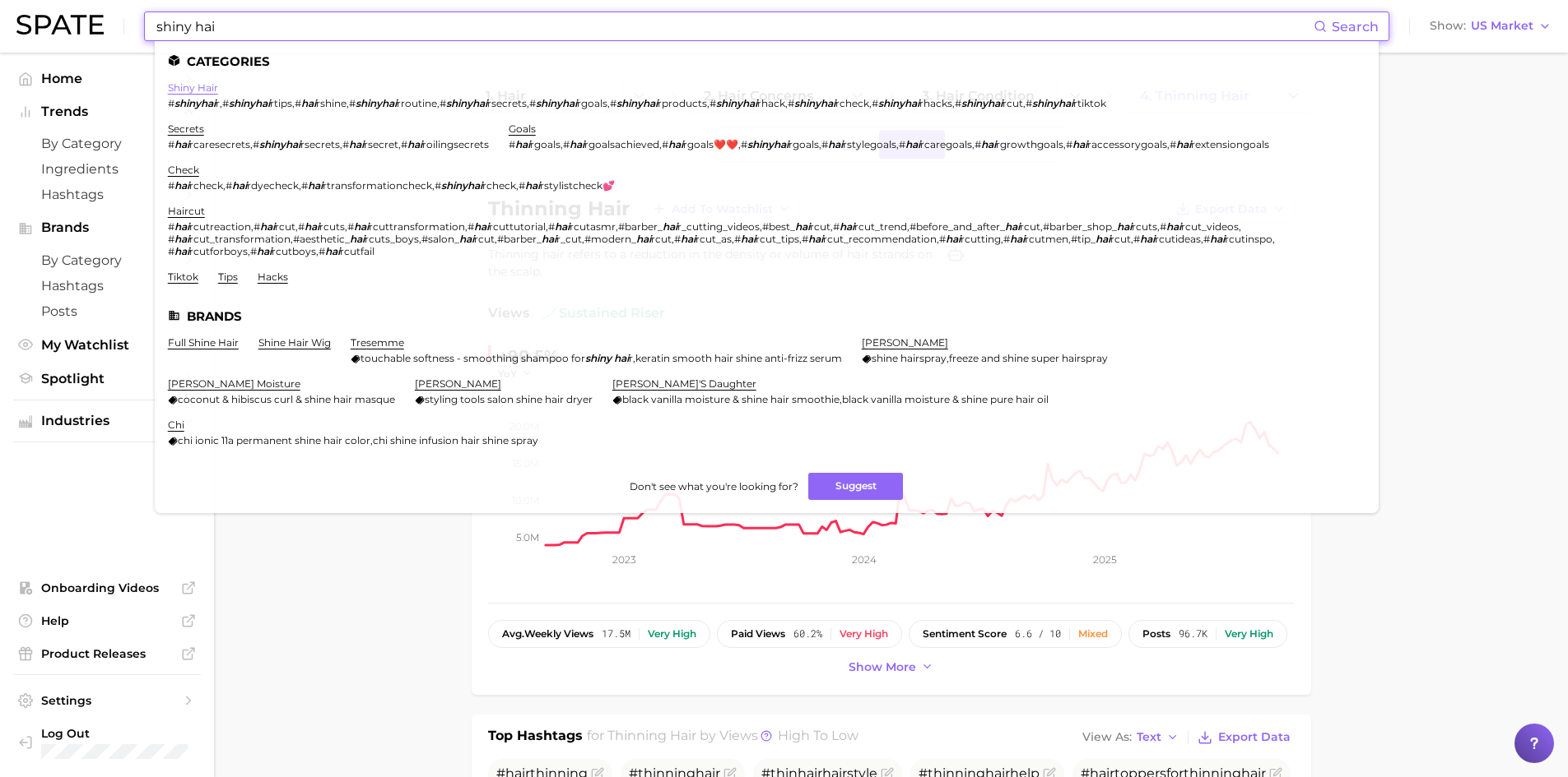
click at [177, 84] on link "shiny hair" at bounding box center [193, 87] width 50 height 13
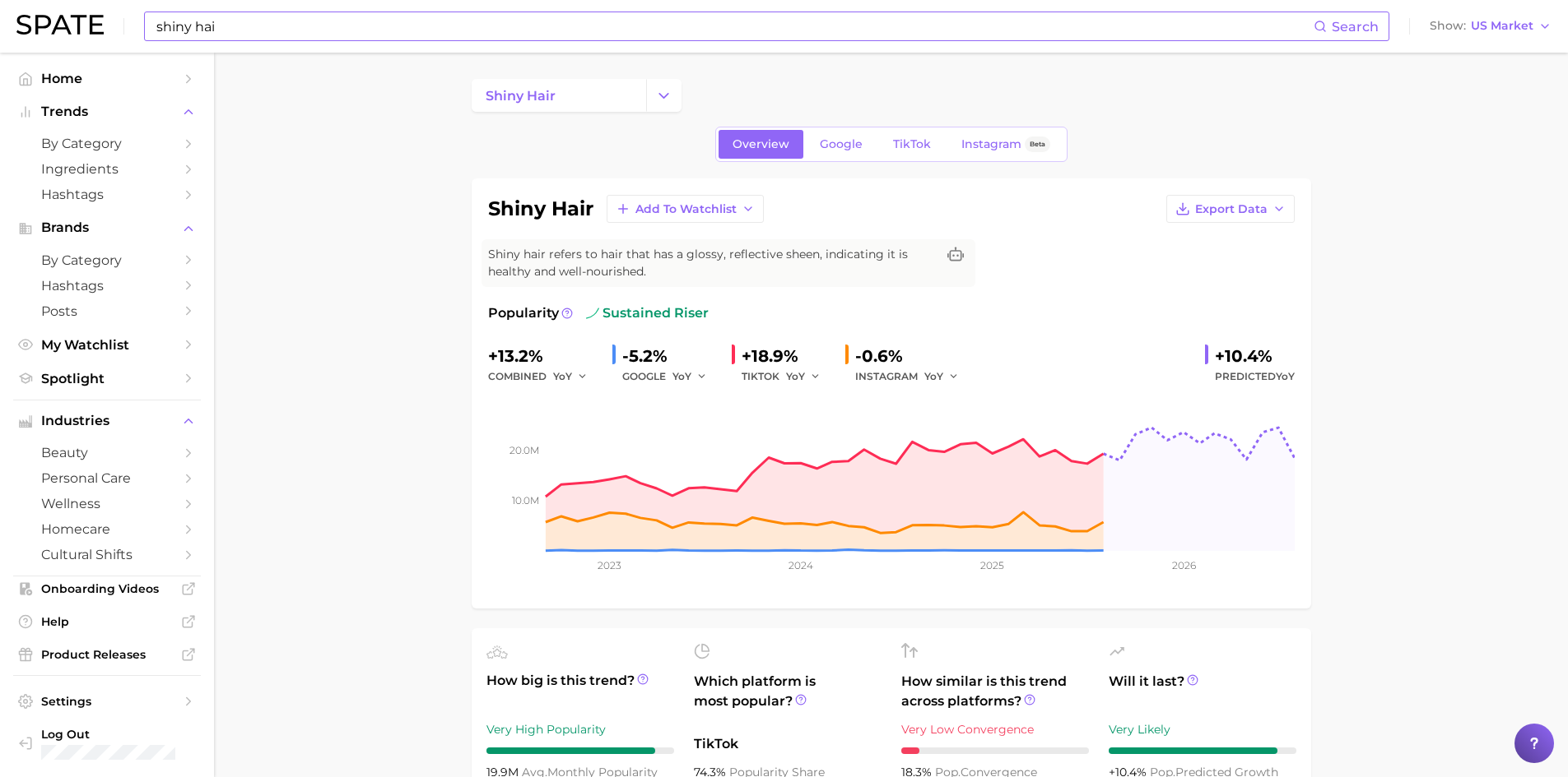
click at [245, 38] on input "shiny hai" at bounding box center [734, 26] width 1159 height 28
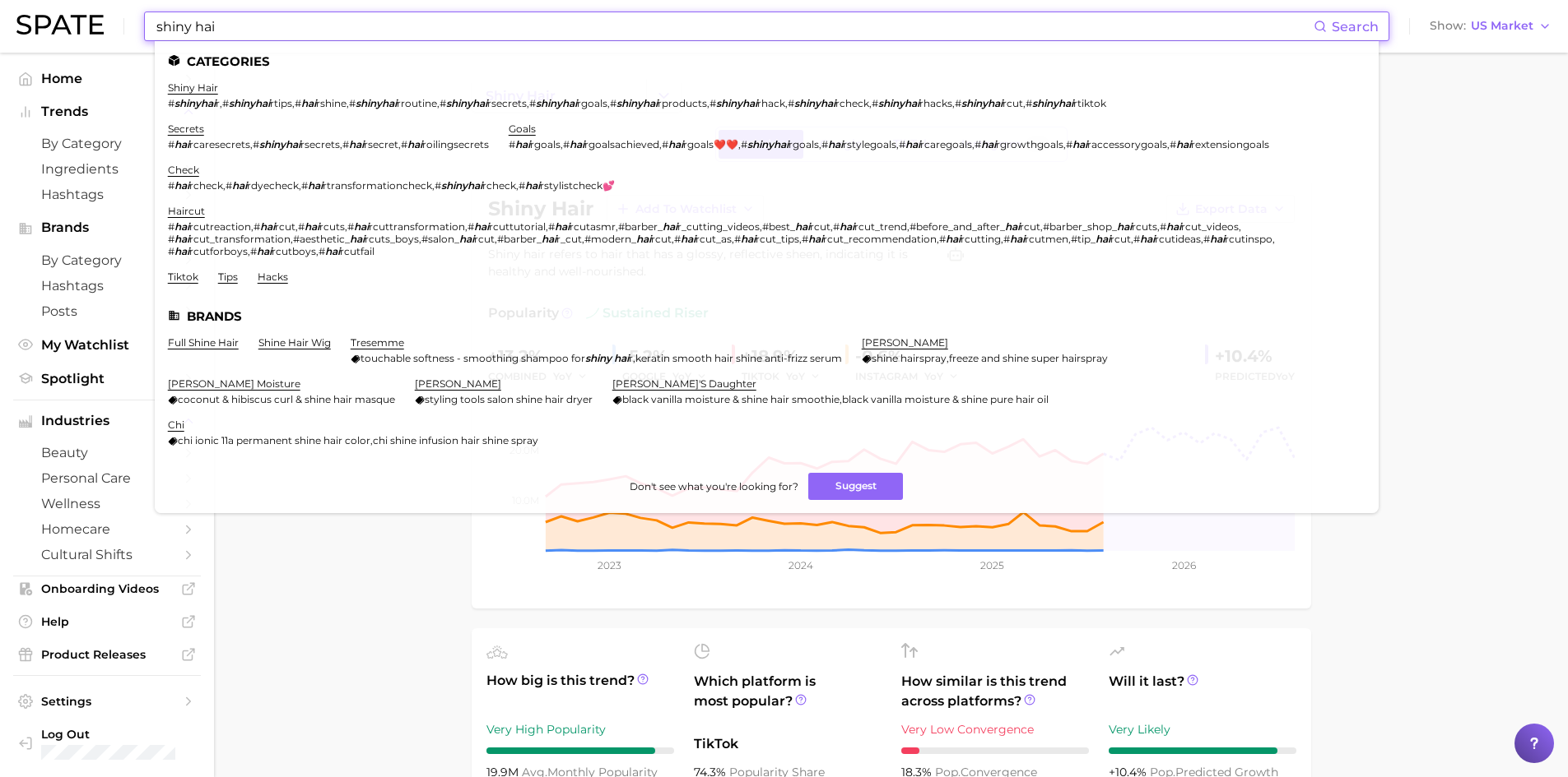
drag, startPoint x: 250, startPoint y: 33, endPoint x: 14, endPoint y: -8, distance: 239.5
click at [14, 0] on html "shiny hai Search Categories shiny hair # shinyhai r , # shinyhai rtips , # hai …" at bounding box center [784, 388] width 1568 height 777
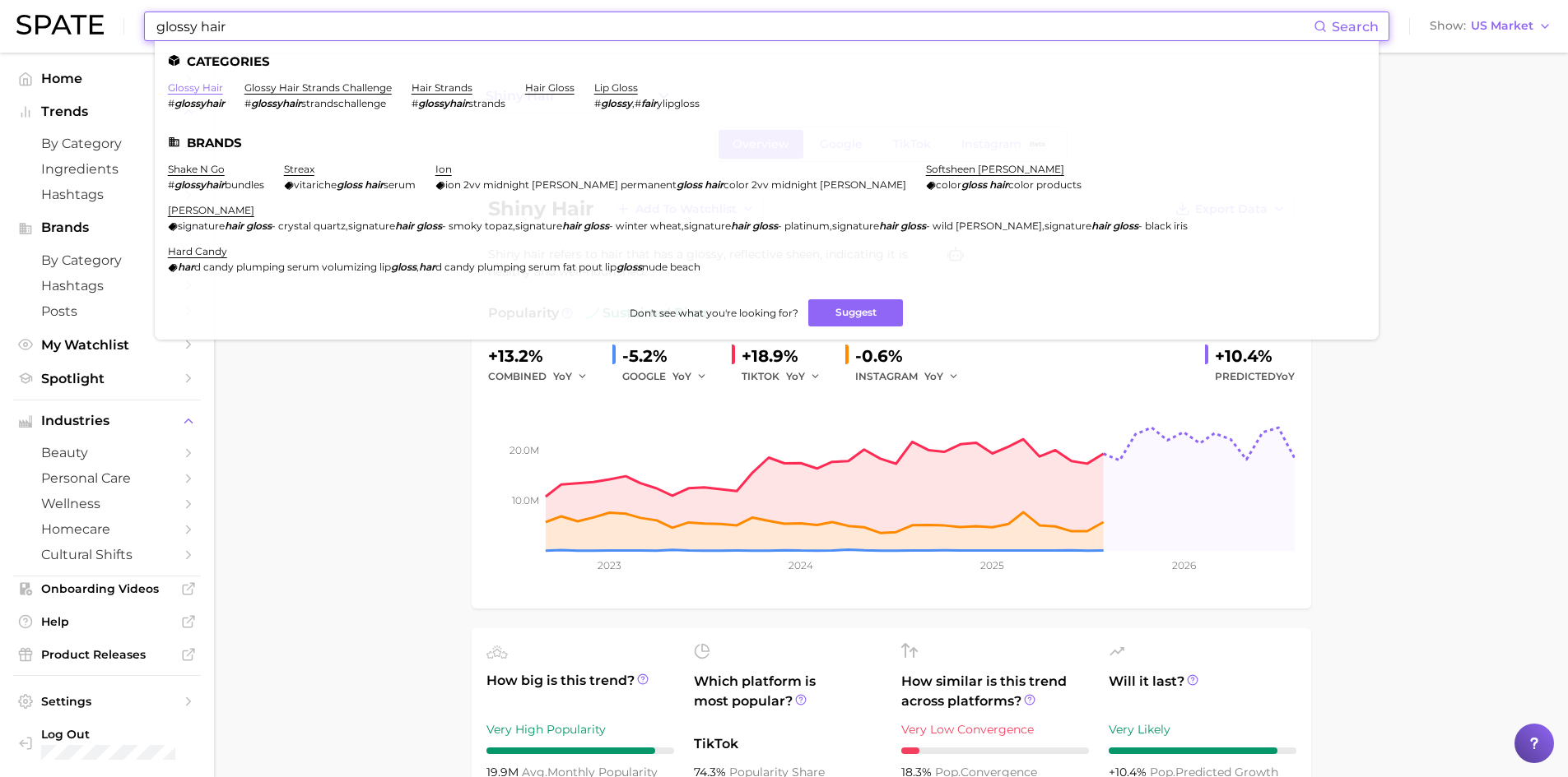
type input "glossy hair"
click at [201, 87] on link "glossy hair" at bounding box center [196, 87] width 55 height 13
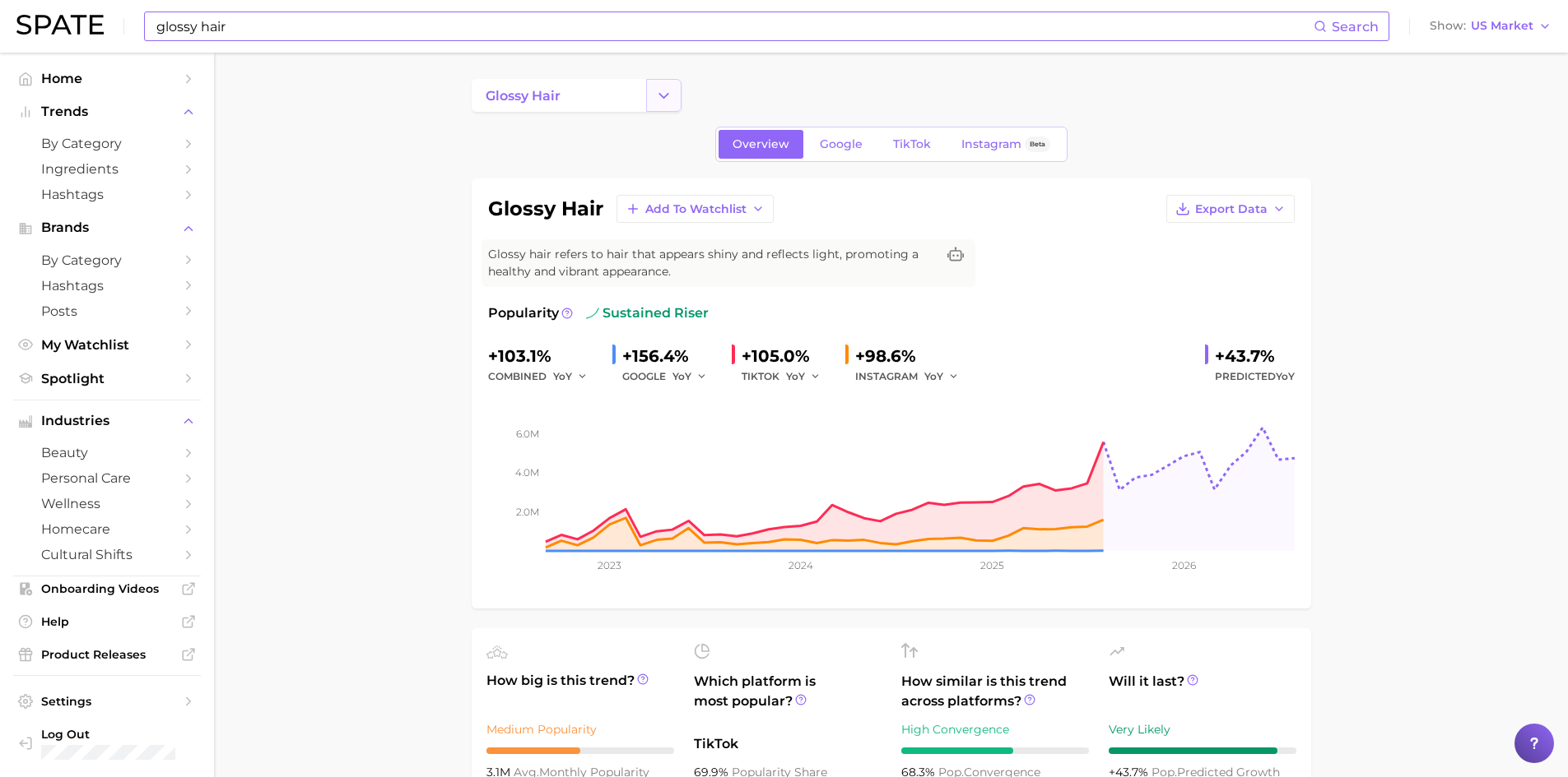
click at [660, 96] on polyline "Change Category" at bounding box center [663, 95] width 9 height 4
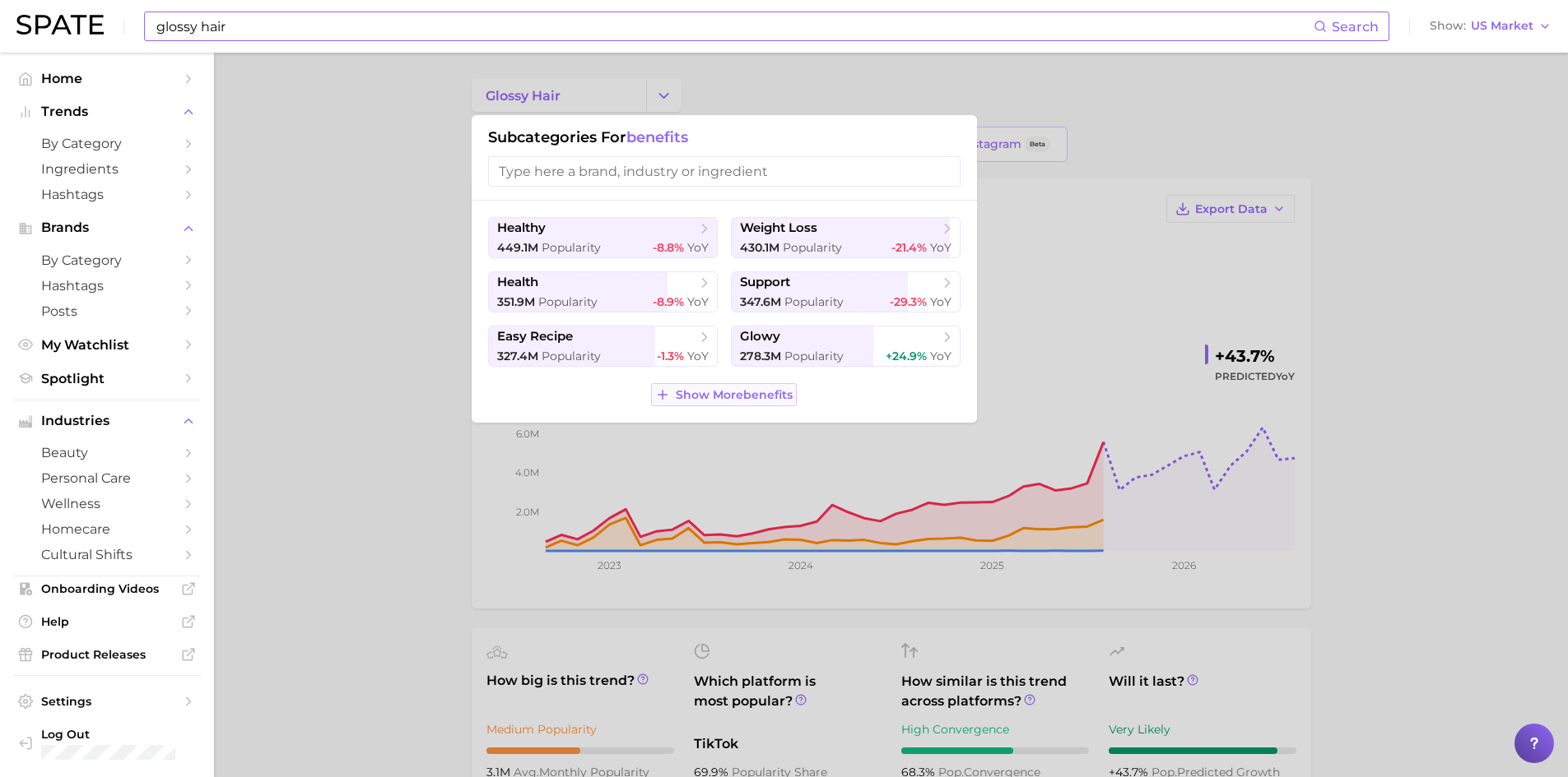
click at [737, 393] on span "Show More benefits" at bounding box center [734, 395] width 117 height 14
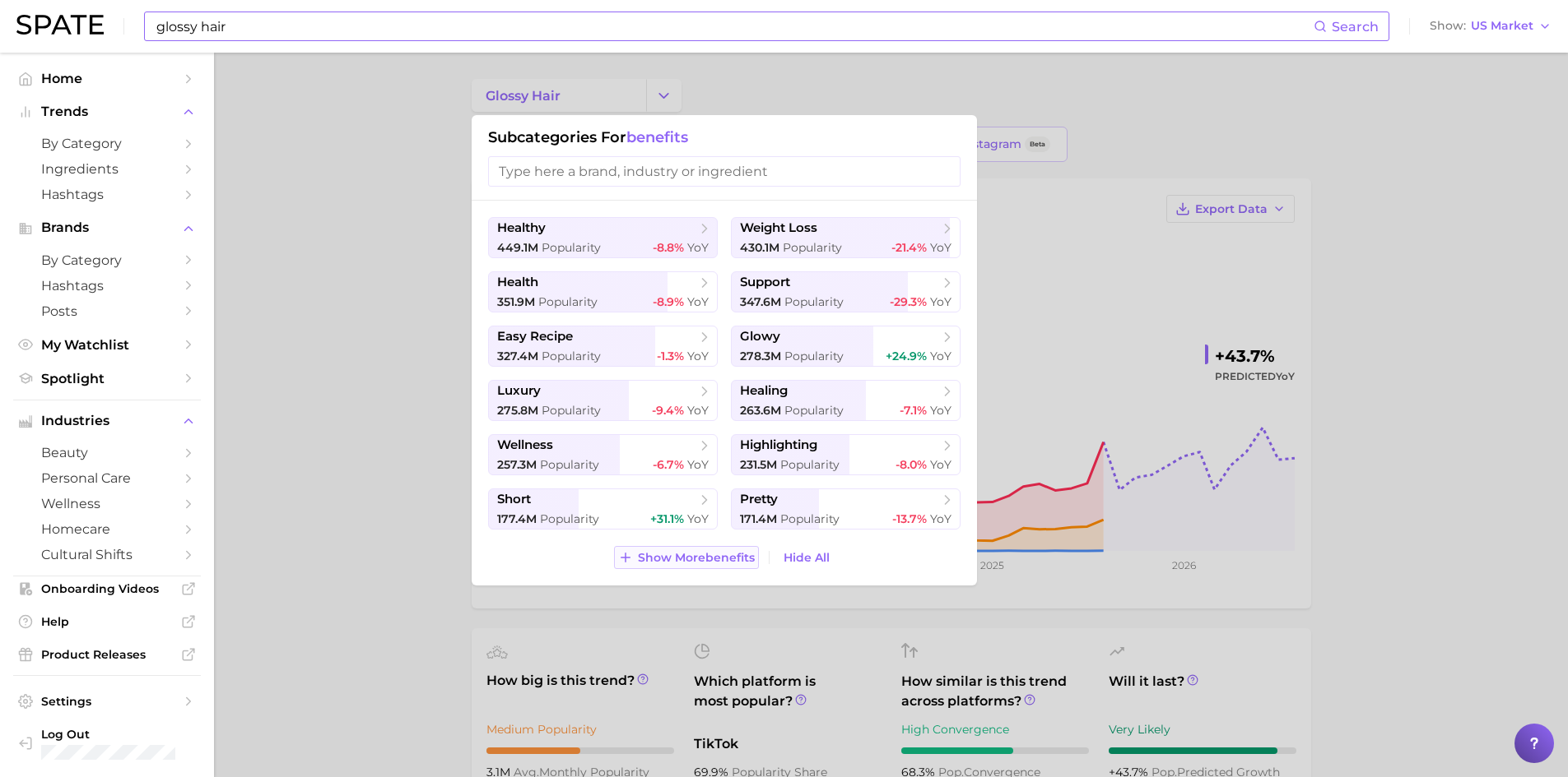
click at [728, 561] on span "Show More benefits" at bounding box center [696, 558] width 117 height 14
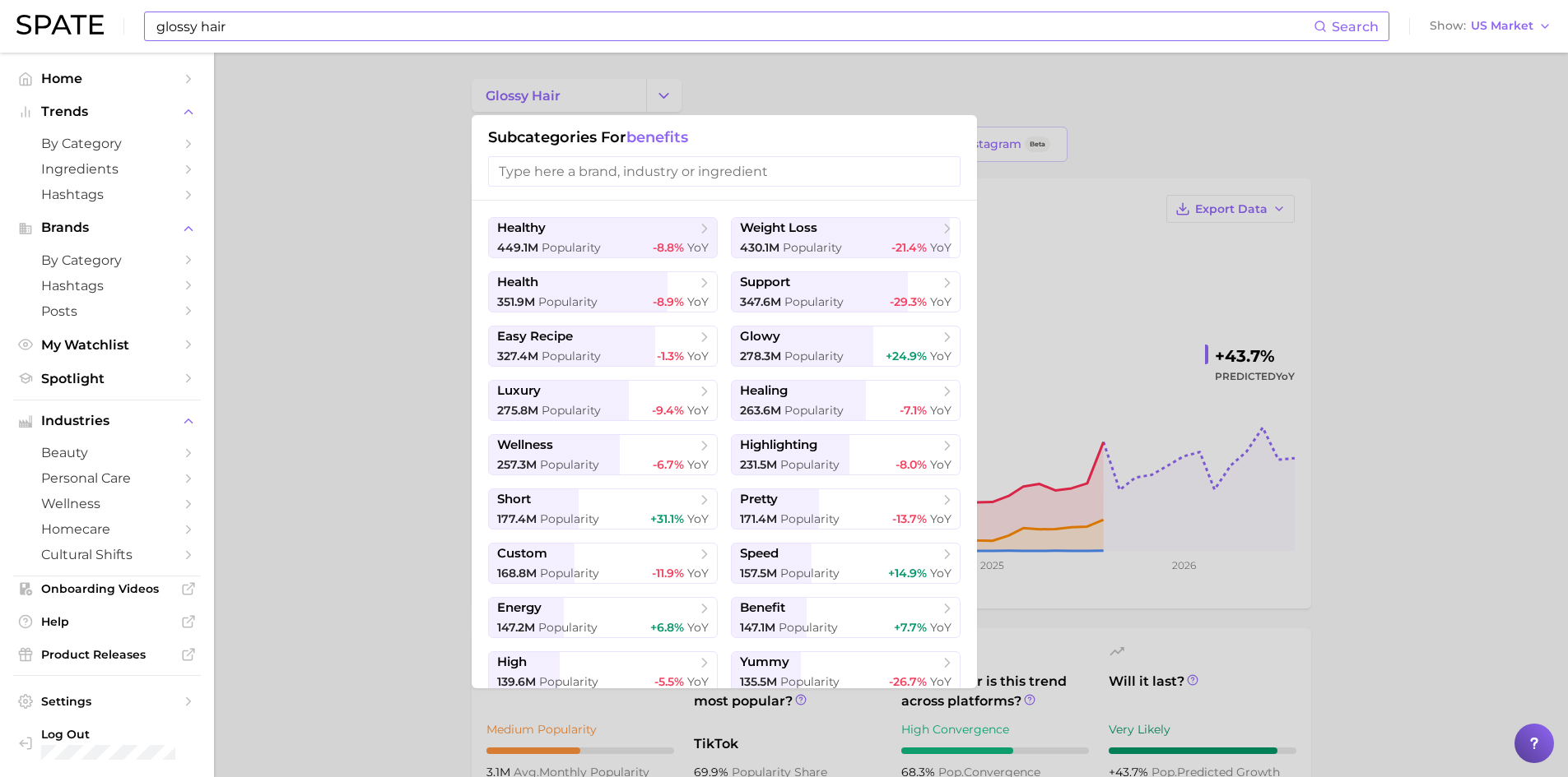
click at [1430, 235] on div at bounding box center [784, 388] width 1568 height 777
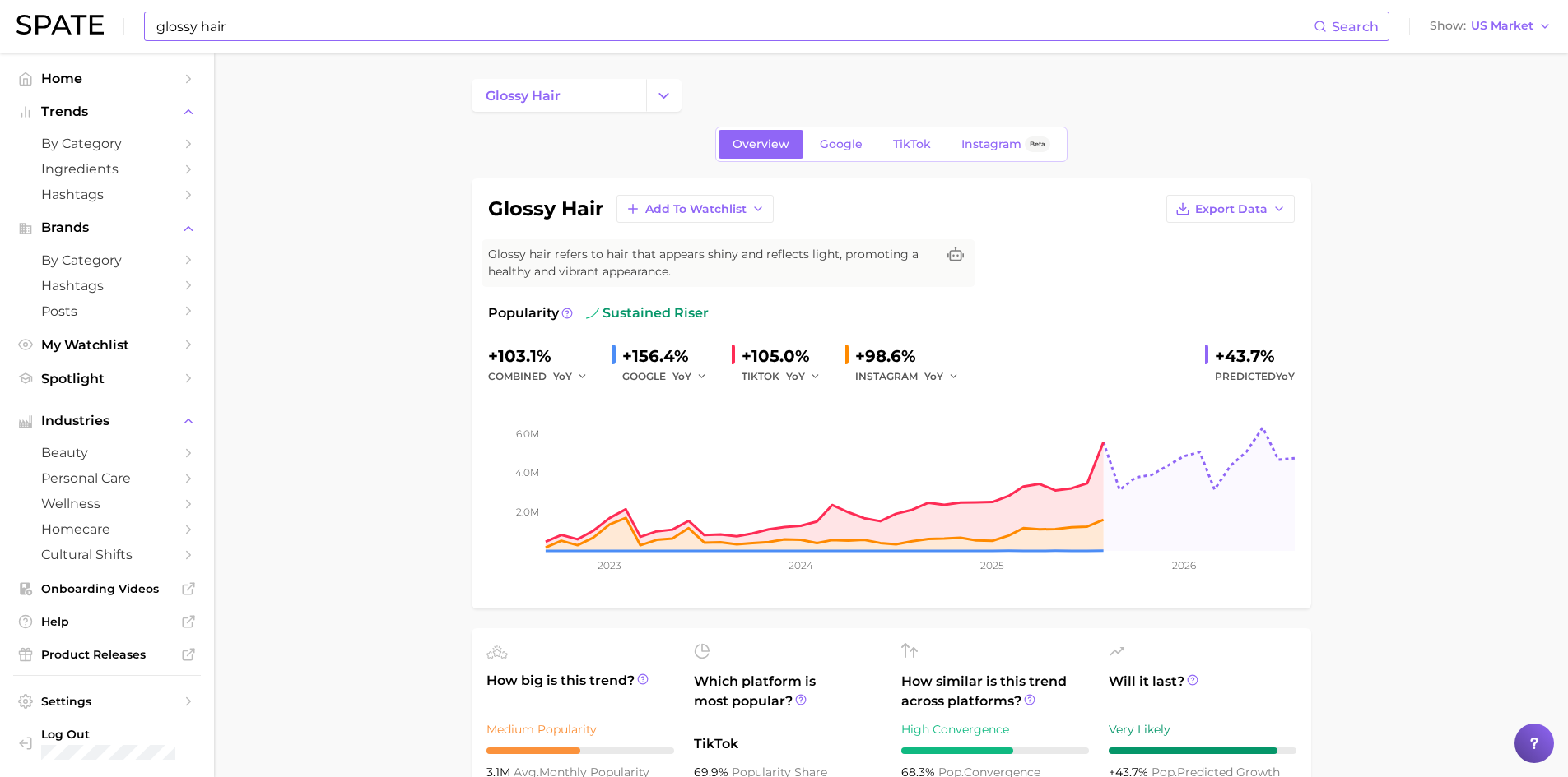
click at [796, 360] on div "+105.0%" at bounding box center [787, 355] width 91 height 26
click at [908, 139] on span "TikTok" at bounding box center [912, 144] width 38 height 14
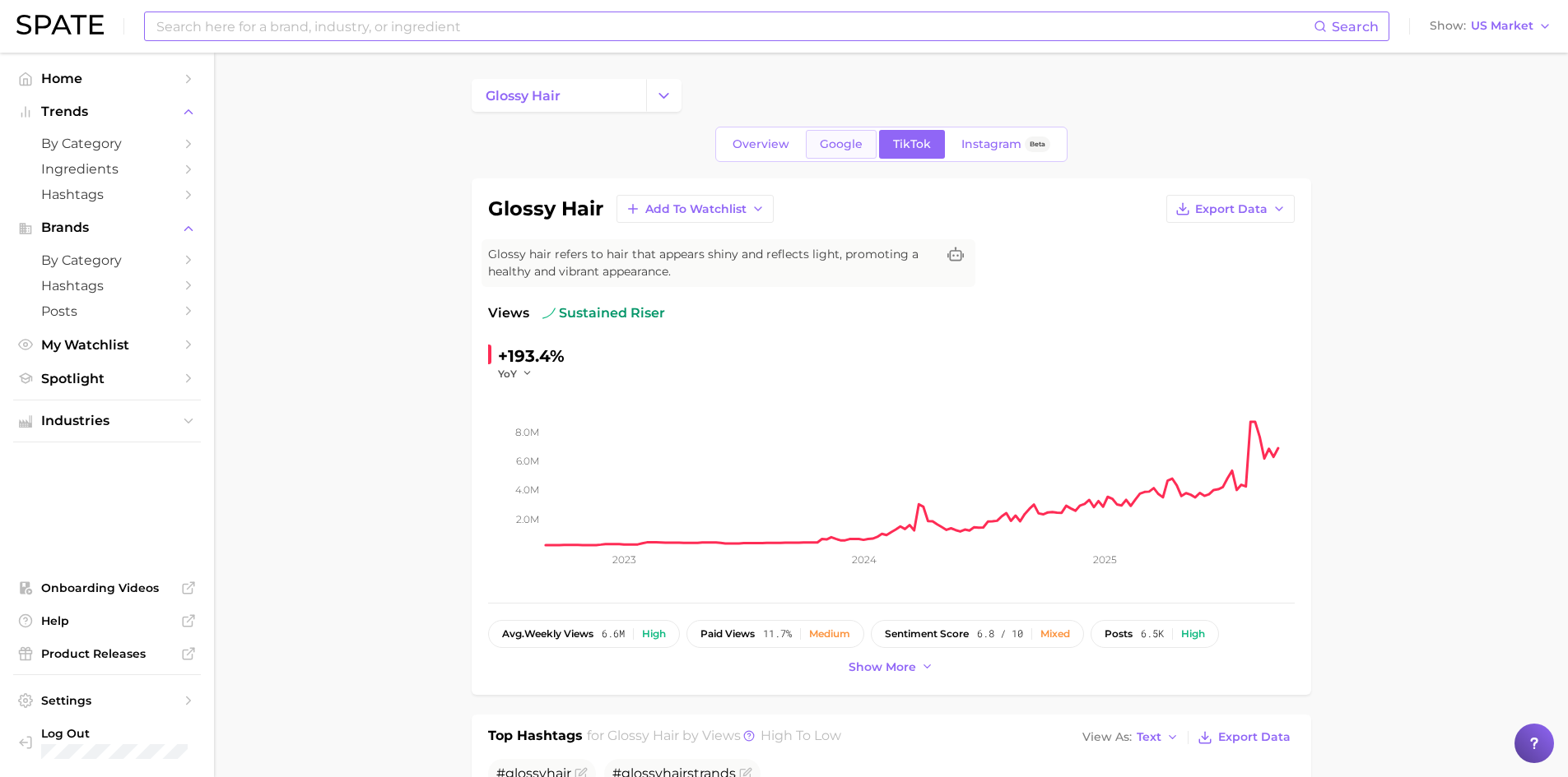
click at [845, 138] on span "Google" at bounding box center [840, 144] width 43 height 14
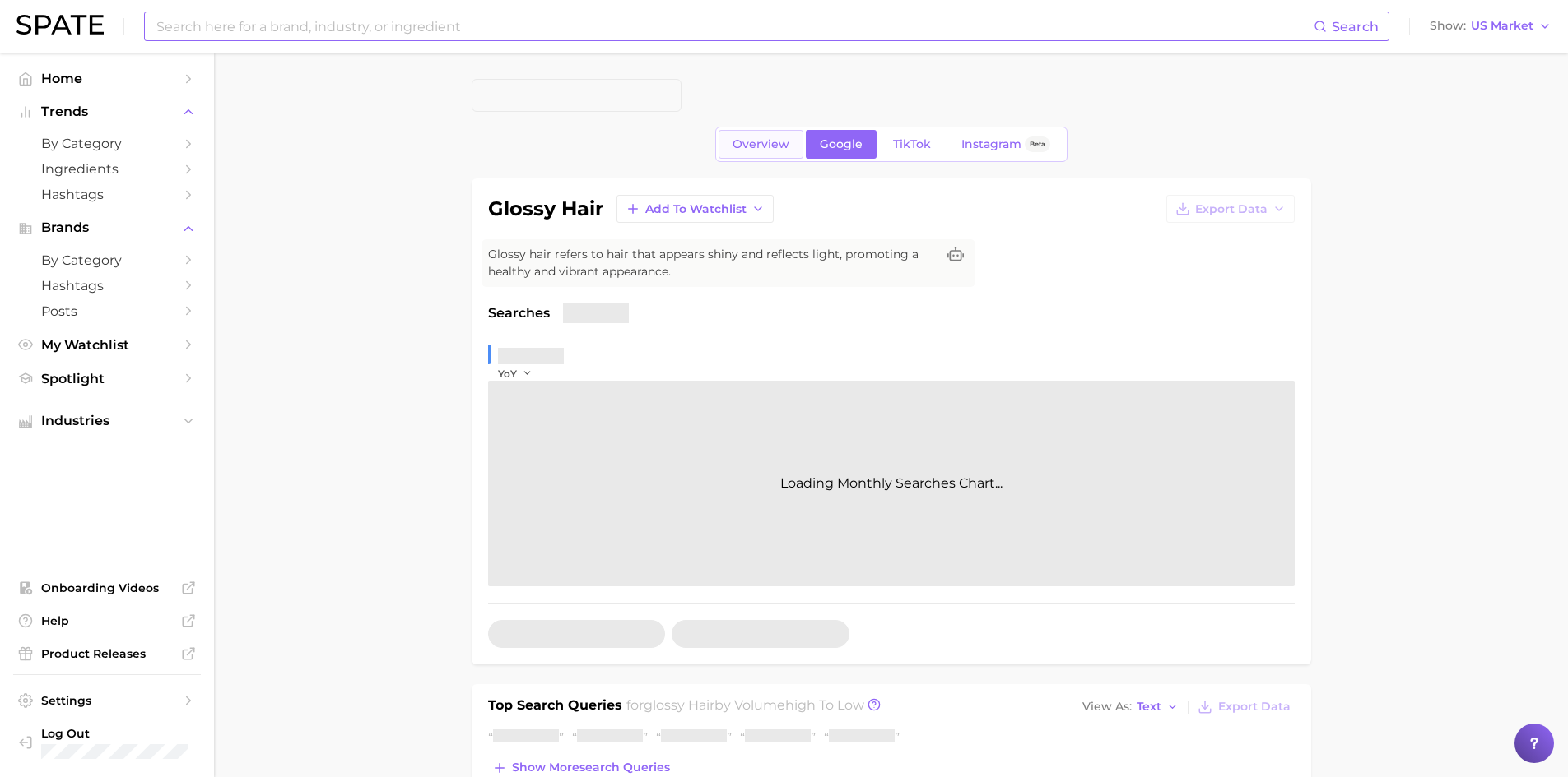
click at [760, 142] on span "Overview" at bounding box center [761, 144] width 57 height 14
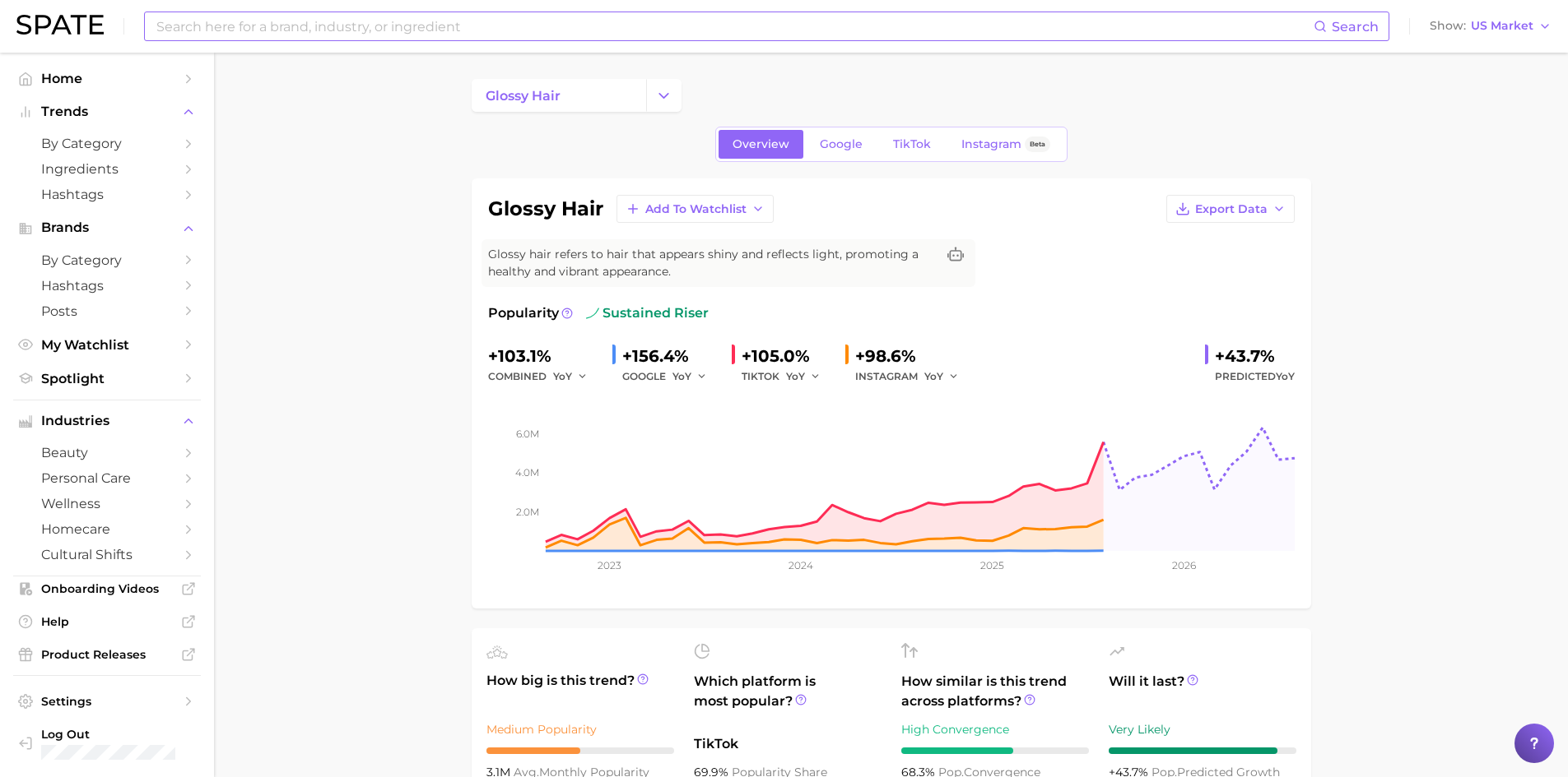
click at [460, 29] on input at bounding box center [734, 26] width 1159 height 28
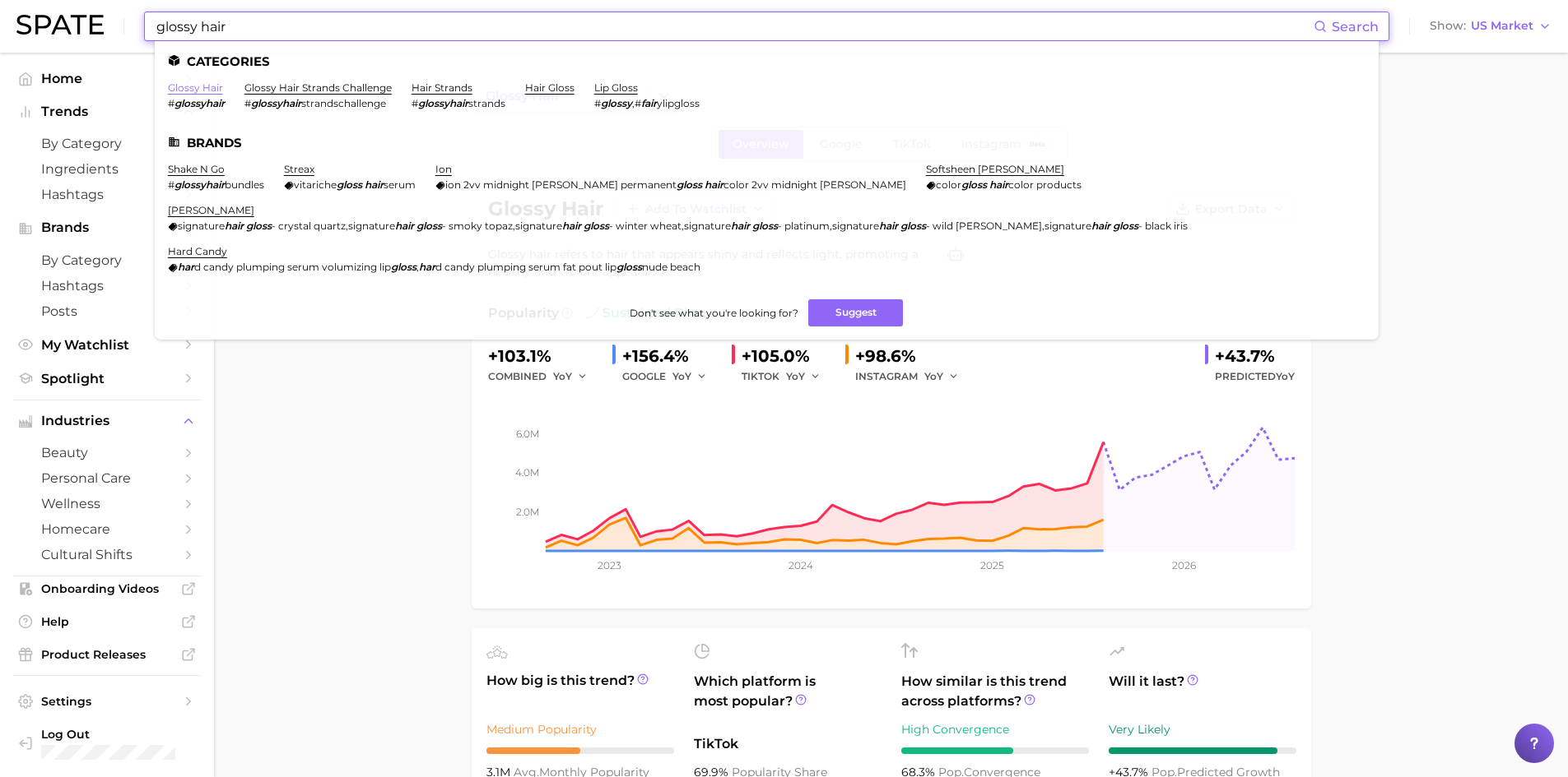
type input "glossy hair"
click at [193, 86] on link "glossy hair" at bounding box center [196, 87] width 55 height 13
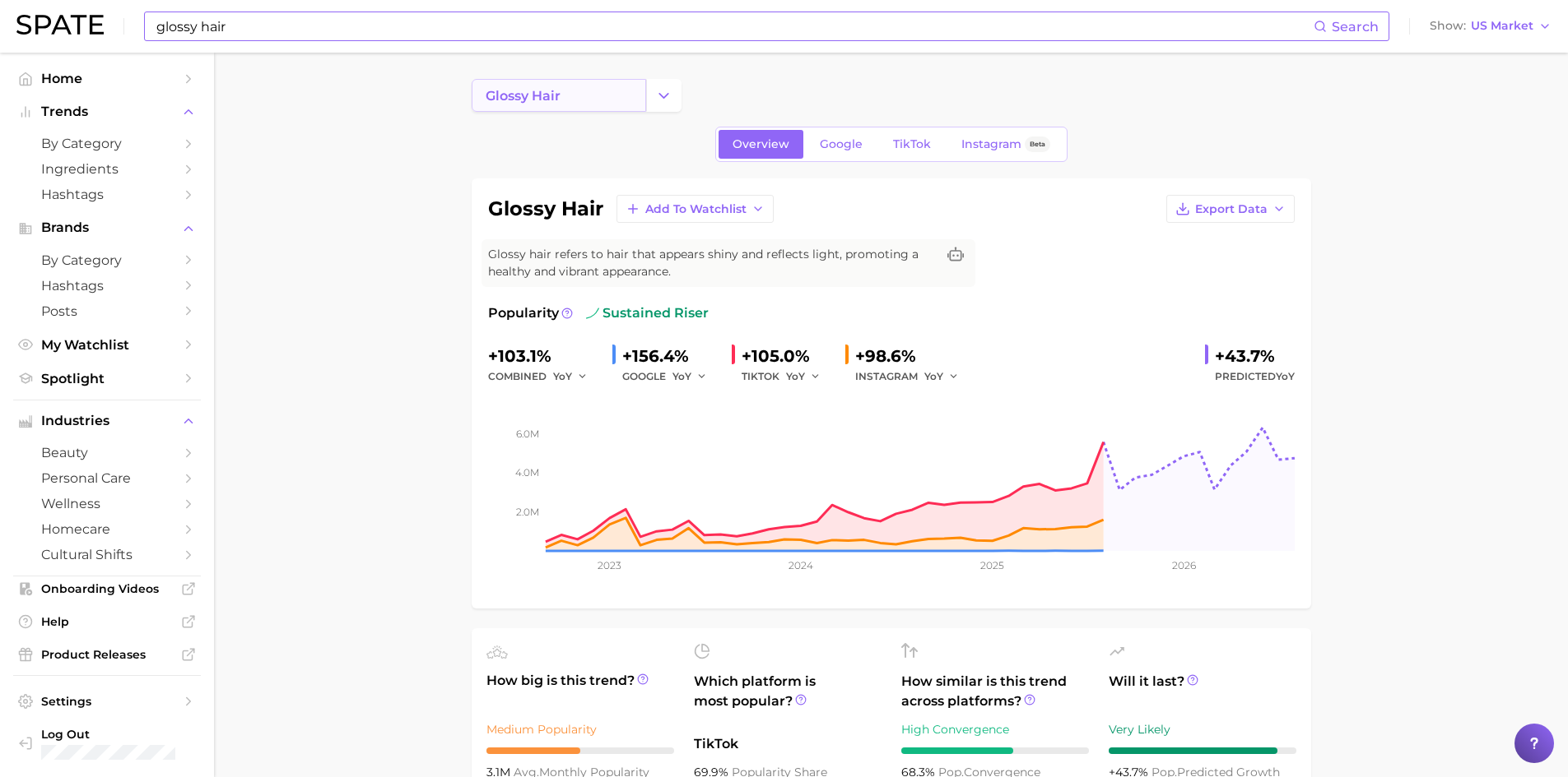
click at [592, 94] on link "glossy hair" at bounding box center [559, 95] width 175 height 33
click at [669, 92] on icon "Change Category" at bounding box center [664, 96] width 18 height 18
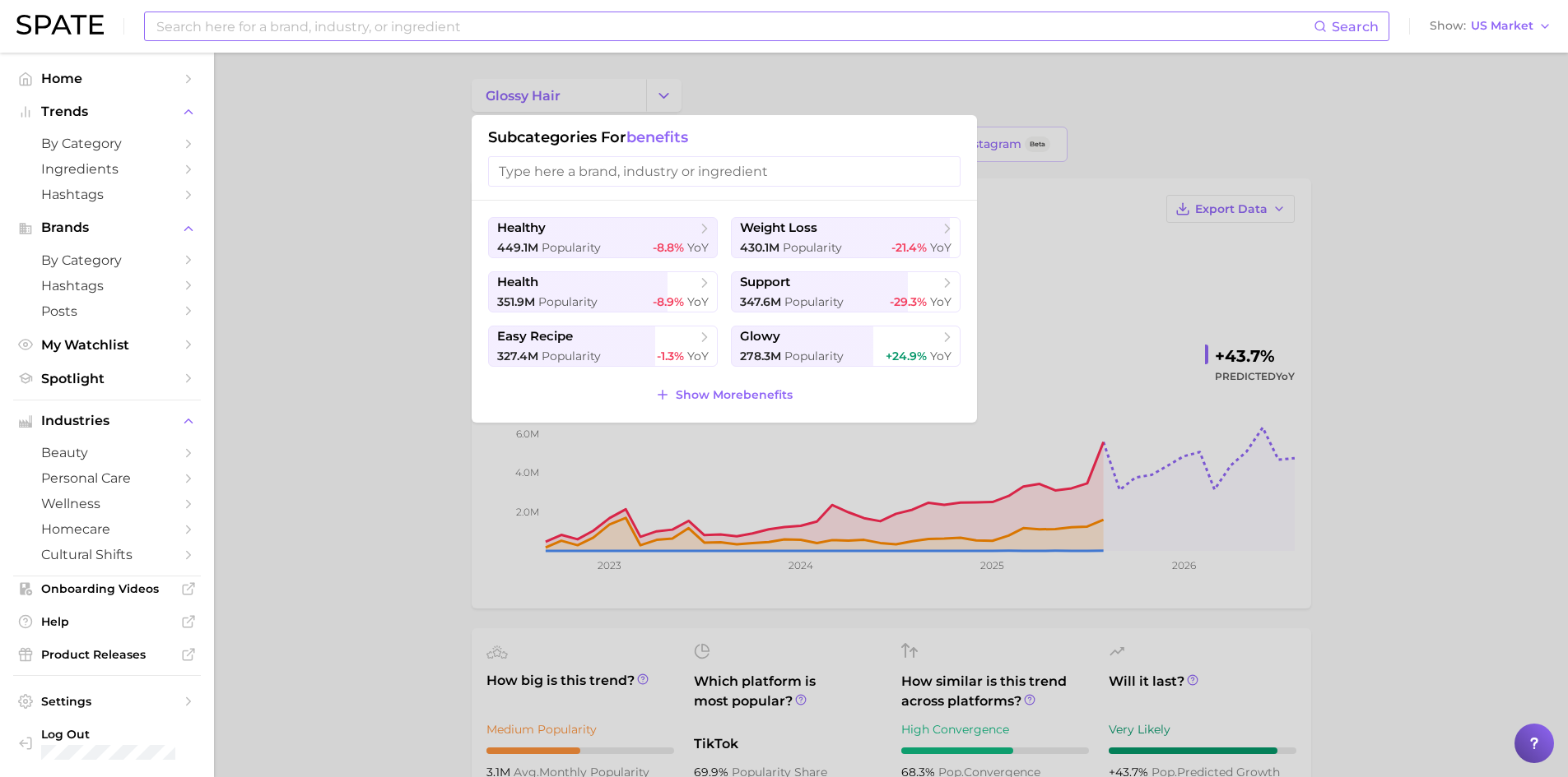
click at [597, 179] on input "search" at bounding box center [724, 171] width 472 height 30
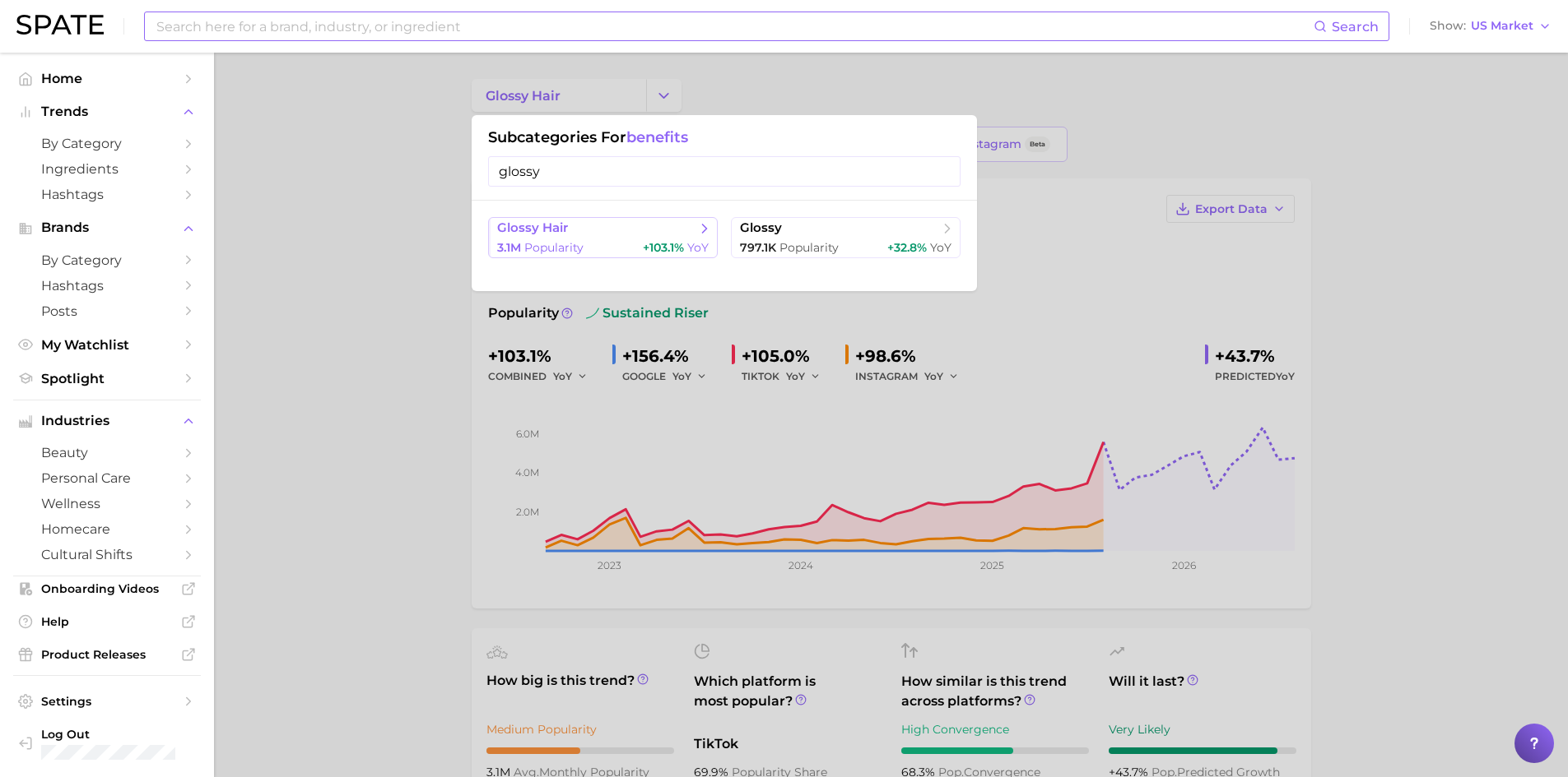
type input "glossy"
click at [693, 227] on span "glossy hair" at bounding box center [597, 228] width 200 height 17
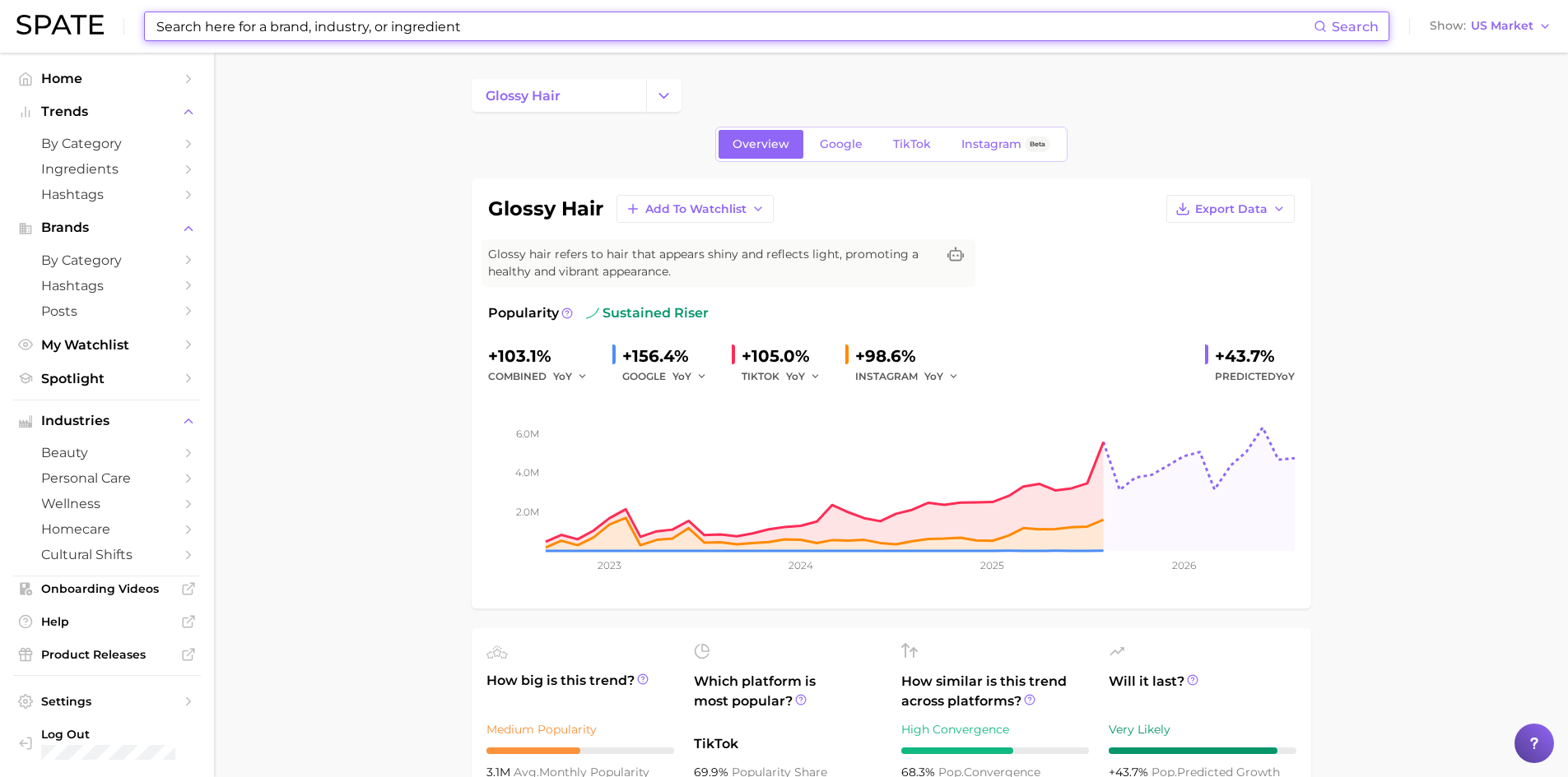
drag, startPoint x: 448, startPoint y: 28, endPoint x: 439, endPoint y: 23, distance: 10.3
click at [446, 27] on input at bounding box center [734, 26] width 1159 height 28
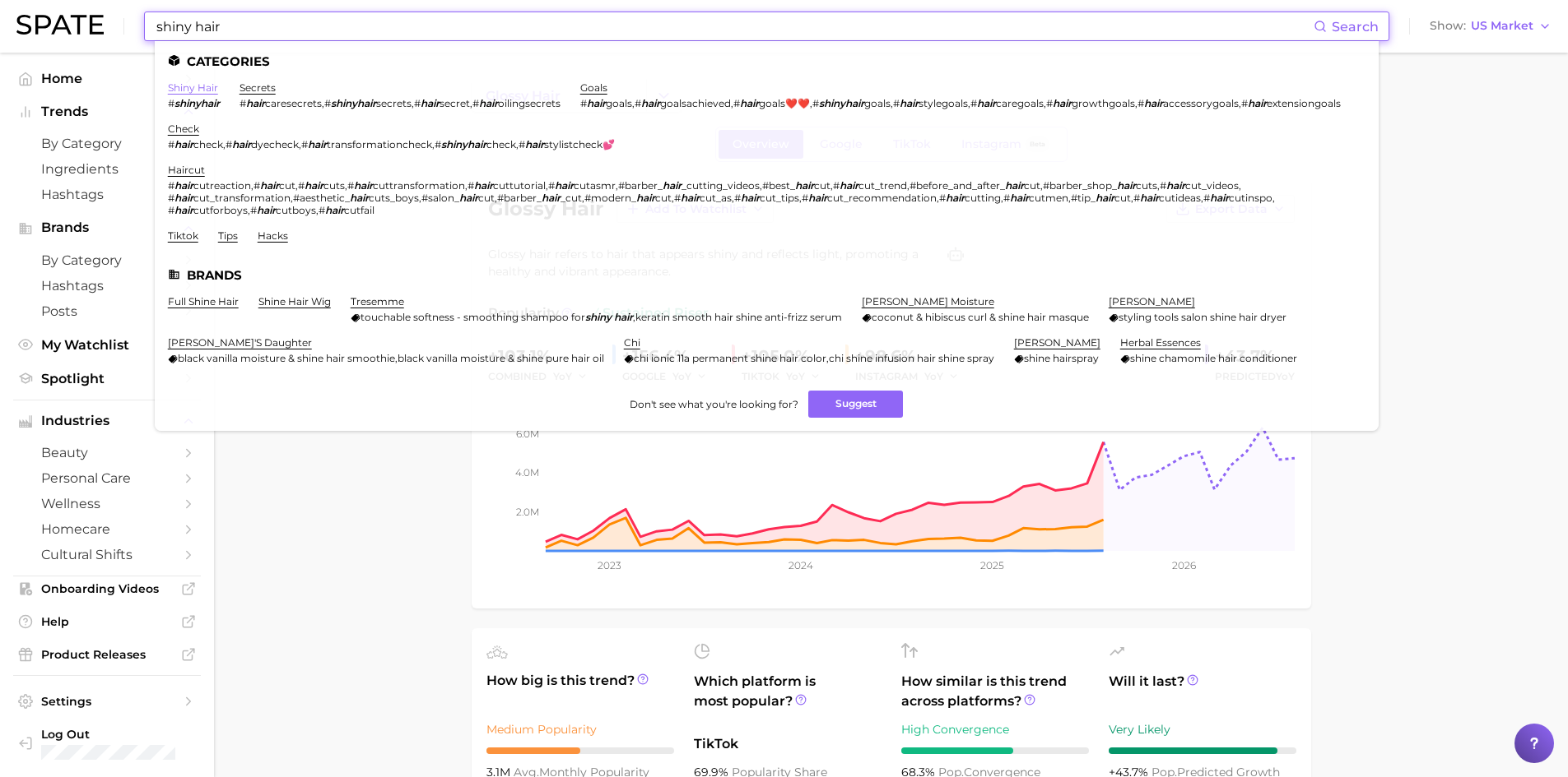
type input "shiny hair"
click at [204, 87] on link "shiny hair" at bounding box center [193, 87] width 50 height 13
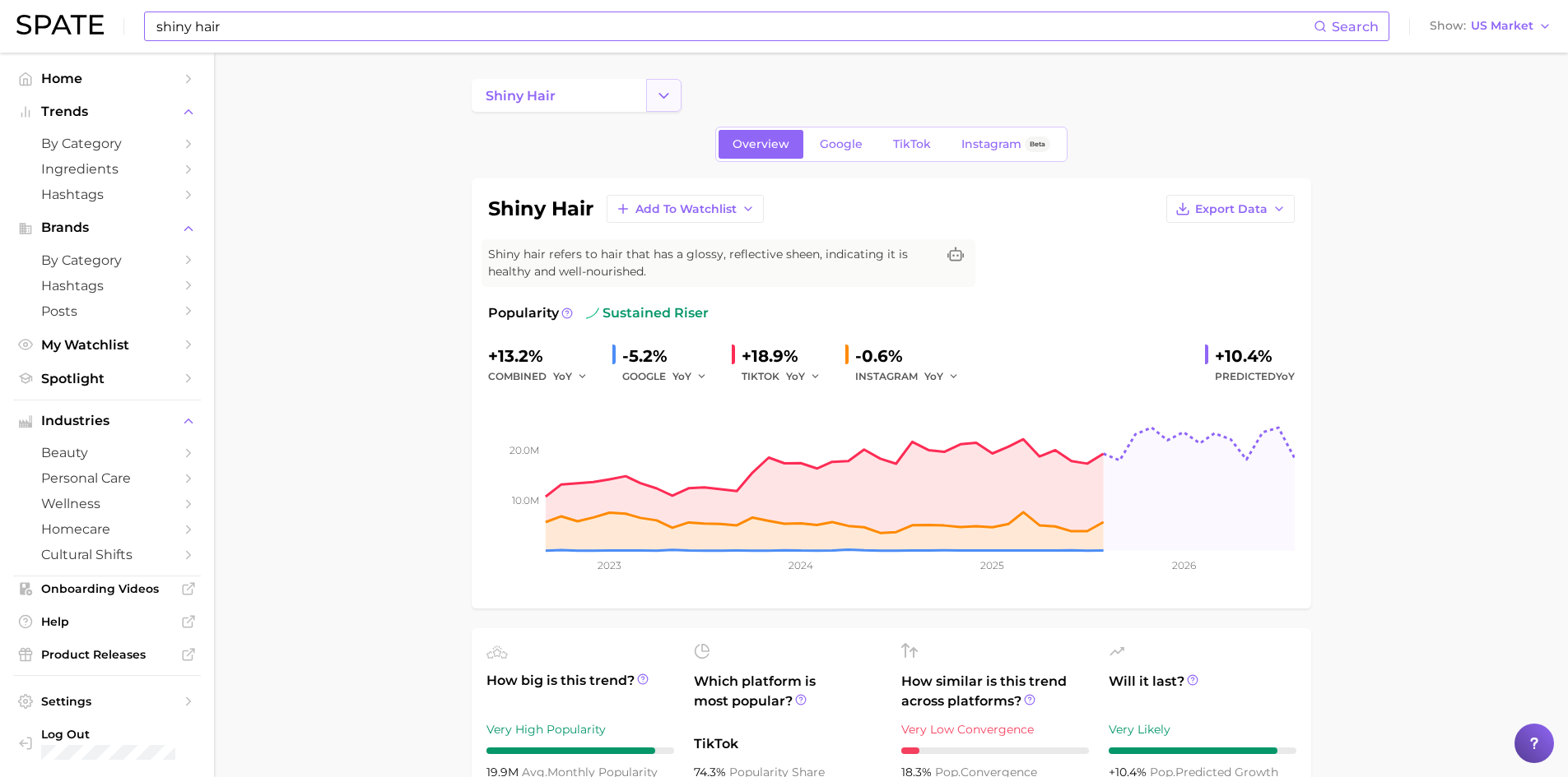
click at [660, 100] on icon "Change Category" at bounding box center [664, 96] width 18 height 18
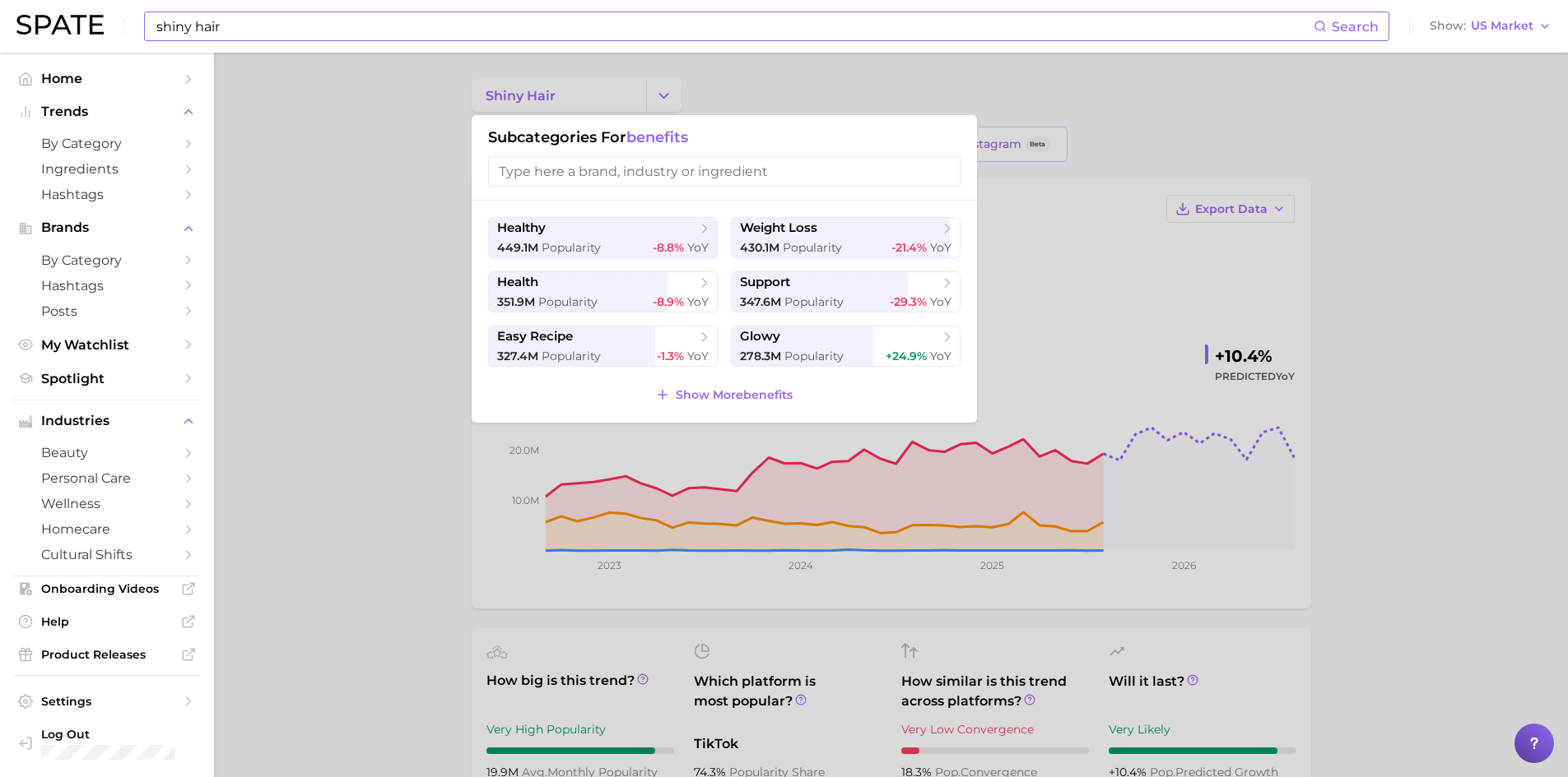
click at [631, 171] on input "search" at bounding box center [724, 171] width 472 height 30
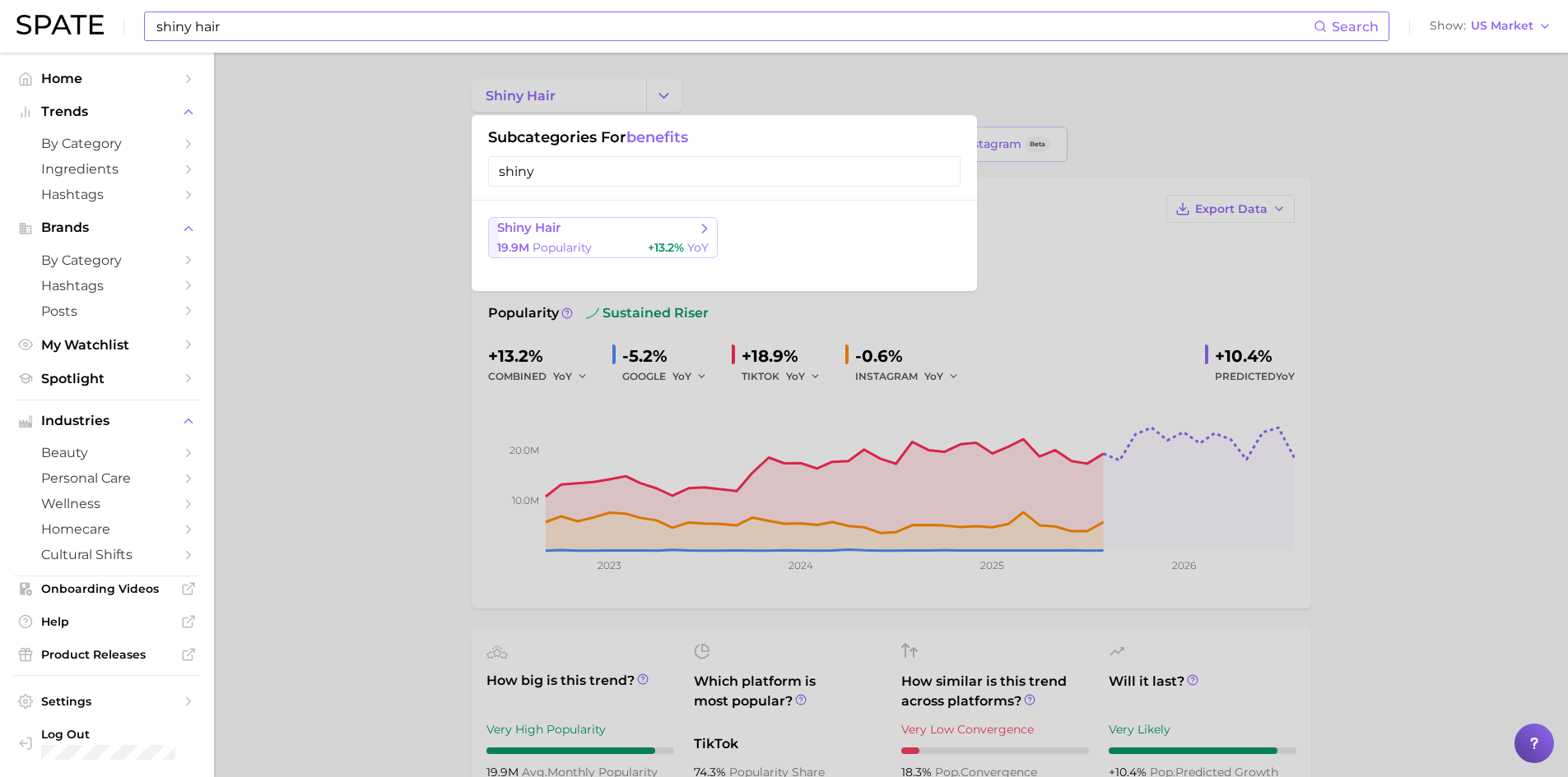
type input "shiny"
click at [681, 231] on span "shiny hair" at bounding box center [597, 228] width 200 height 17
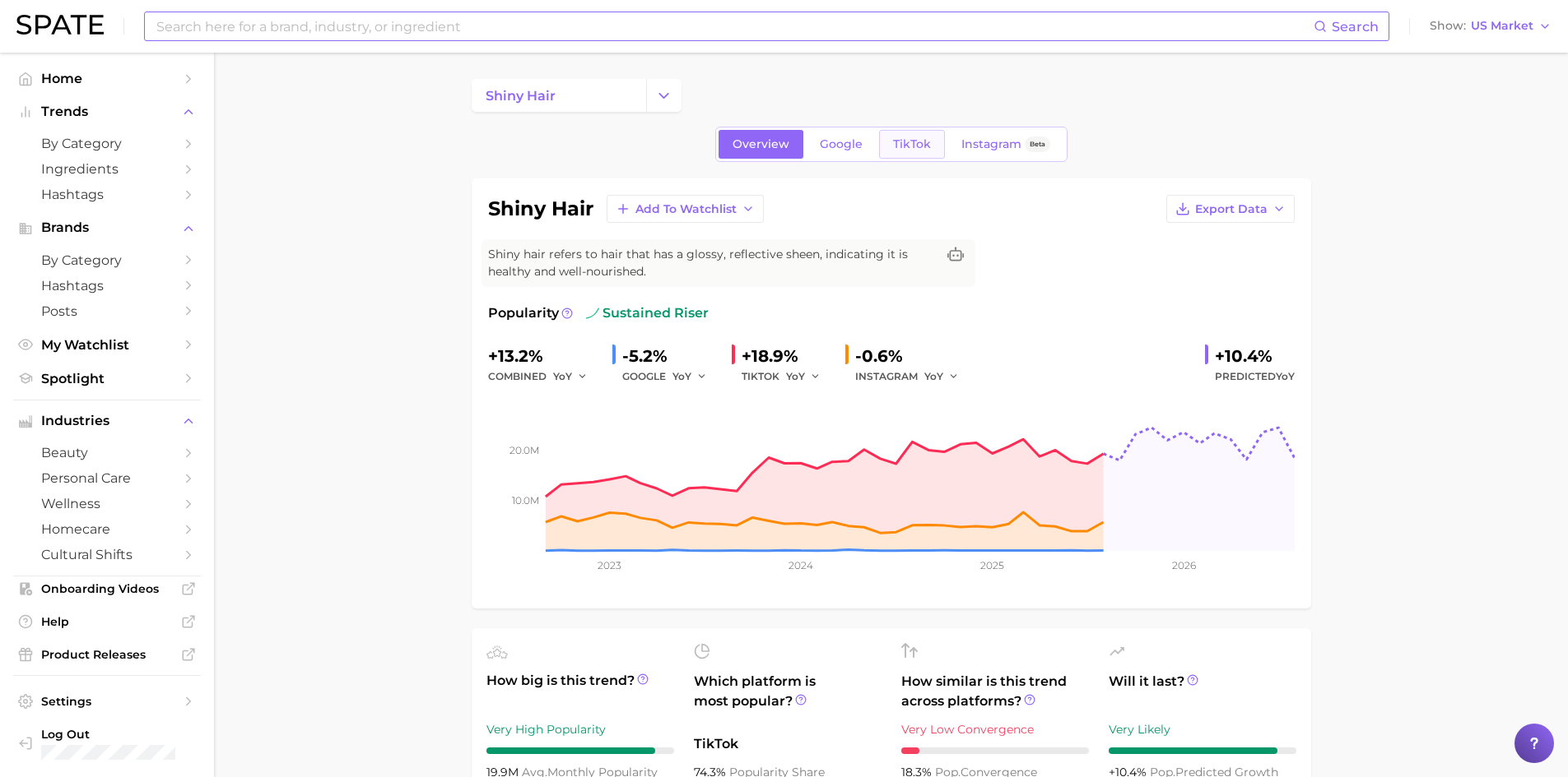
click at [911, 144] on span "TikTok" at bounding box center [912, 144] width 38 height 14
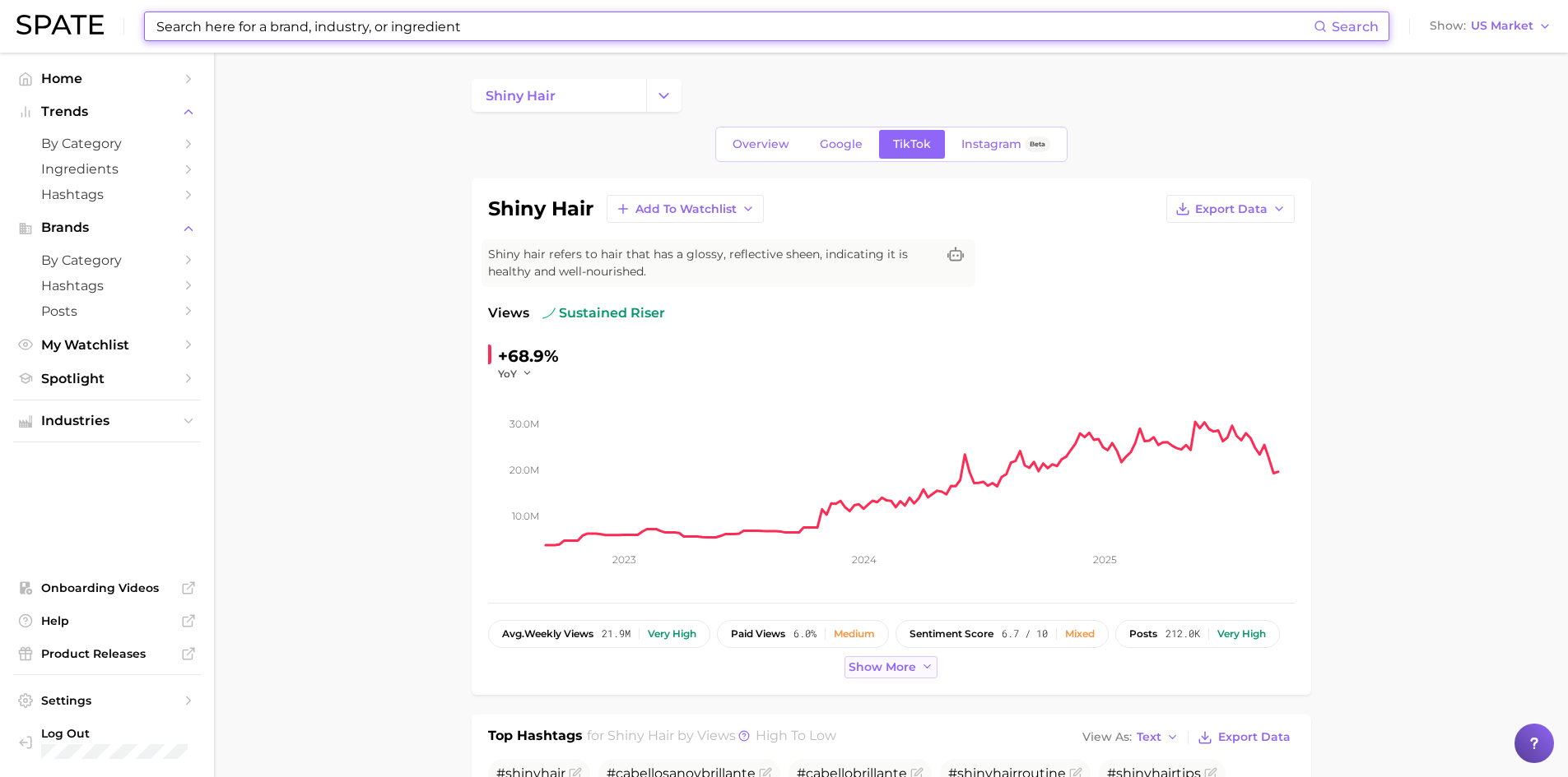
click at [906, 673] on span "Show more" at bounding box center [882, 667] width 67 height 14
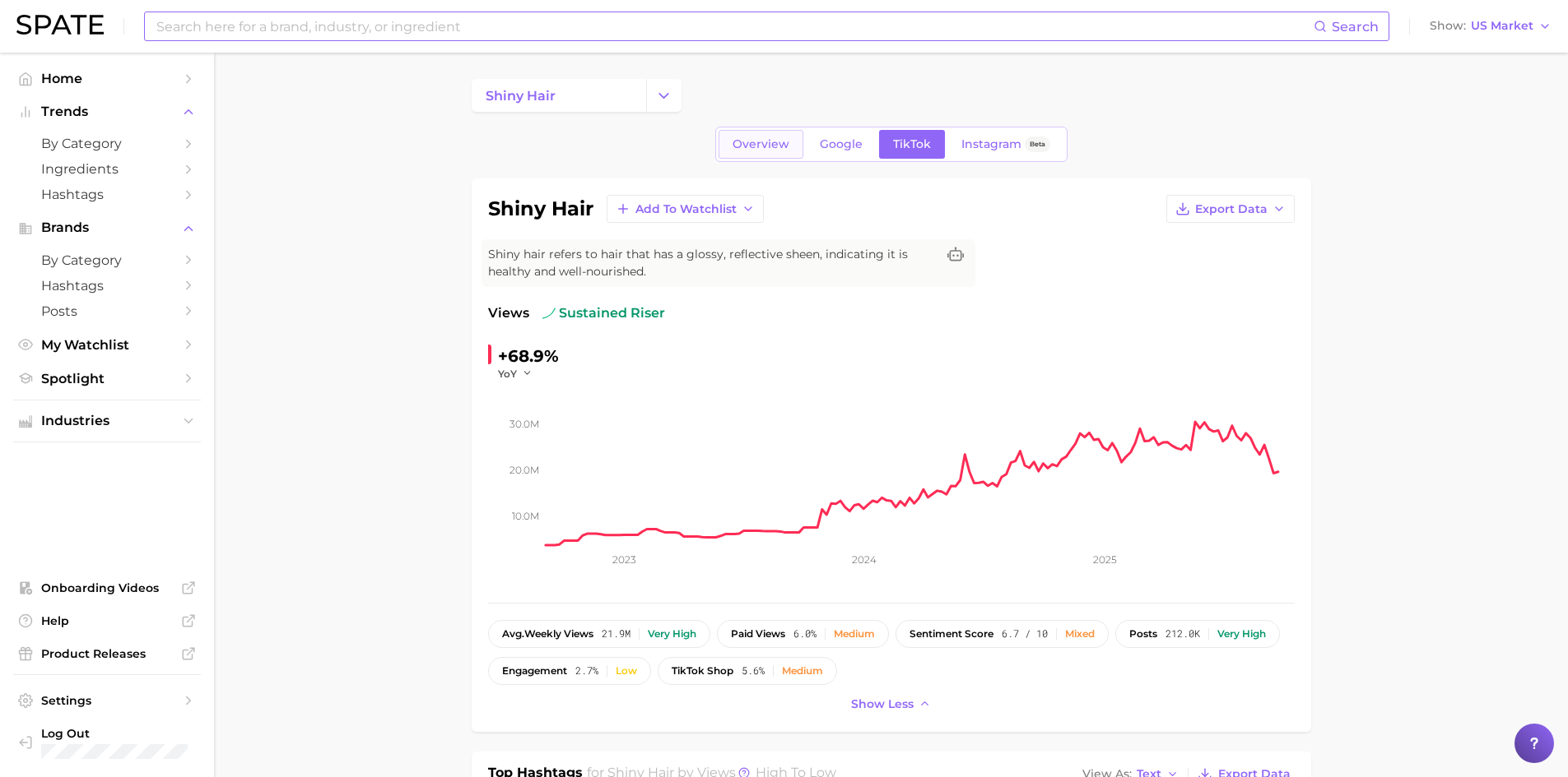
click at [753, 144] on span "Overview" at bounding box center [761, 144] width 57 height 14
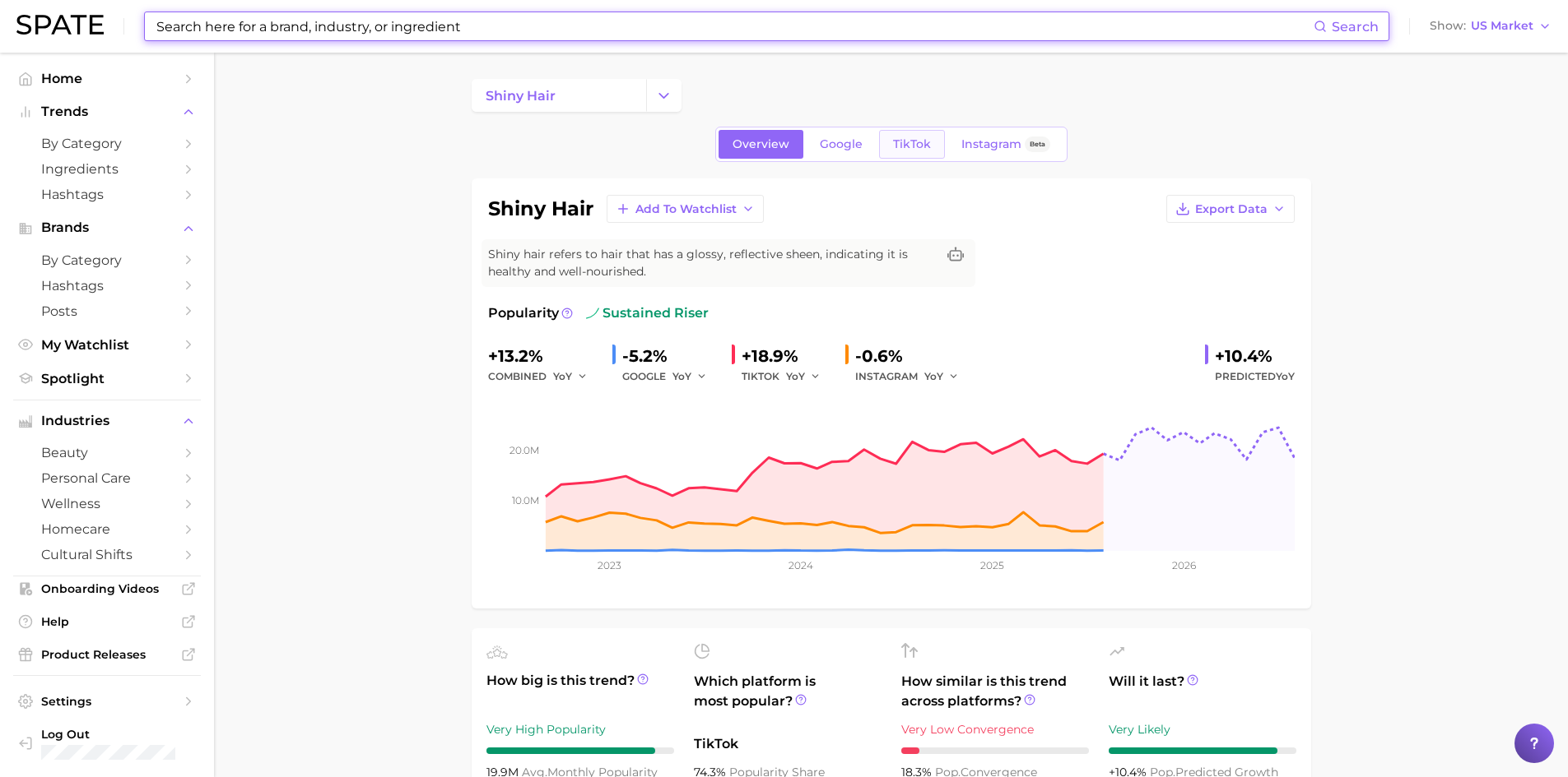
click at [924, 152] on link "TikTok" at bounding box center [912, 144] width 66 height 29
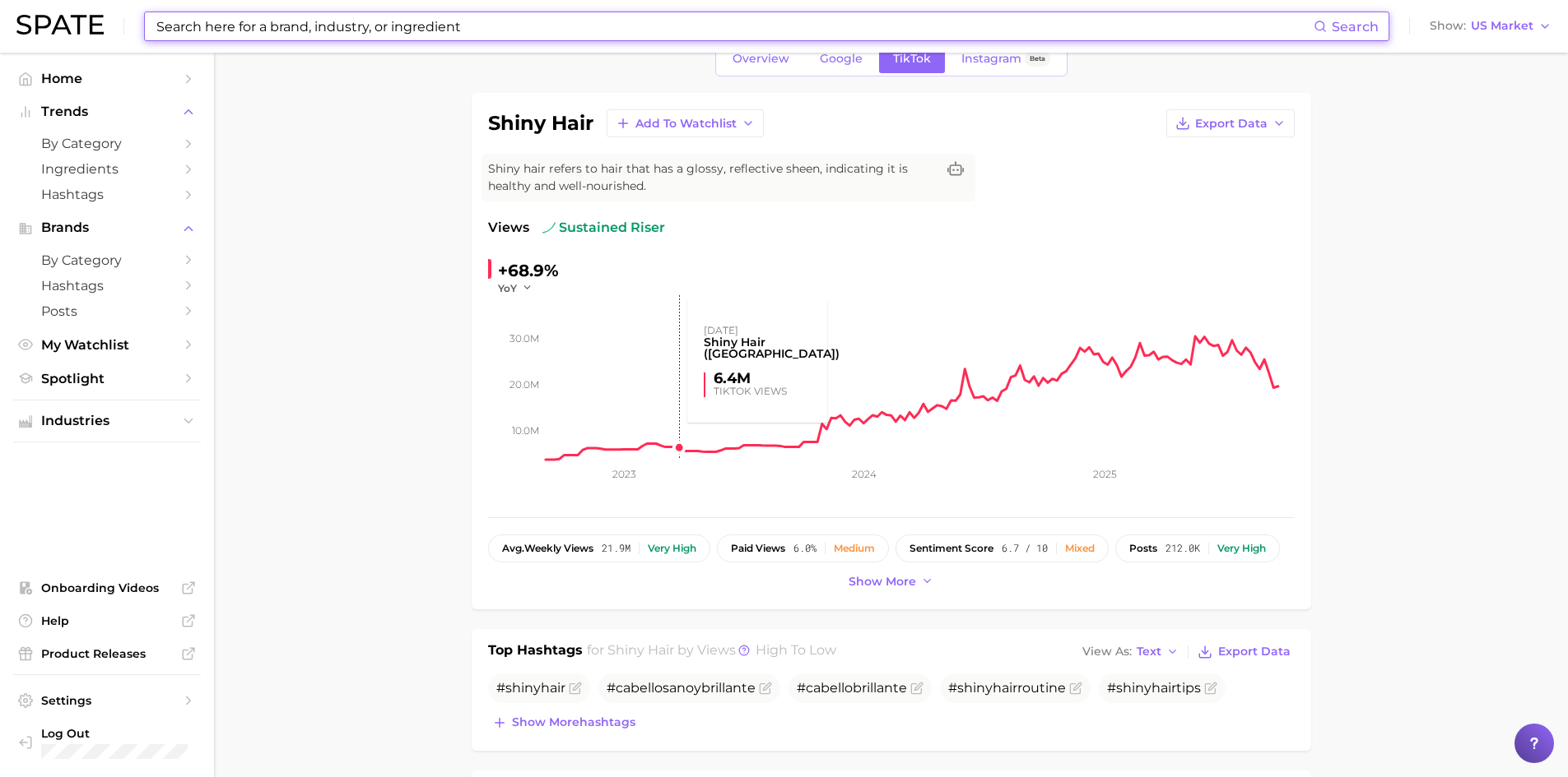
scroll to position [82, 0]
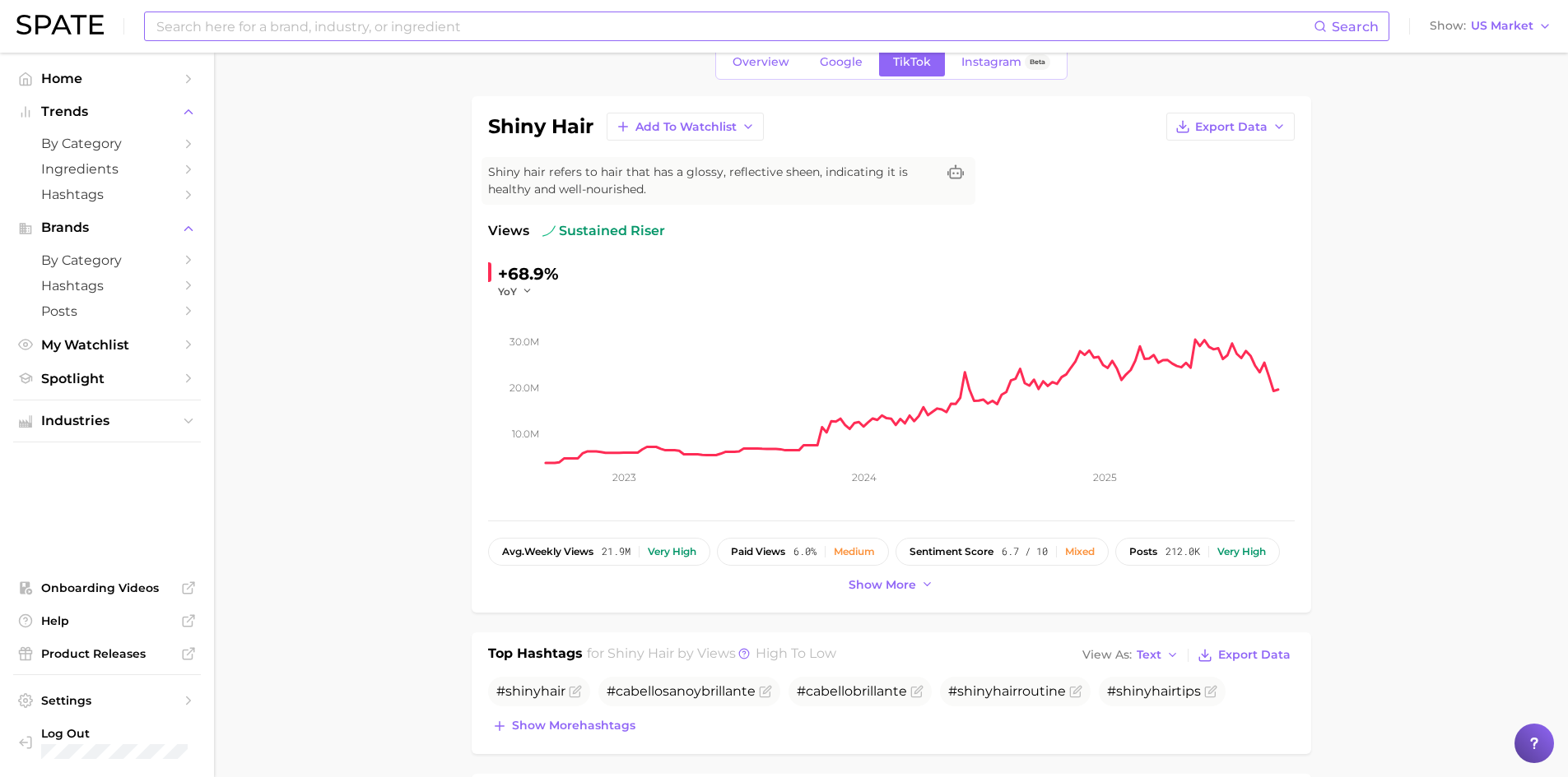
click at [338, 32] on input at bounding box center [734, 26] width 1159 height 28
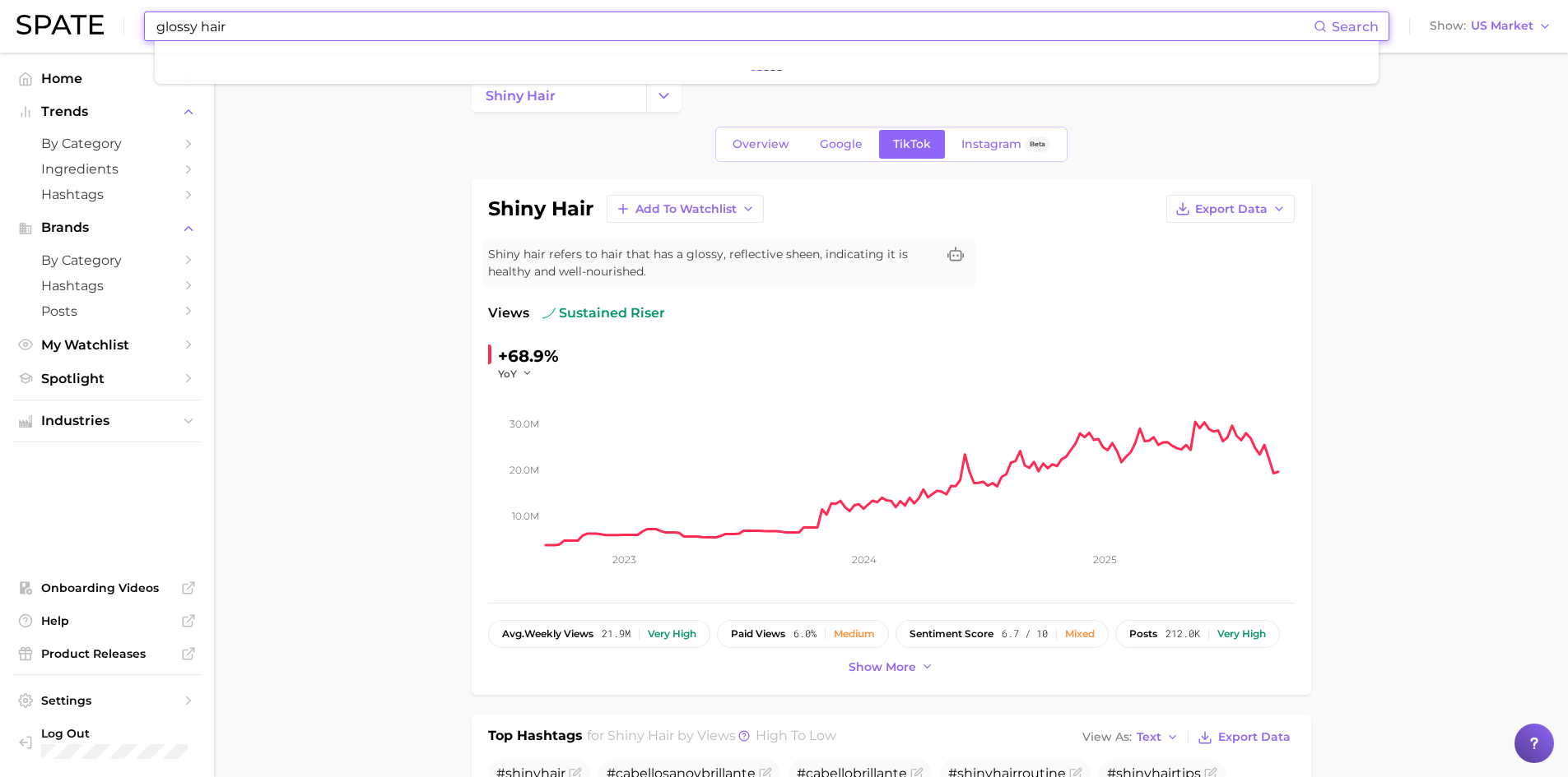
click at [269, 29] on input "glossy hair" at bounding box center [734, 26] width 1159 height 28
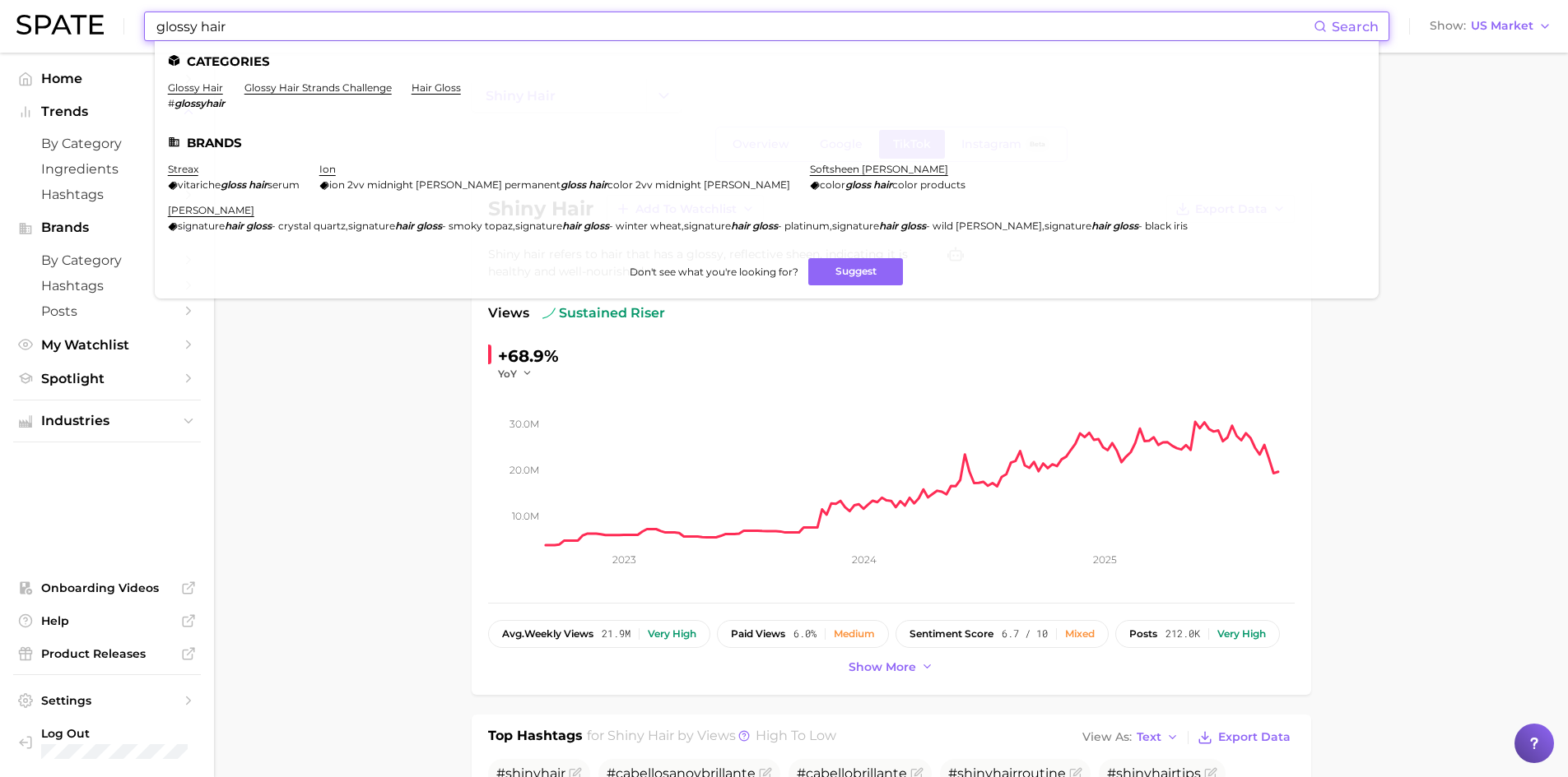
type input "glossy hair"
drag, startPoint x: 209, startPoint y: 85, endPoint x: 268, endPoint y: 102, distance: 61.4
click at [210, 85] on link "glossy hair" at bounding box center [196, 87] width 55 height 13
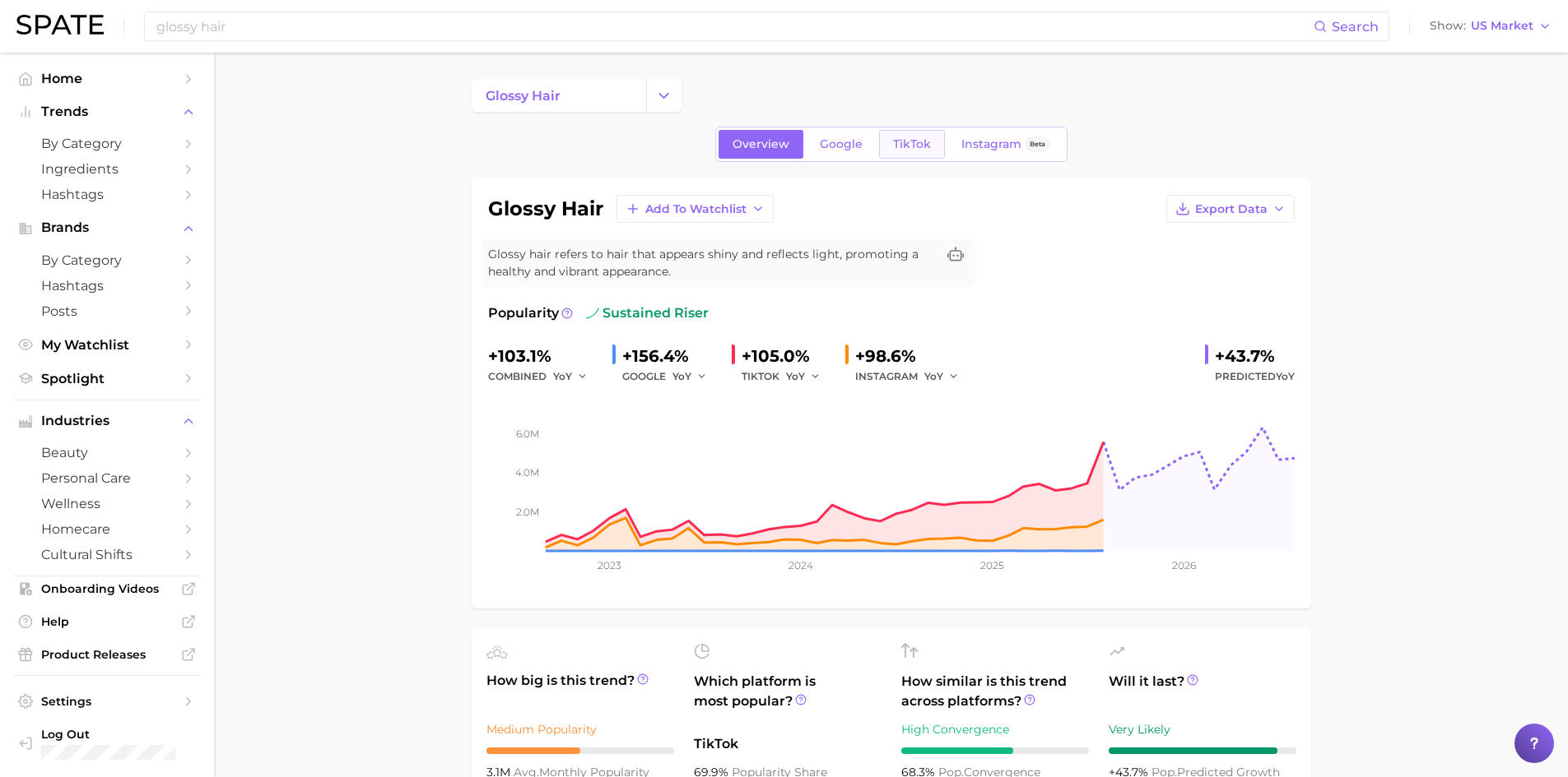
click at [918, 143] on span "TikTok" at bounding box center [912, 144] width 38 height 14
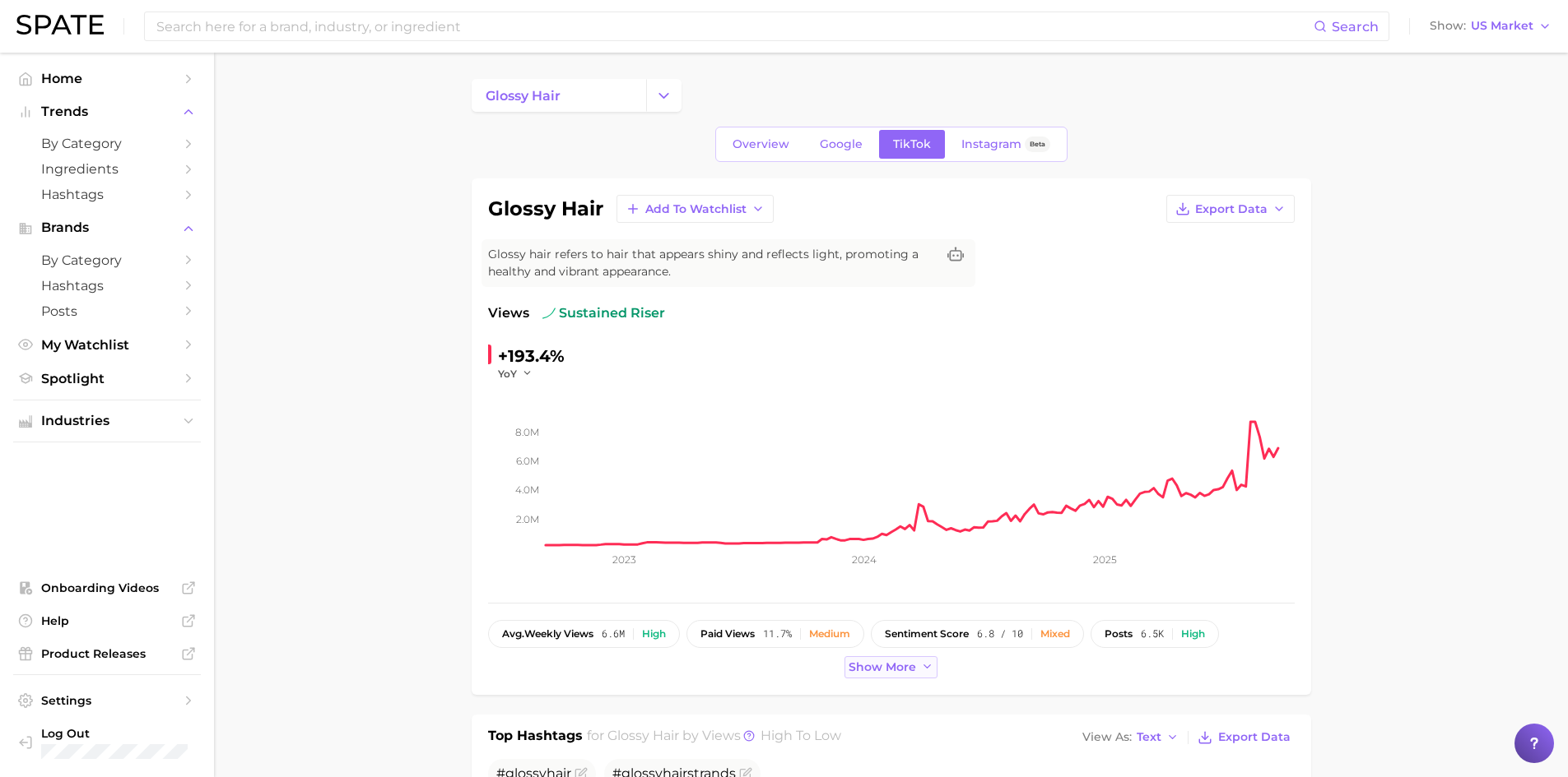
drag, startPoint x: 887, startPoint y: 668, endPoint x: 910, endPoint y: 667, distance: 23.0
click at [887, 668] on span "Show more" at bounding box center [882, 667] width 67 height 14
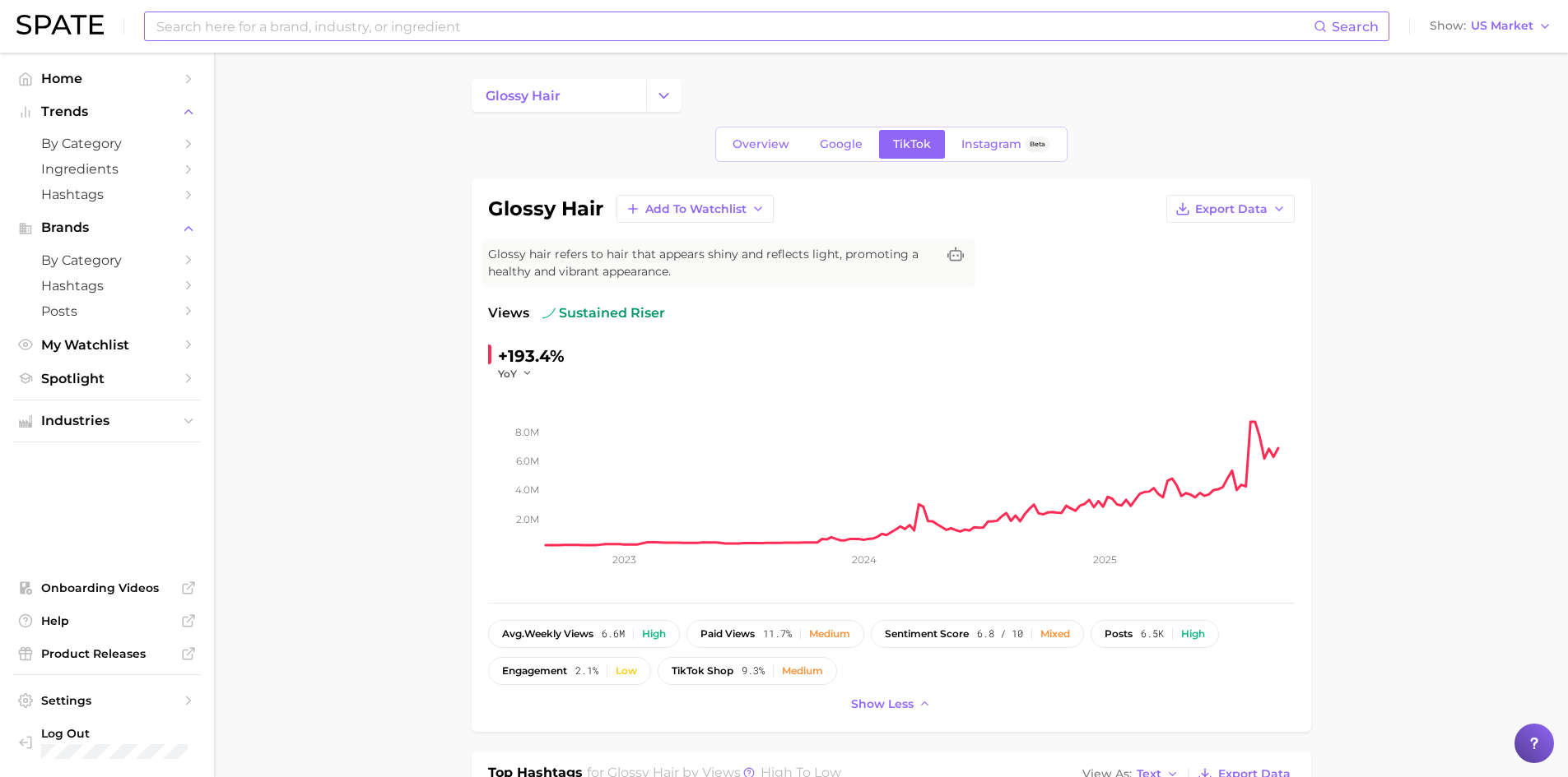
click at [331, 31] on input at bounding box center [734, 26] width 1159 height 28
type input "thinning hair"
drag, startPoint x: 360, startPoint y: 20, endPoint x: 388, endPoint y: 27, distance: 28.9
click at [360, 20] on input "thinning hair" at bounding box center [734, 26] width 1159 height 28
click at [1371, 29] on span "Search" at bounding box center [1355, 27] width 47 height 16
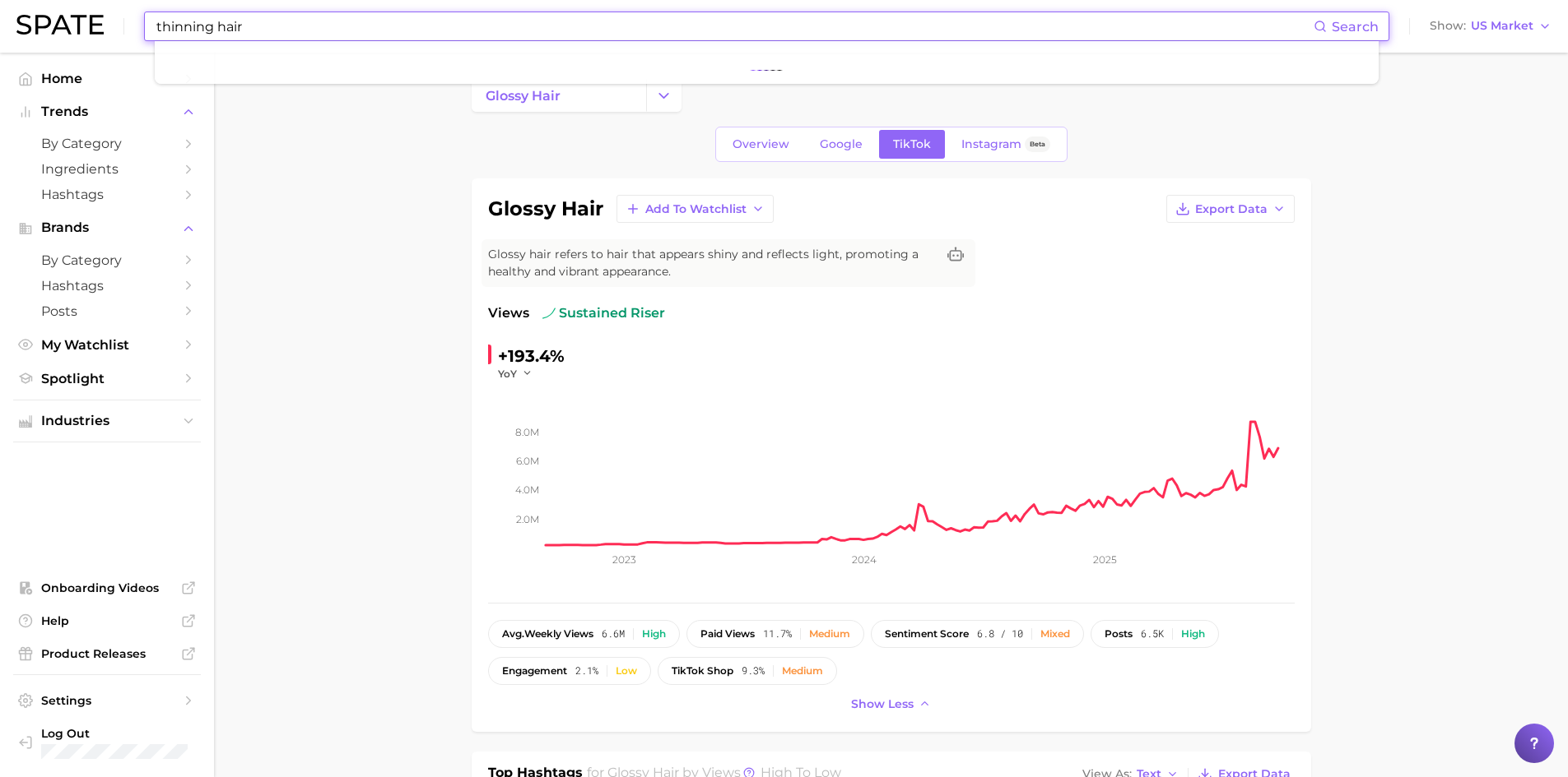
drag, startPoint x: 1355, startPoint y: 28, endPoint x: 1368, endPoint y: 51, distance: 26.4
click at [1354, 29] on span "Search" at bounding box center [1355, 27] width 47 height 16
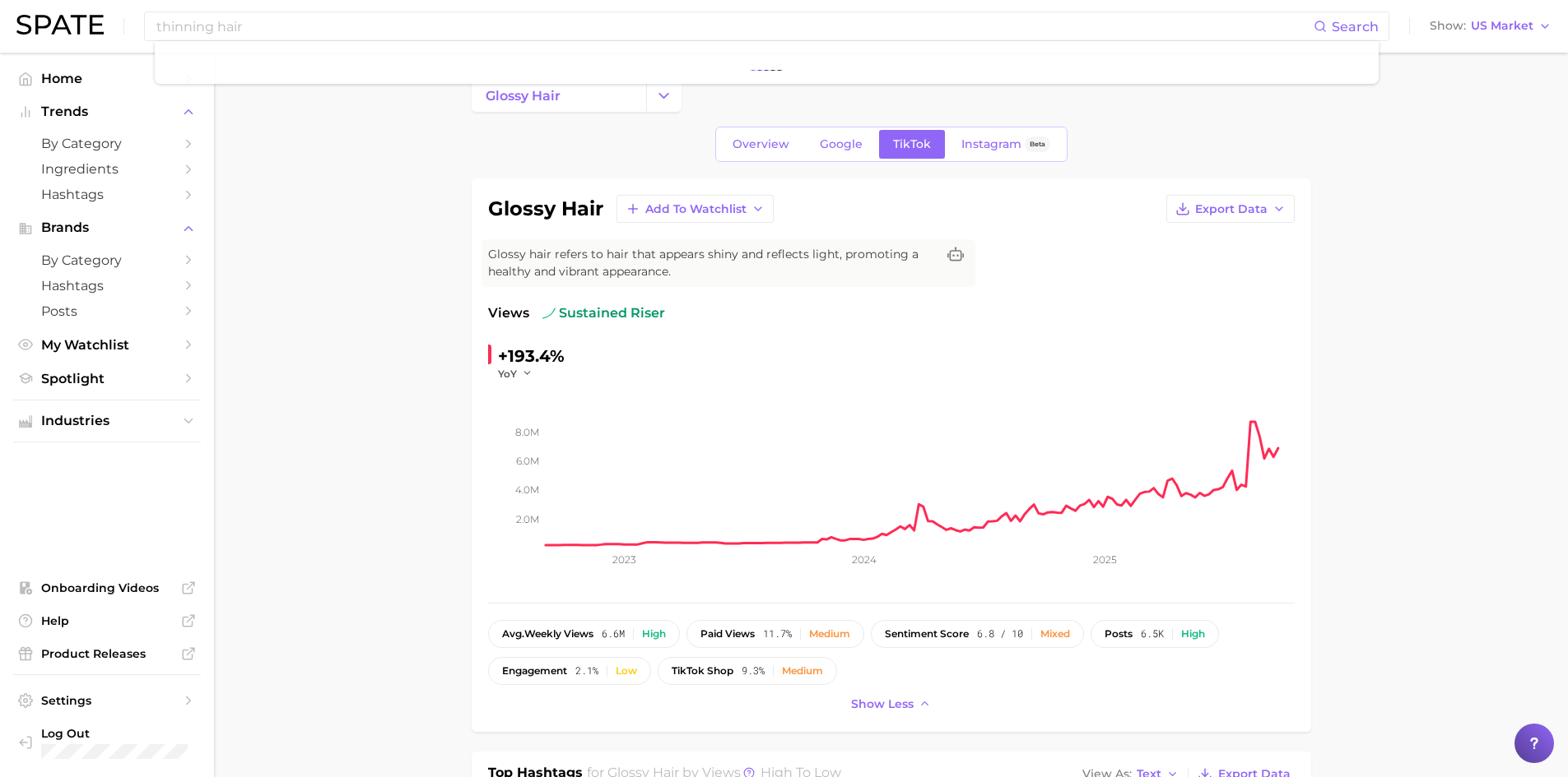
click at [611, 40] on div "thinning hair Search" at bounding box center [766, 26] width 1245 height 29
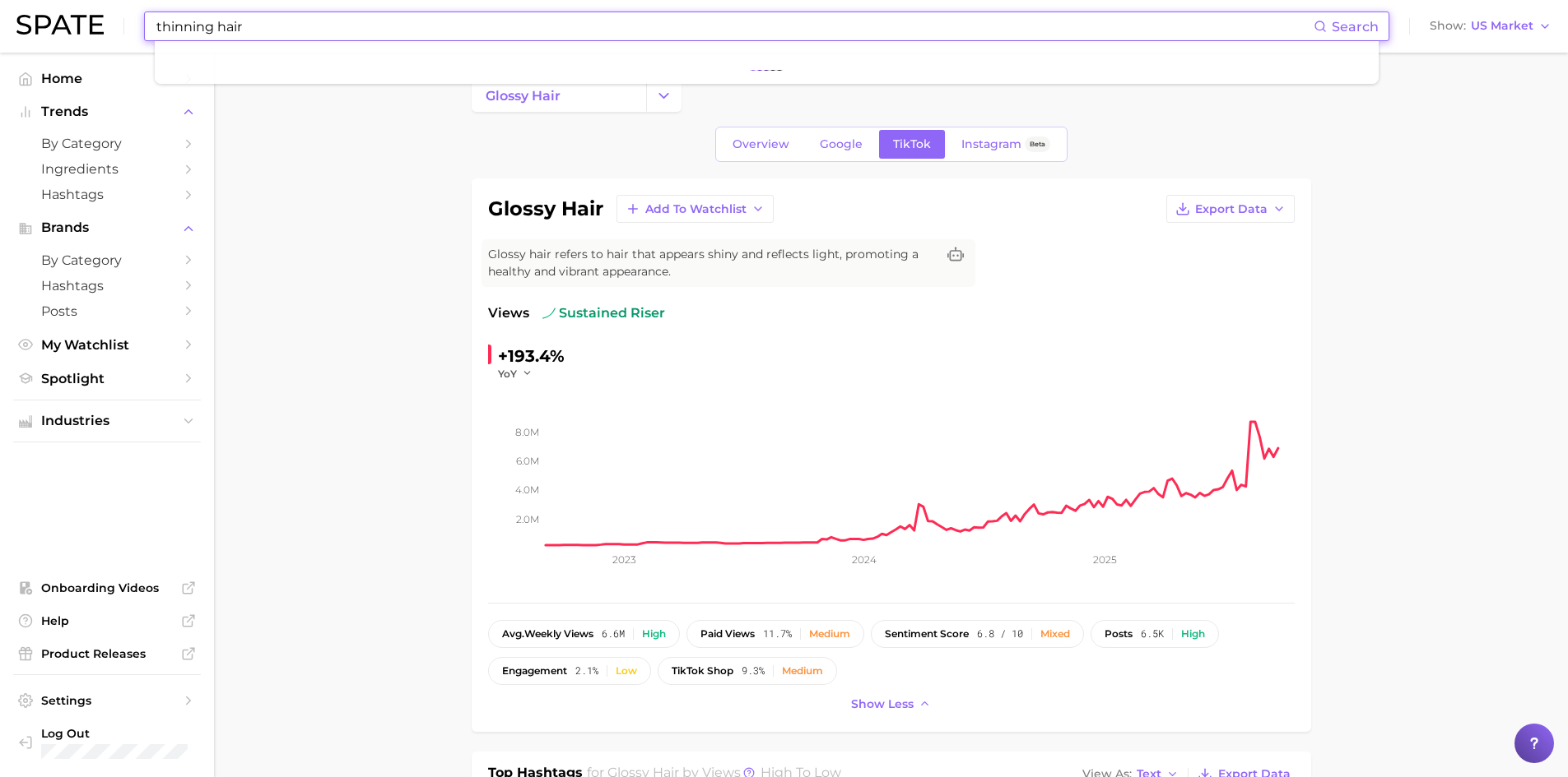
click at [1356, 31] on span "Search" at bounding box center [1355, 27] width 47 height 16
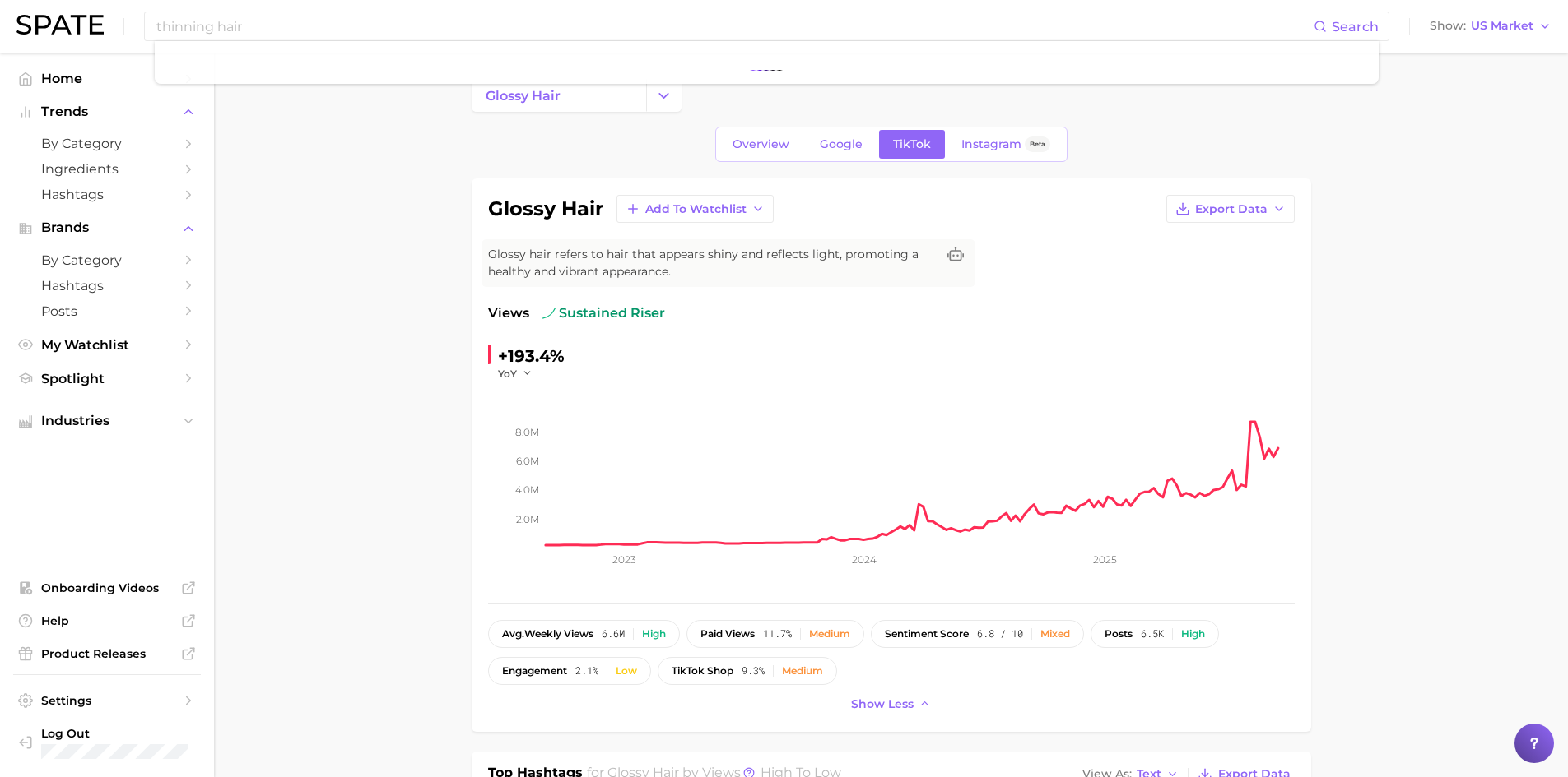
drag, startPoint x: 1452, startPoint y: 237, endPoint x: 1439, endPoint y: 108, distance: 129.7
